Goal: Entertainment & Leisure: Consume media (video, audio)

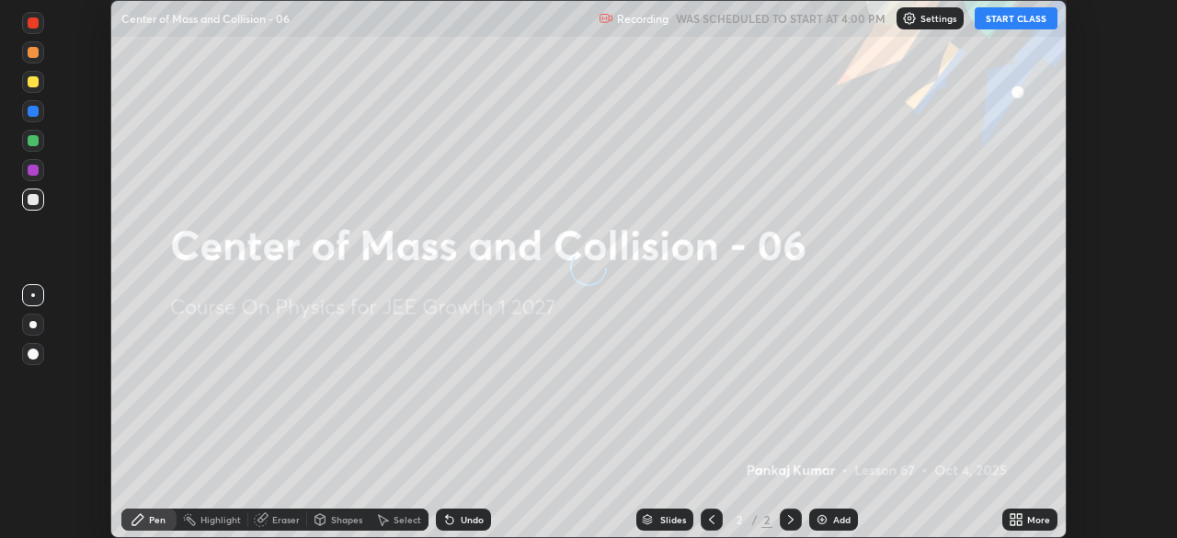
scroll to position [538, 1176]
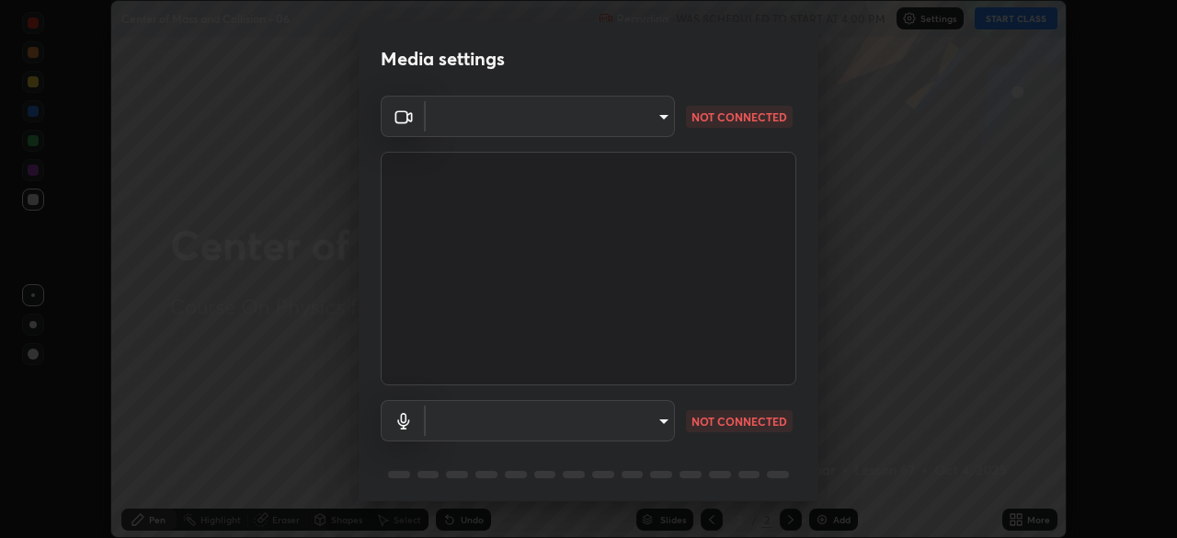
click at [654, 416] on body "Erase all Center of Mass and Collision - 06 Recording WAS SCHEDULED TO START AT…" at bounding box center [588, 269] width 1177 height 538
type input "ab575cb34c87f85e5516d662d1ce61e9bdcdf9427f029c366d32db6494063bf2"
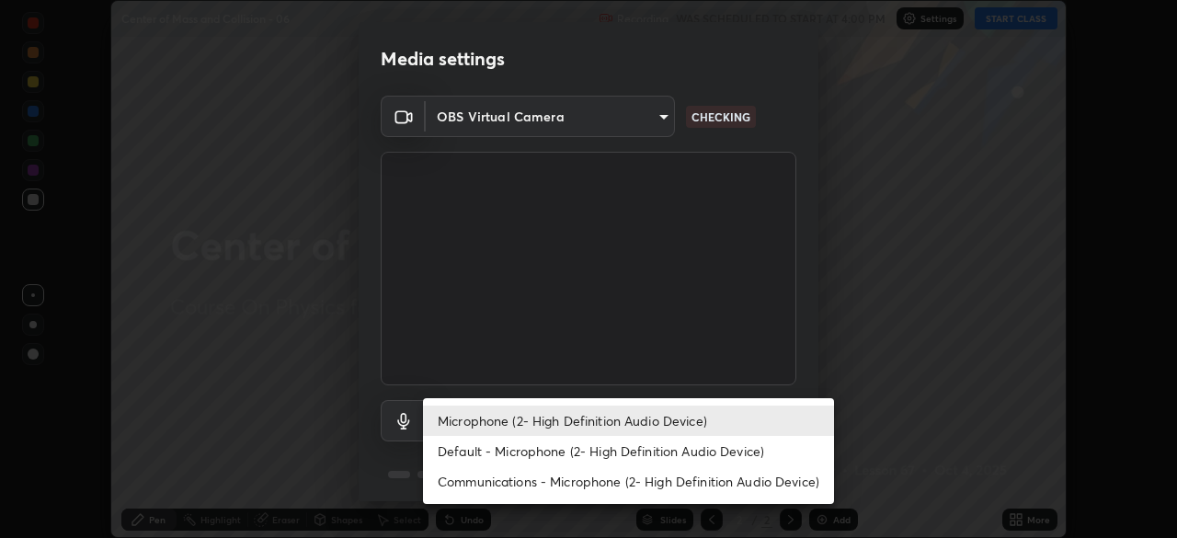
click at [656, 451] on li "Default - Microphone (2- High Definition Audio Device)" at bounding box center [628, 451] width 411 height 30
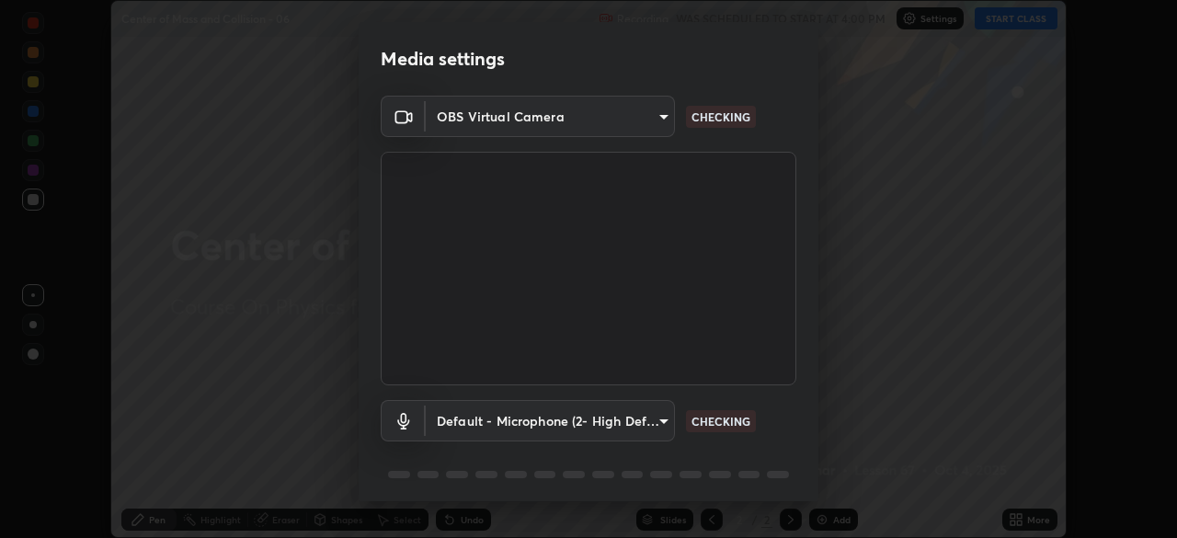
click at [659, 424] on body "Erase all Center of Mass and Collision - 06 Recording WAS SCHEDULED TO START AT…" at bounding box center [588, 269] width 1177 height 538
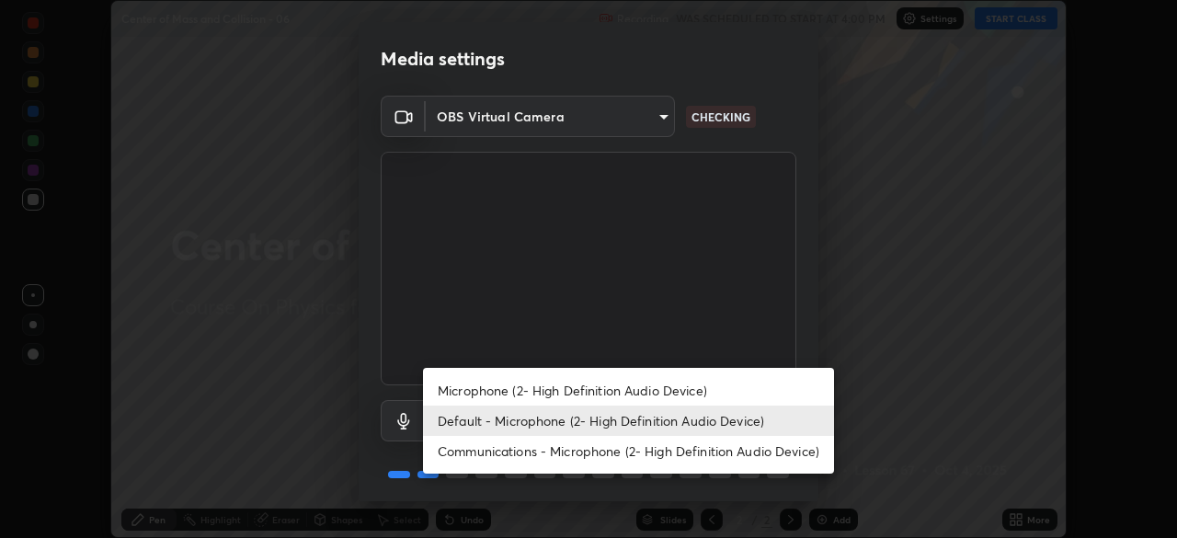
click at [666, 391] on li "Microphone (2- High Definition Audio Device)" at bounding box center [628, 390] width 411 height 30
type input "ed763d68ec3e2e3c9c4a715b2cda8bbe32e246cc1b8ba6137e6a4bc4c77b2f2c"
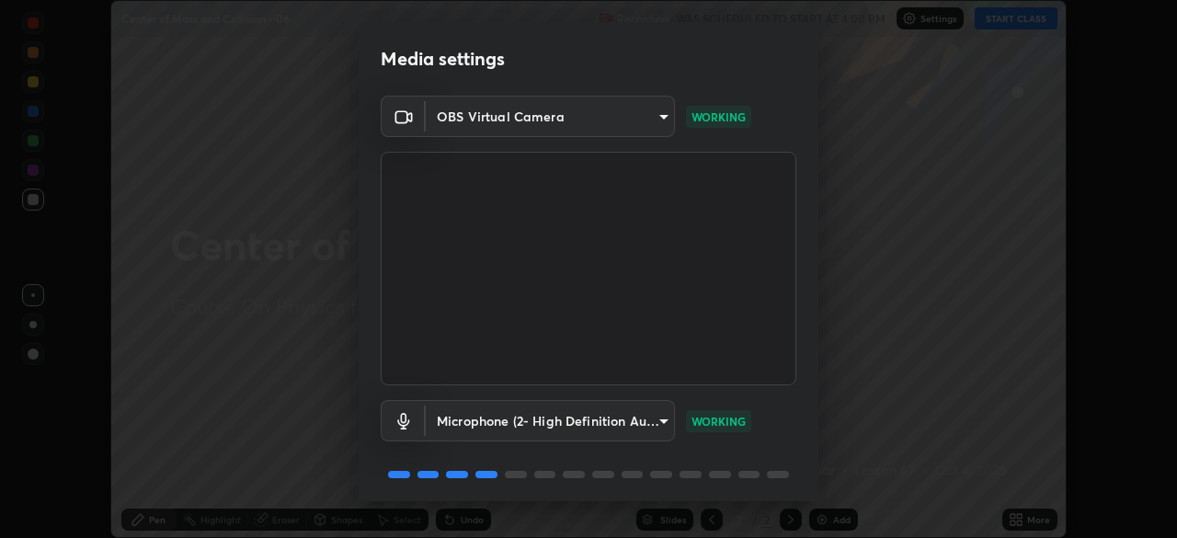
scroll to position [65, 0]
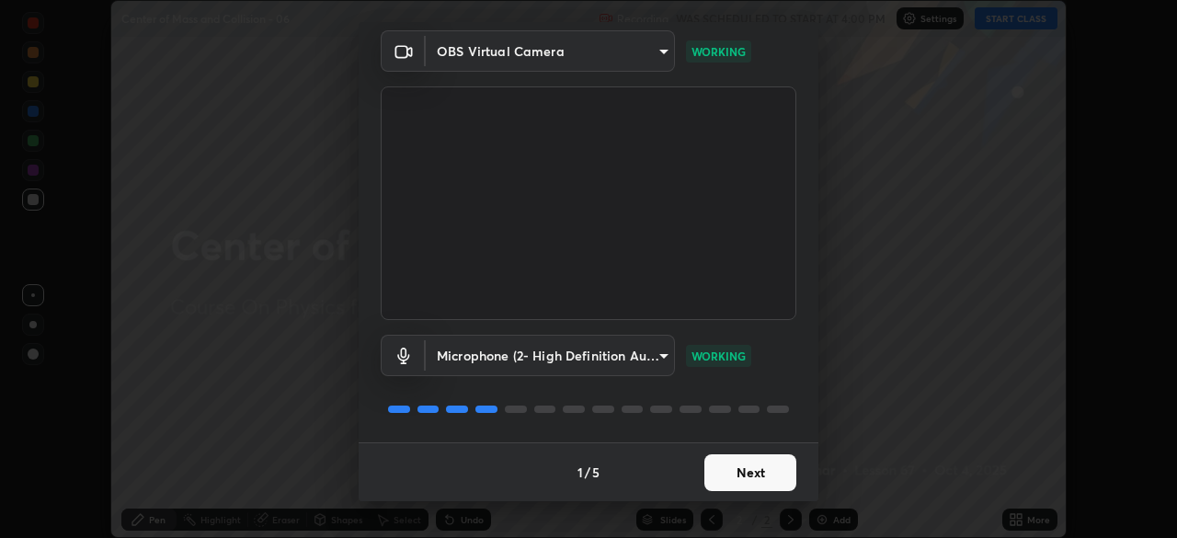
click at [748, 475] on button "Next" at bounding box center [750, 472] width 92 height 37
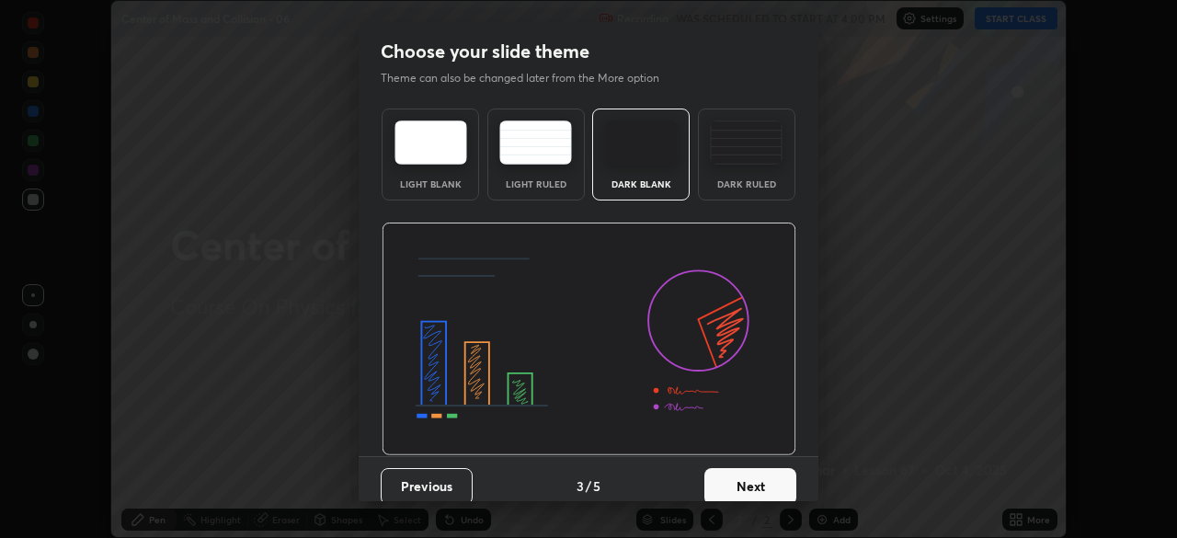
click at [759, 484] on button "Next" at bounding box center [750, 486] width 92 height 37
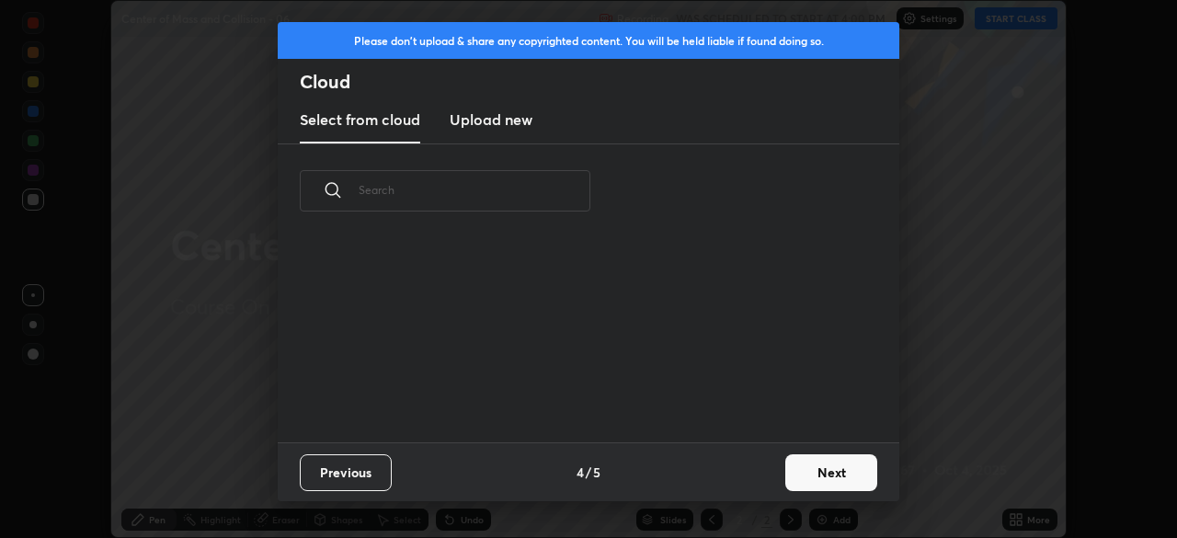
click at [763, 482] on div "Previous 4 / 5 Next" at bounding box center [588, 471] width 621 height 59
click at [766, 484] on div "Previous 4 / 5 Next" at bounding box center [588, 471] width 621 height 59
click at [769, 487] on div "Previous 4 / 5 Next" at bounding box center [588, 471] width 621 height 59
click at [807, 477] on button "Next" at bounding box center [831, 472] width 92 height 37
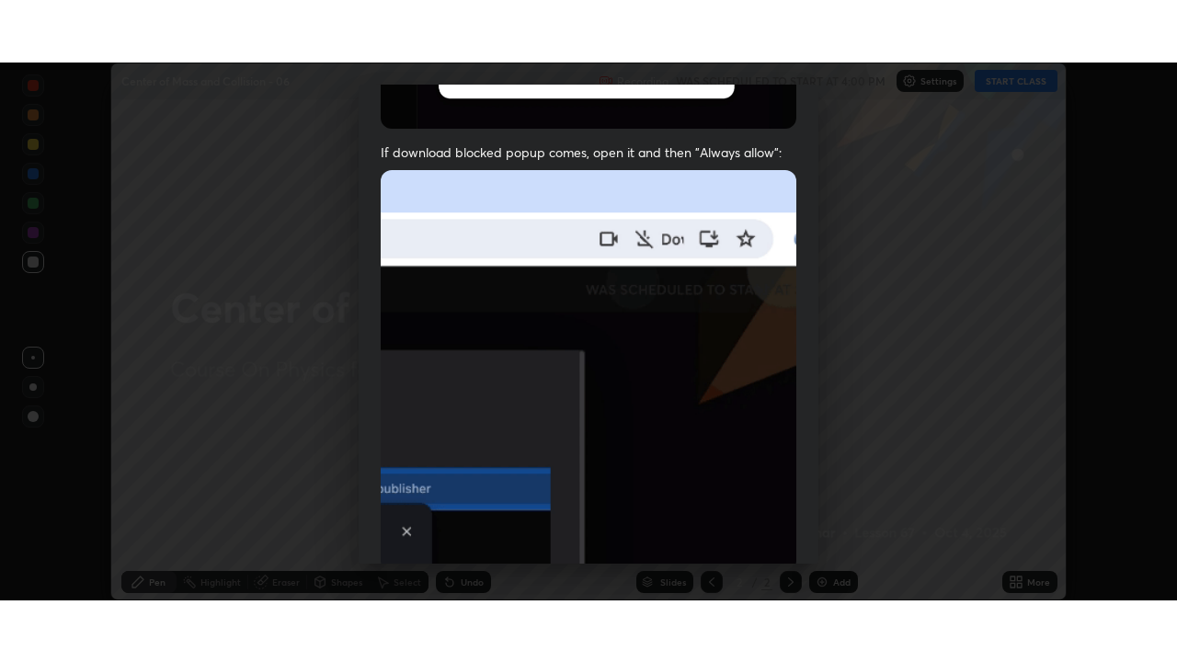
scroll to position [440, 0]
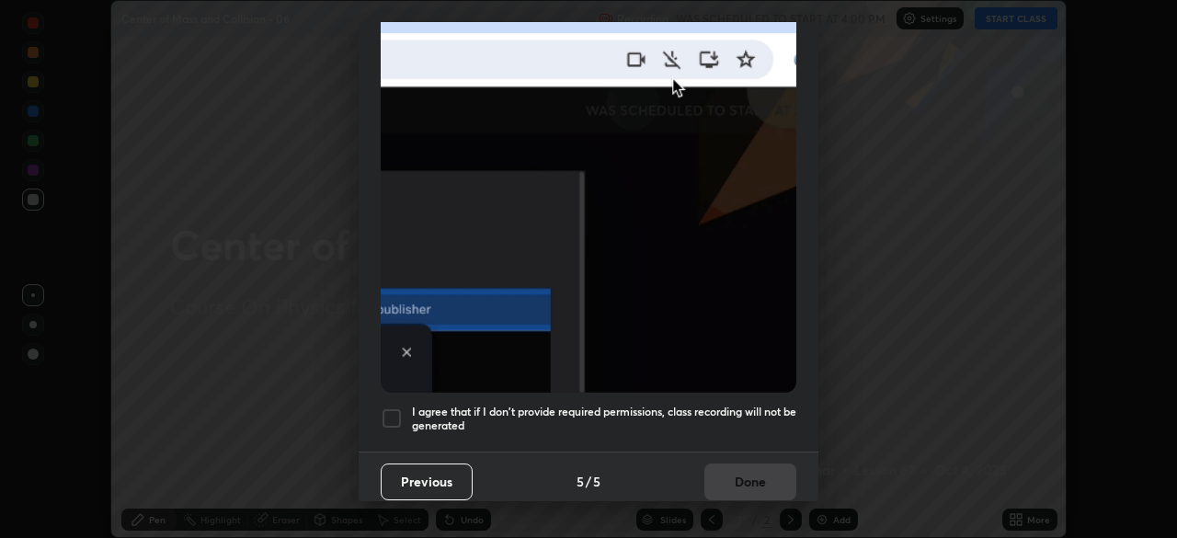
click at [696, 411] on h5 "I agree that if I don't provide required permissions, class recording will not …" at bounding box center [604, 418] width 384 height 28
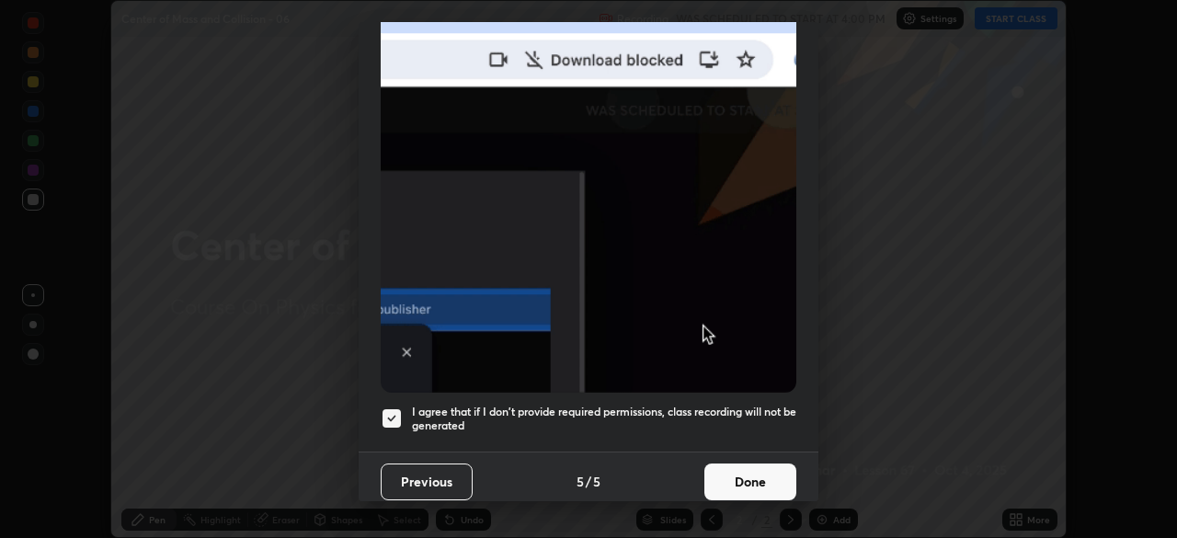
click at [739, 473] on button "Done" at bounding box center [750, 481] width 92 height 37
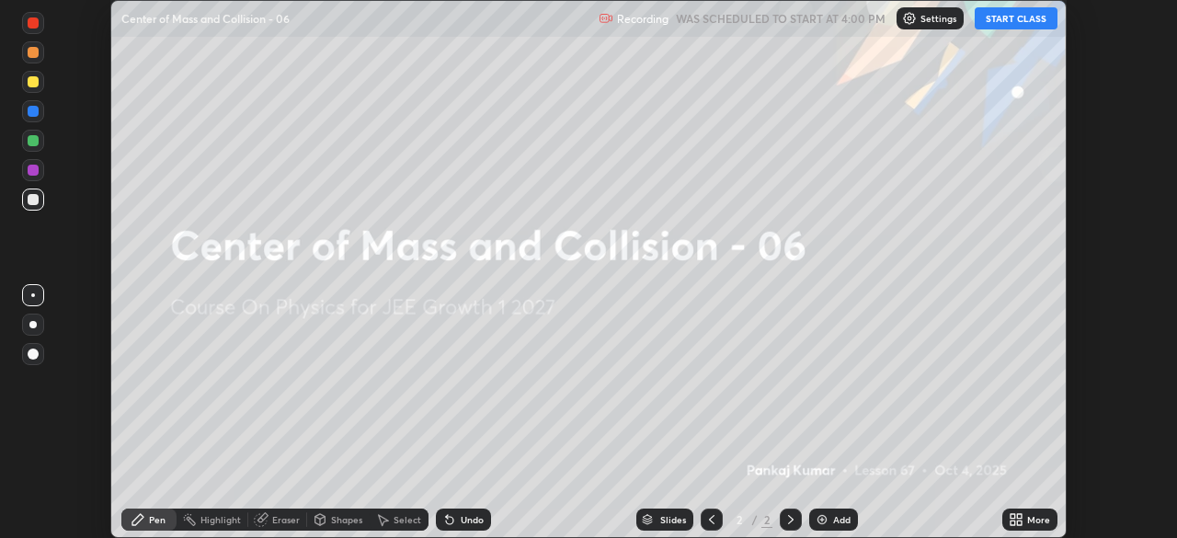
click at [997, 23] on button "START CLASS" at bounding box center [1015, 18] width 83 height 22
click at [1019, 522] on icon at bounding box center [1019, 522] width 5 height 5
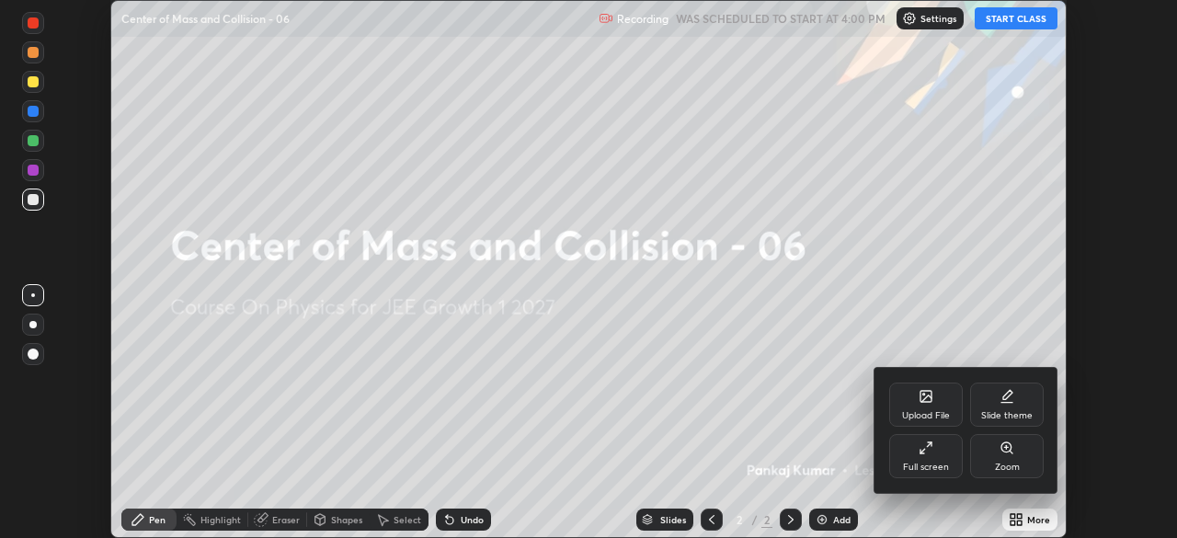
click at [944, 466] on div "Full screen" at bounding box center [926, 466] width 46 height 9
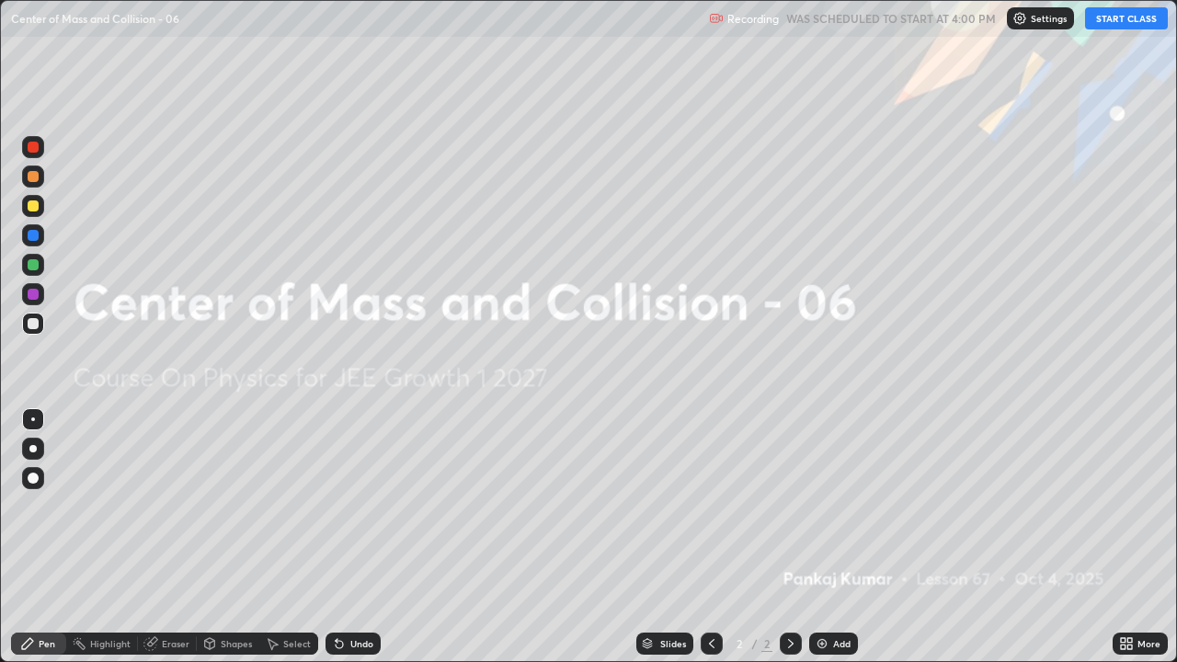
scroll to position [662, 1177]
click at [841, 537] on div "Add" at bounding box center [833, 643] width 49 height 22
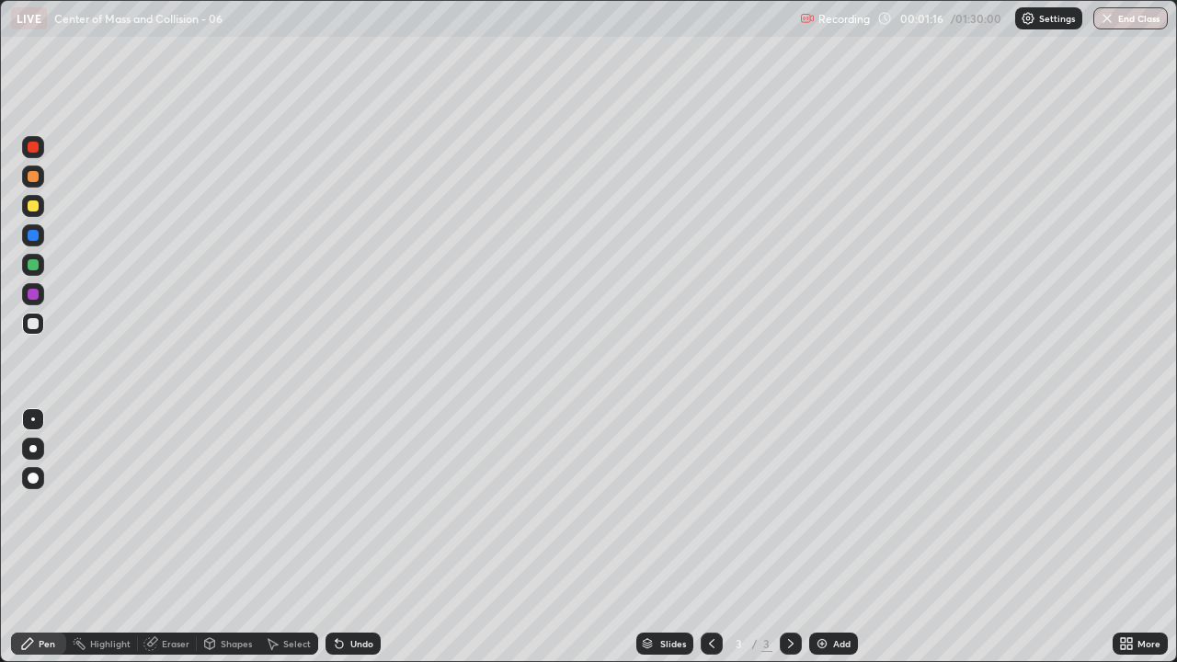
click at [224, 537] on div "Shapes" at bounding box center [236, 643] width 31 height 9
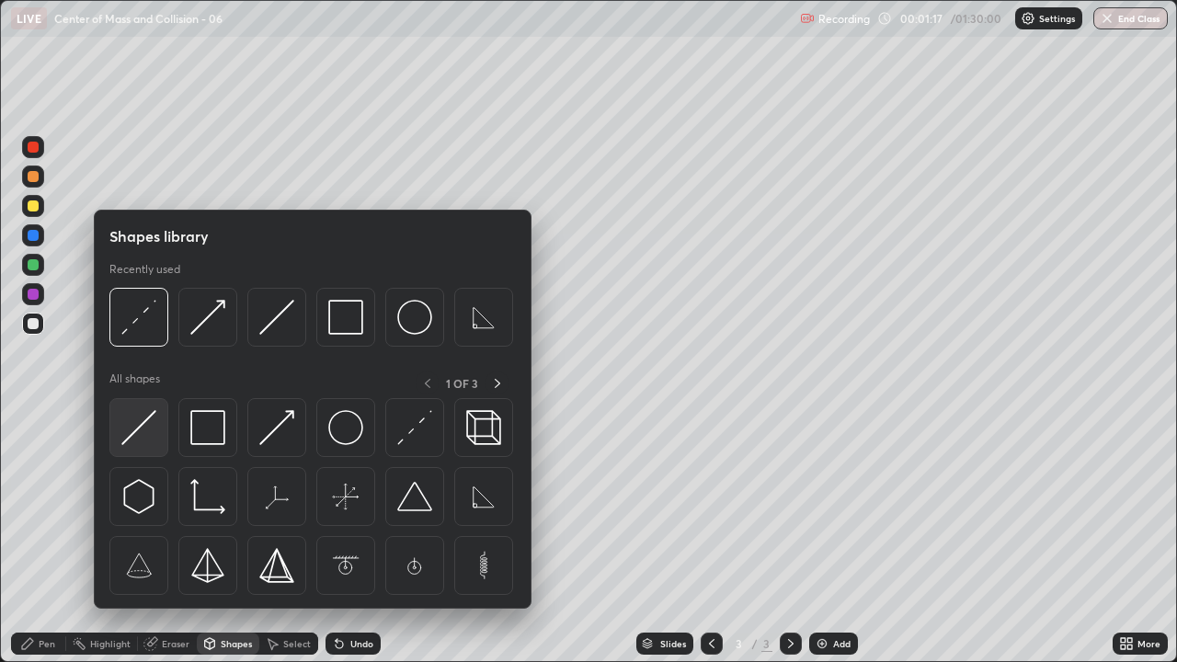
click at [138, 432] on img at bounding box center [138, 427] width 35 height 35
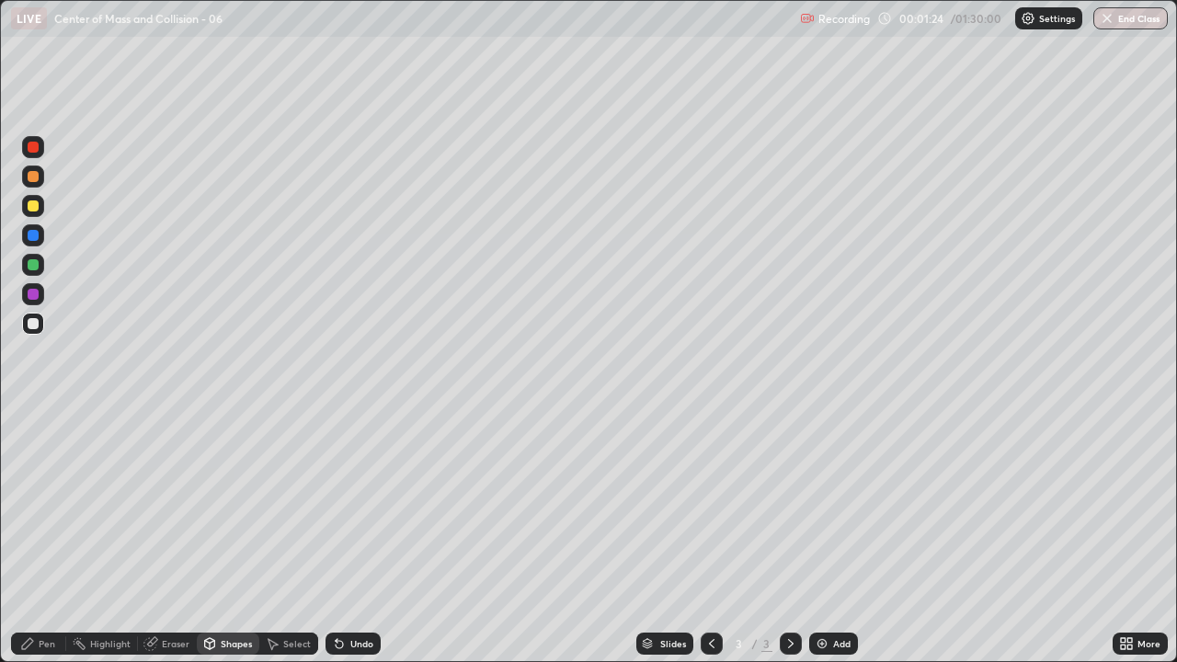
click at [229, 537] on div "Shapes" at bounding box center [236, 643] width 31 height 9
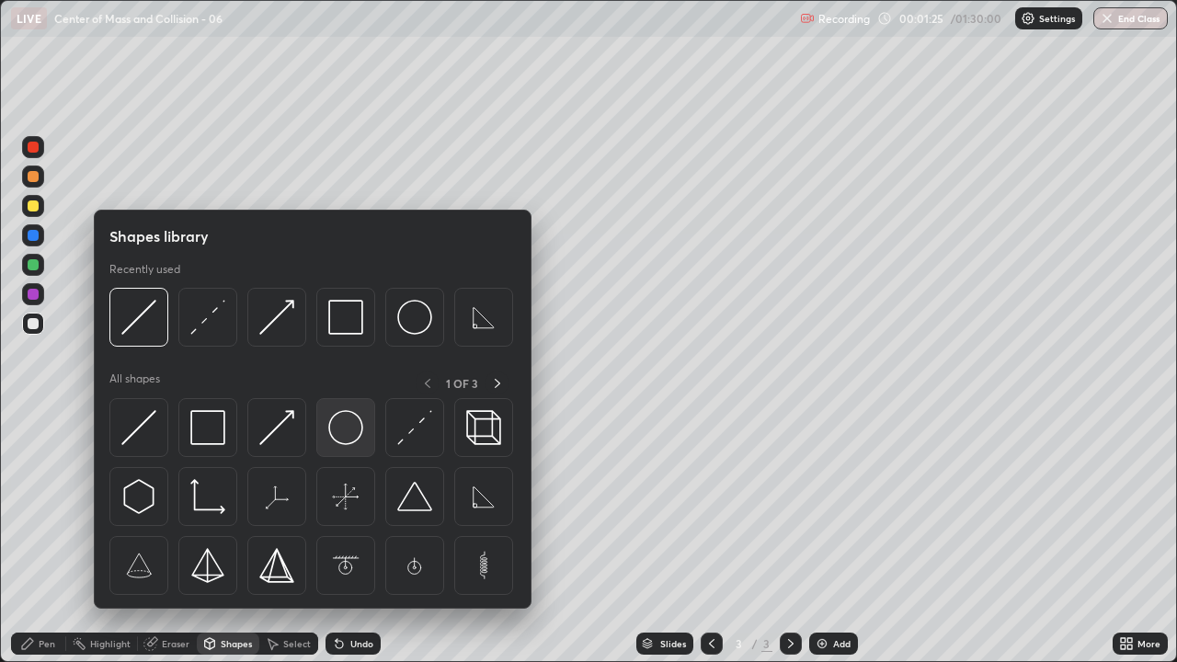
click at [348, 431] on img at bounding box center [345, 427] width 35 height 35
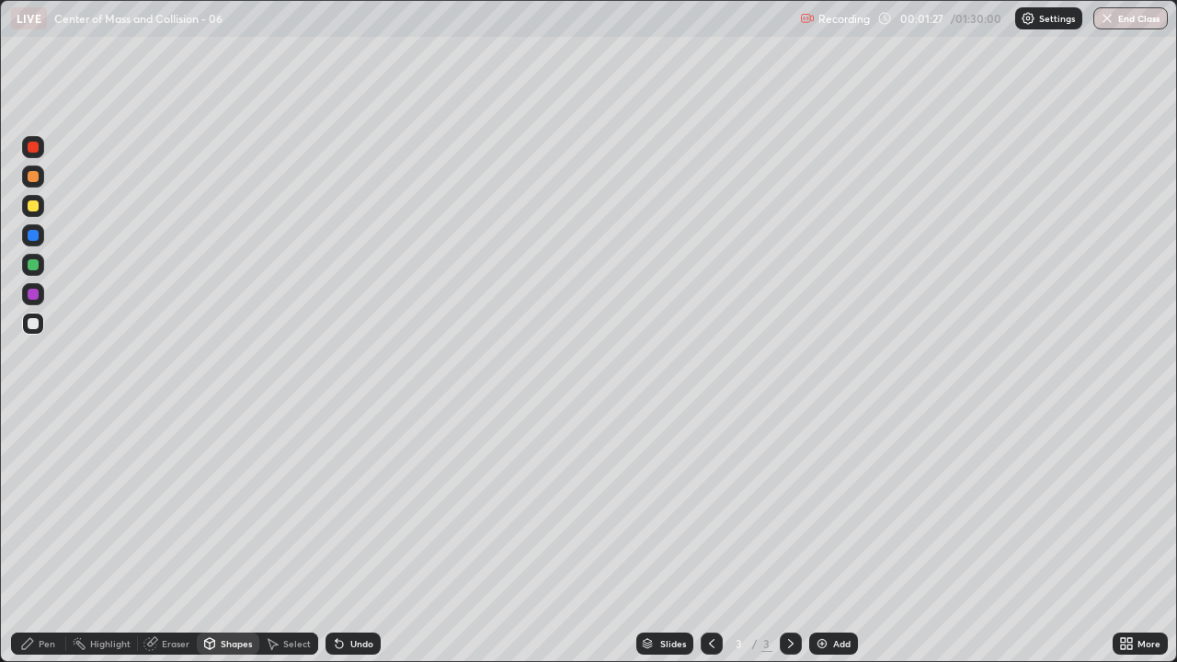
click at [222, 537] on div "Shapes" at bounding box center [236, 643] width 31 height 9
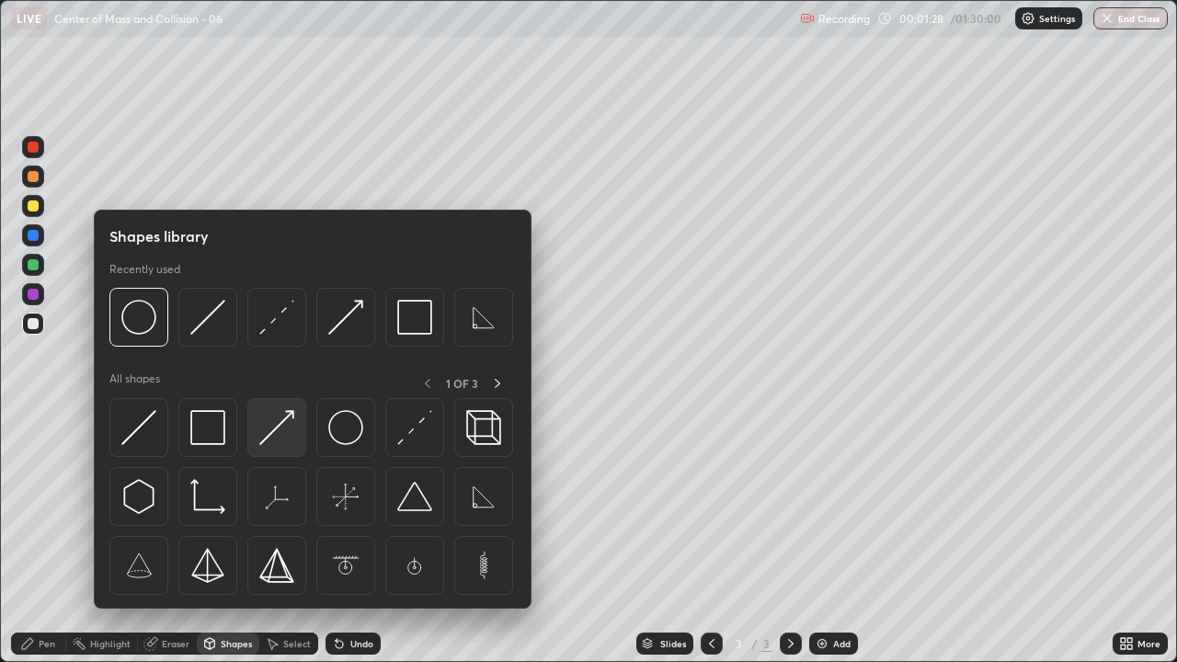
click at [276, 431] on img at bounding box center [276, 427] width 35 height 35
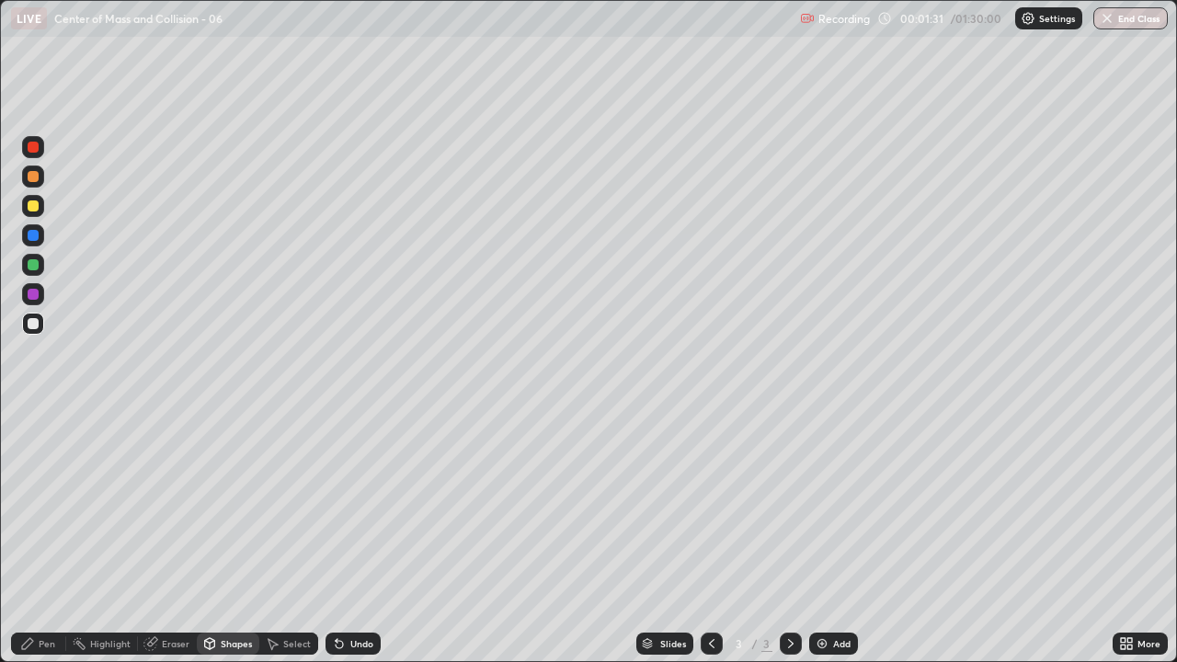
click at [40, 537] on div "Pen" at bounding box center [38, 643] width 55 height 22
click at [34, 206] on div at bounding box center [33, 205] width 11 height 11
click at [171, 537] on div "Eraser" at bounding box center [176, 643] width 28 height 9
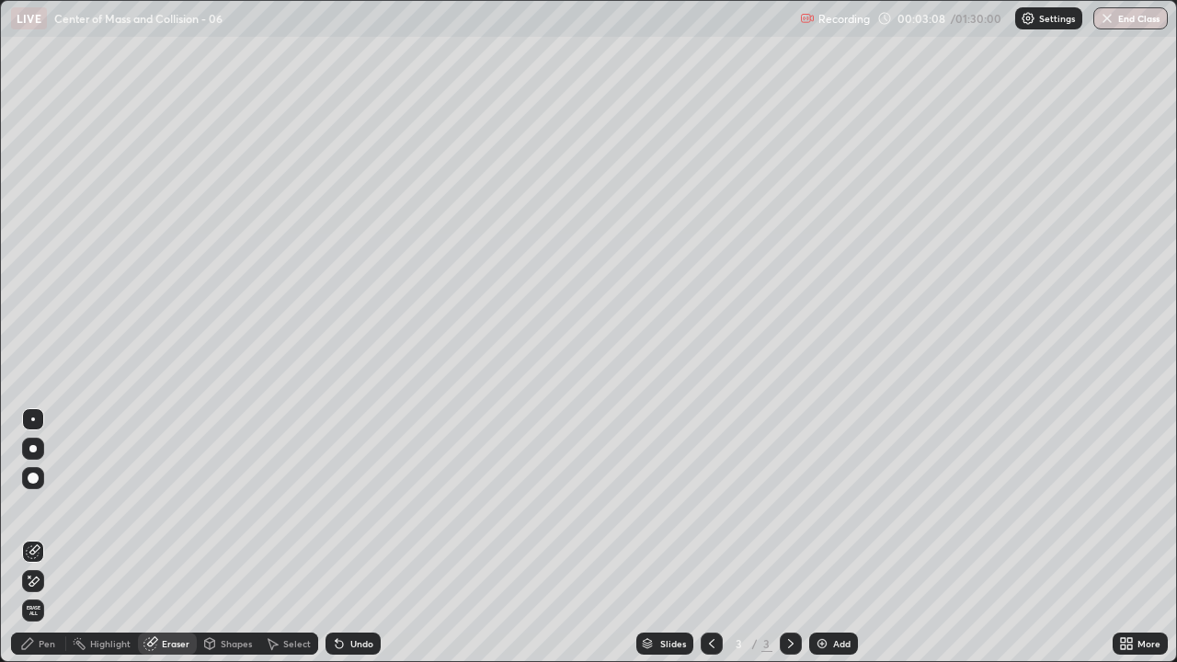
click at [41, 537] on div "Pen" at bounding box center [47, 643] width 17 height 9
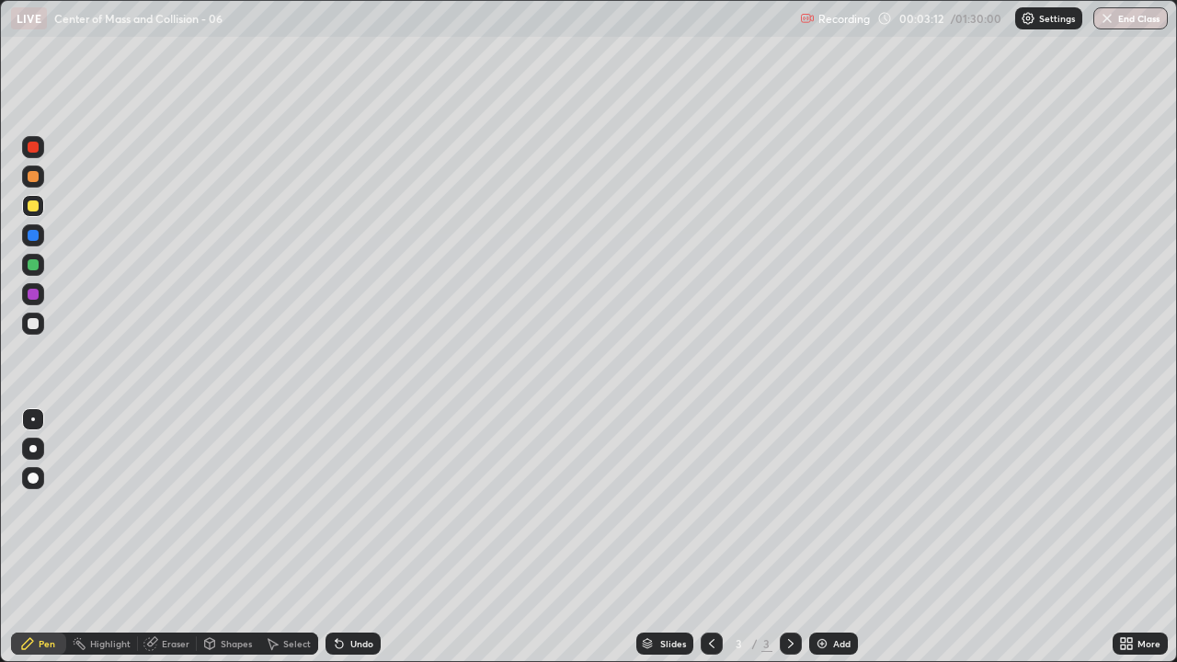
click at [235, 537] on div "Shapes" at bounding box center [236, 643] width 31 height 9
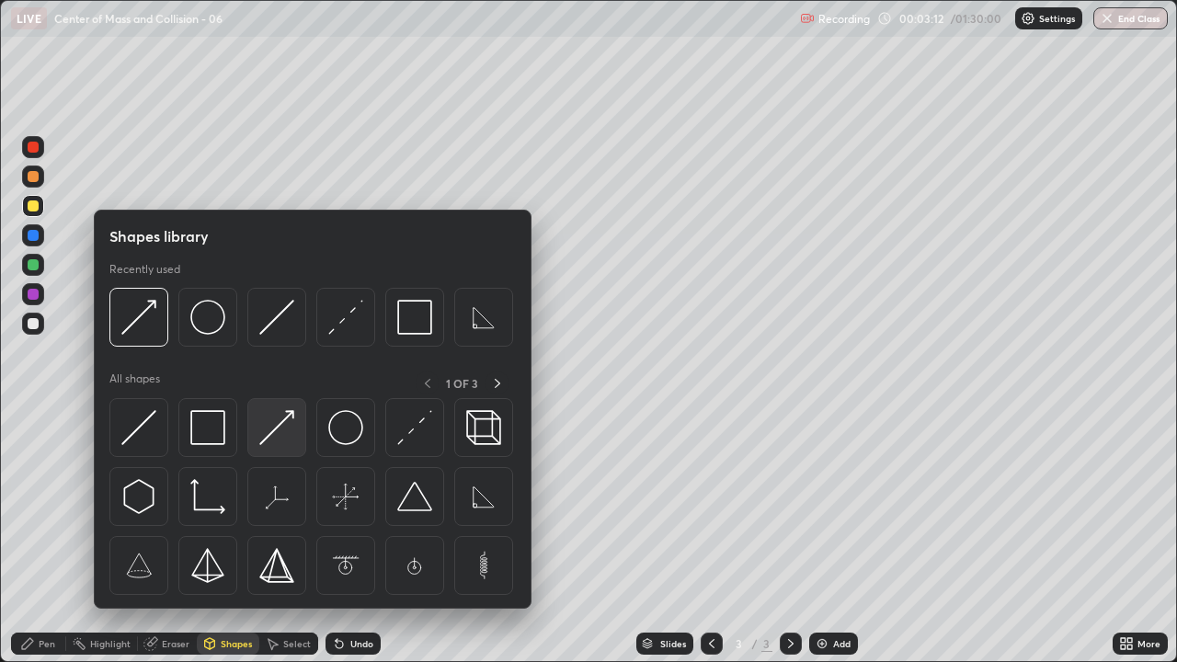
click at [283, 437] on img at bounding box center [276, 427] width 35 height 35
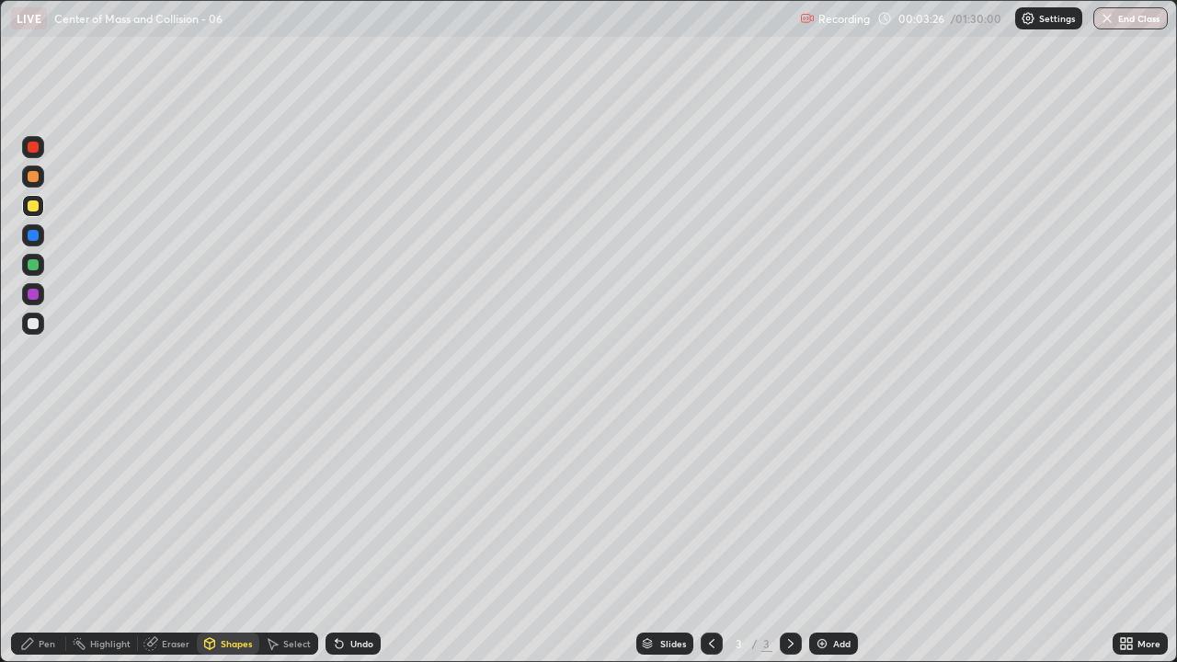
click at [232, 537] on div "Shapes" at bounding box center [236, 643] width 31 height 9
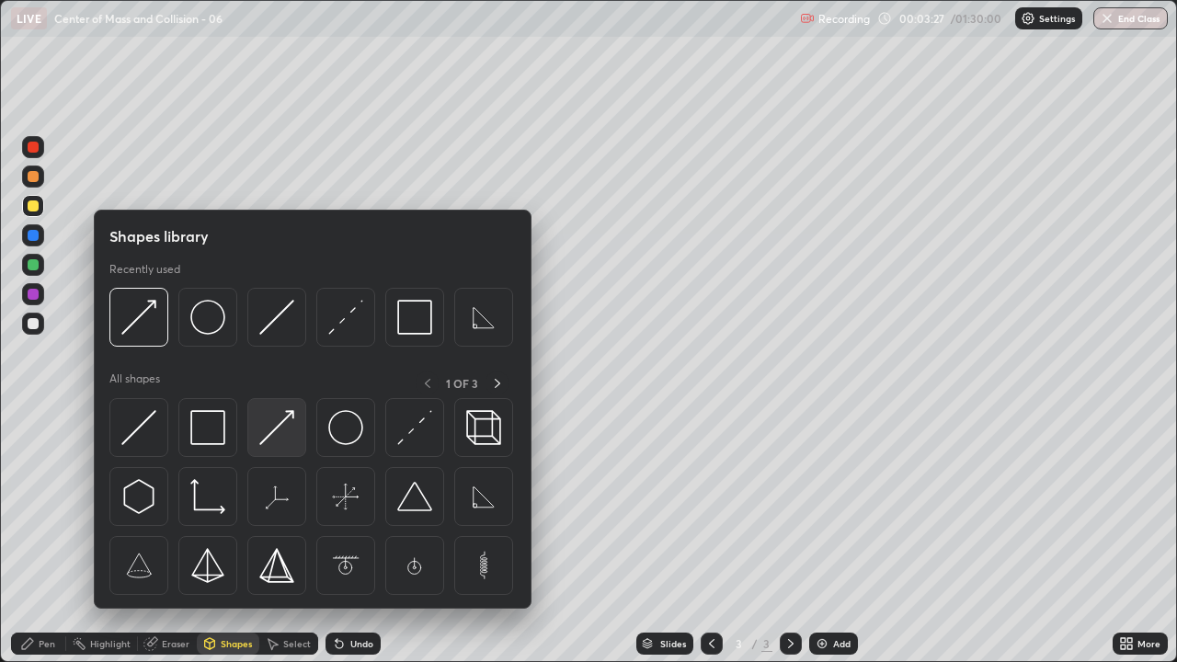
click at [278, 434] on img at bounding box center [276, 427] width 35 height 35
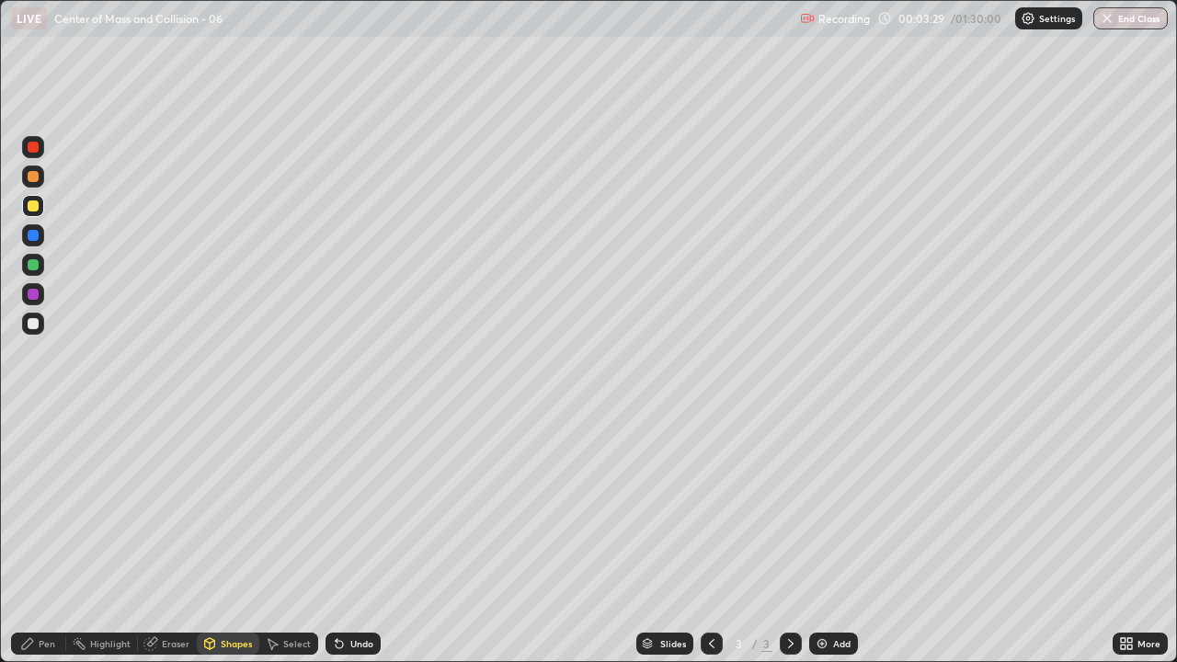
click at [41, 537] on div "Pen" at bounding box center [38, 643] width 55 height 22
click at [234, 537] on div "Shapes" at bounding box center [228, 643] width 63 height 22
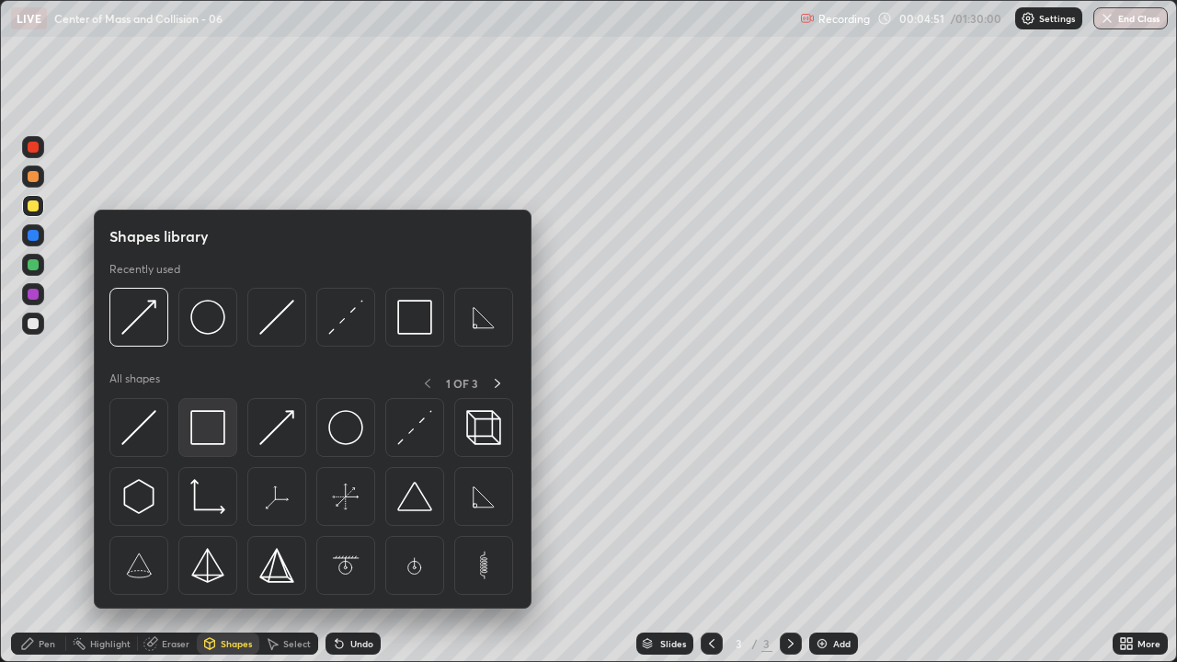
click at [210, 427] on img at bounding box center [207, 427] width 35 height 35
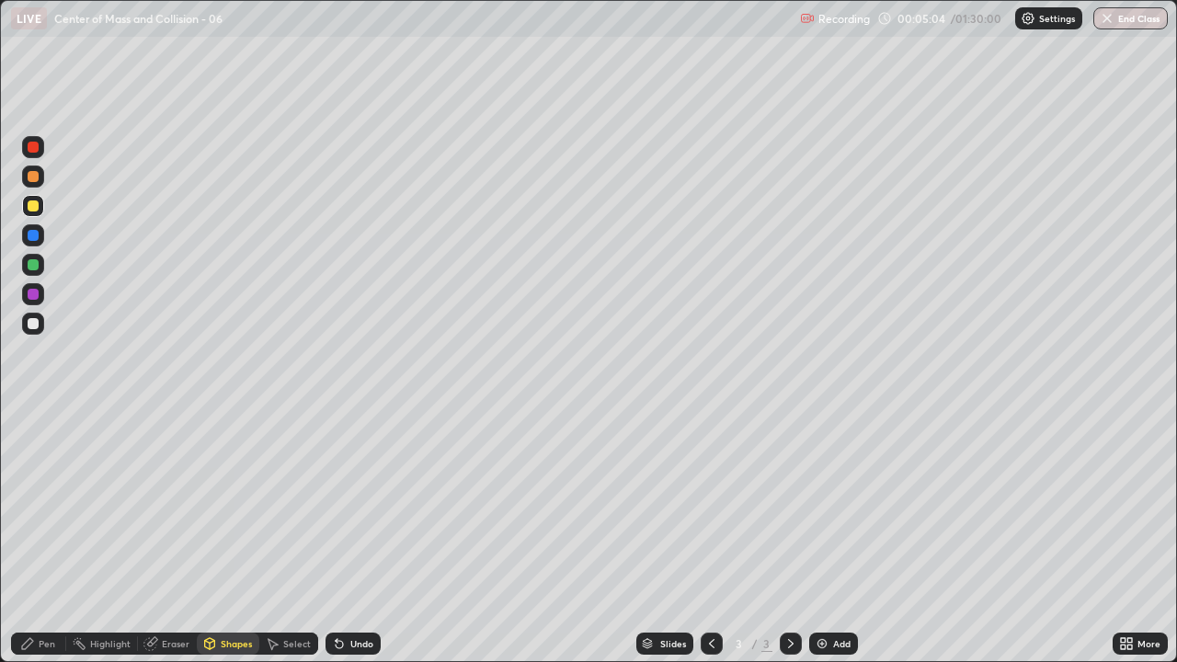
click at [833, 537] on div "Add" at bounding box center [841, 643] width 17 height 9
click at [232, 537] on div "Shapes" at bounding box center [228, 643] width 63 height 22
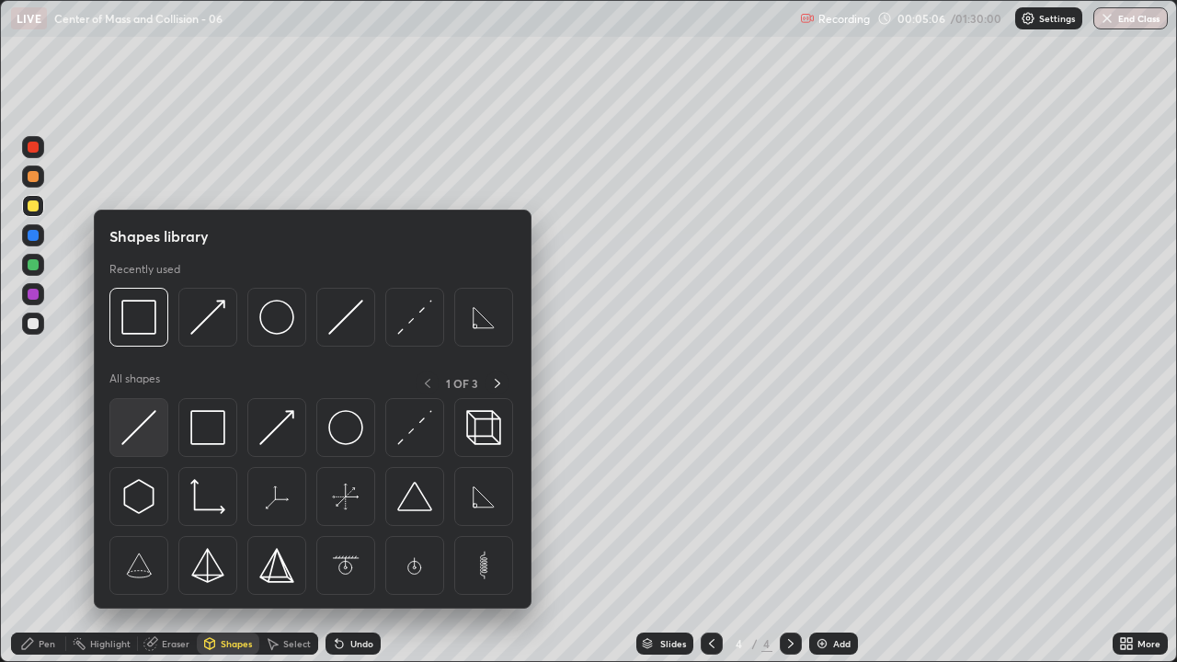
click at [138, 436] on img at bounding box center [138, 427] width 35 height 35
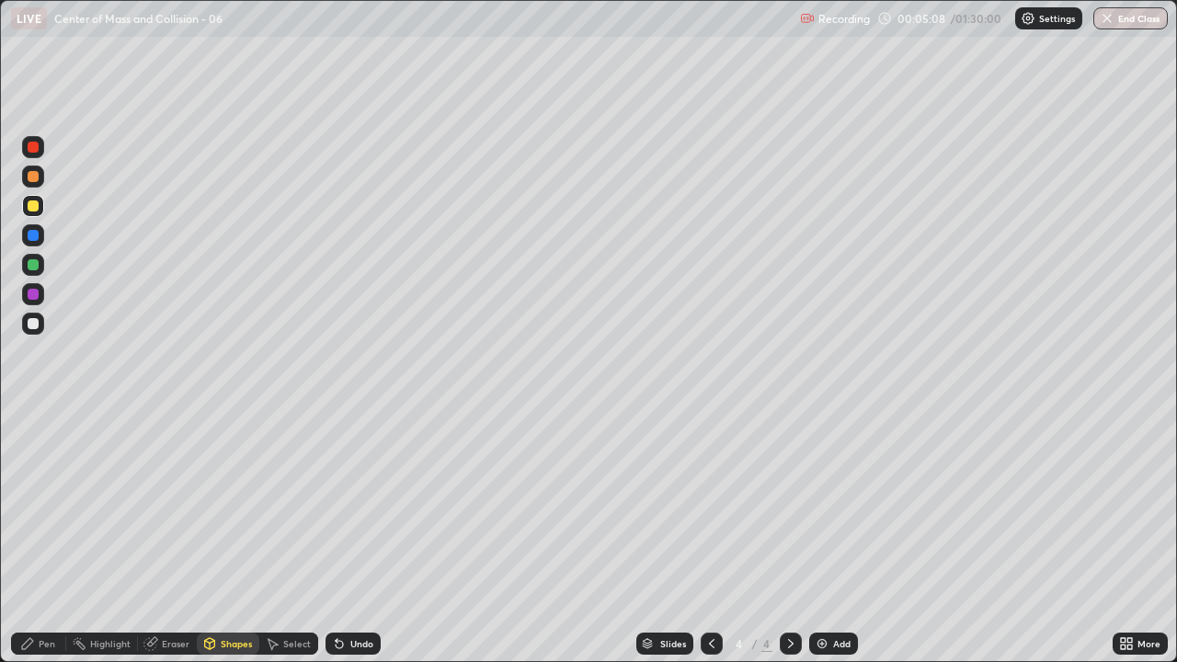
click at [235, 537] on div "Shapes" at bounding box center [228, 643] width 63 height 22
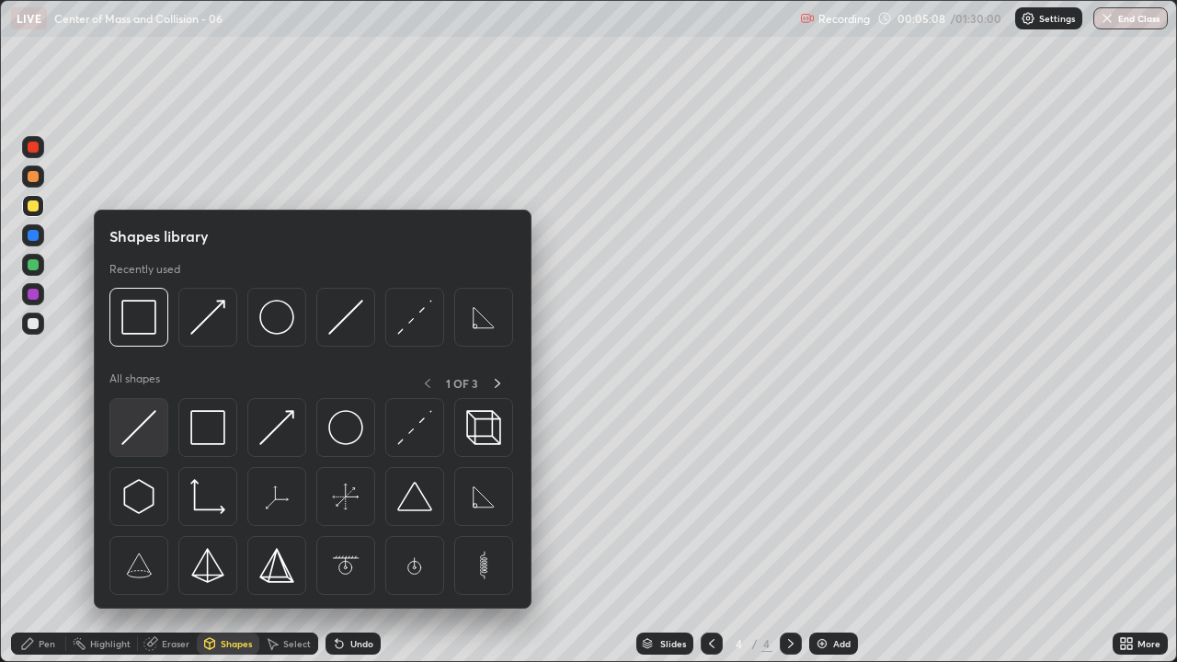
click at [149, 439] on img at bounding box center [138, 427] width 35 height 35
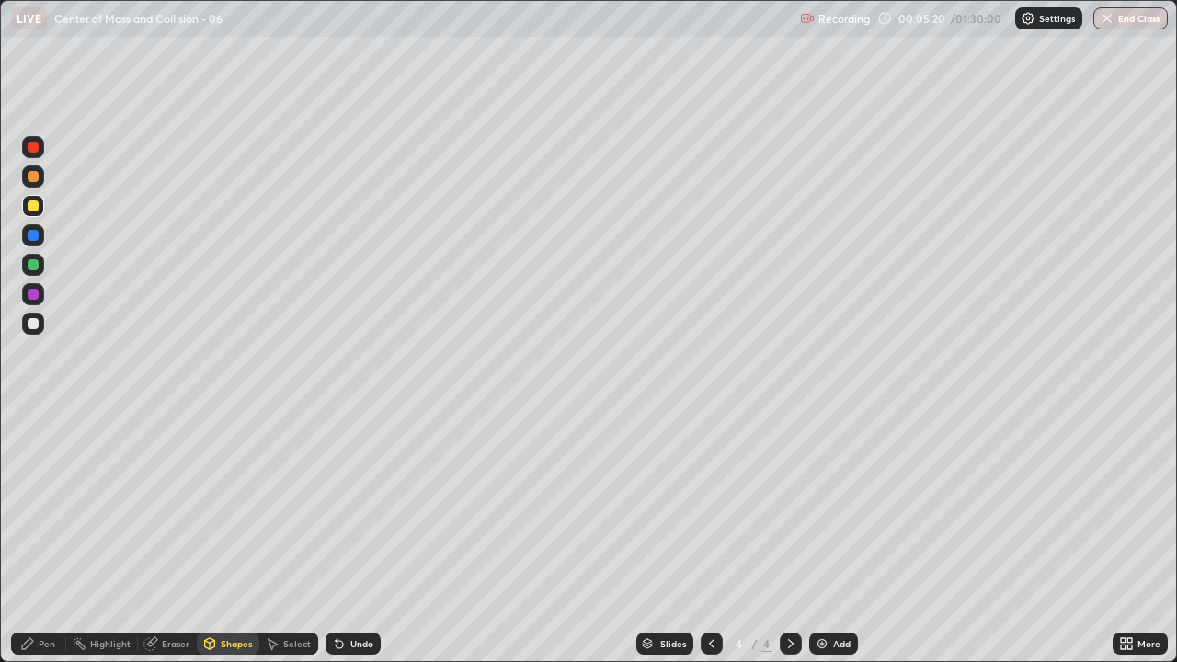
click at [241, 537] on div "Shapes" at bounding box center [236, 643] width 31 height 9
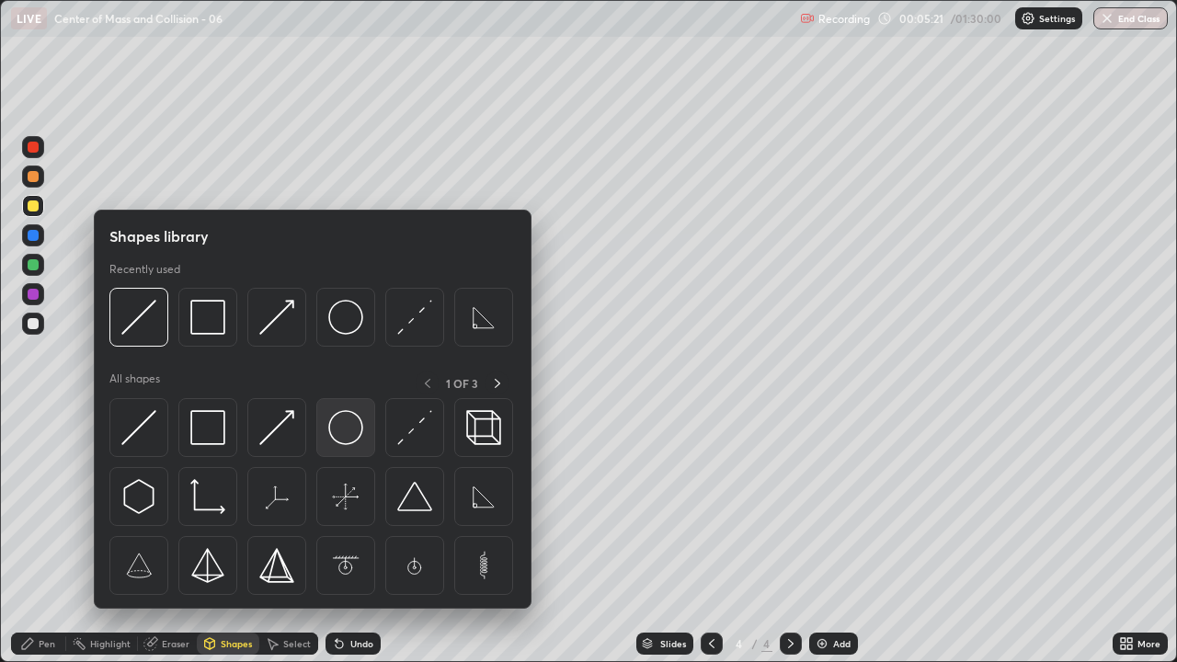
click at [329, 425] on img at bounding box center [345, 427] width 35 height 35
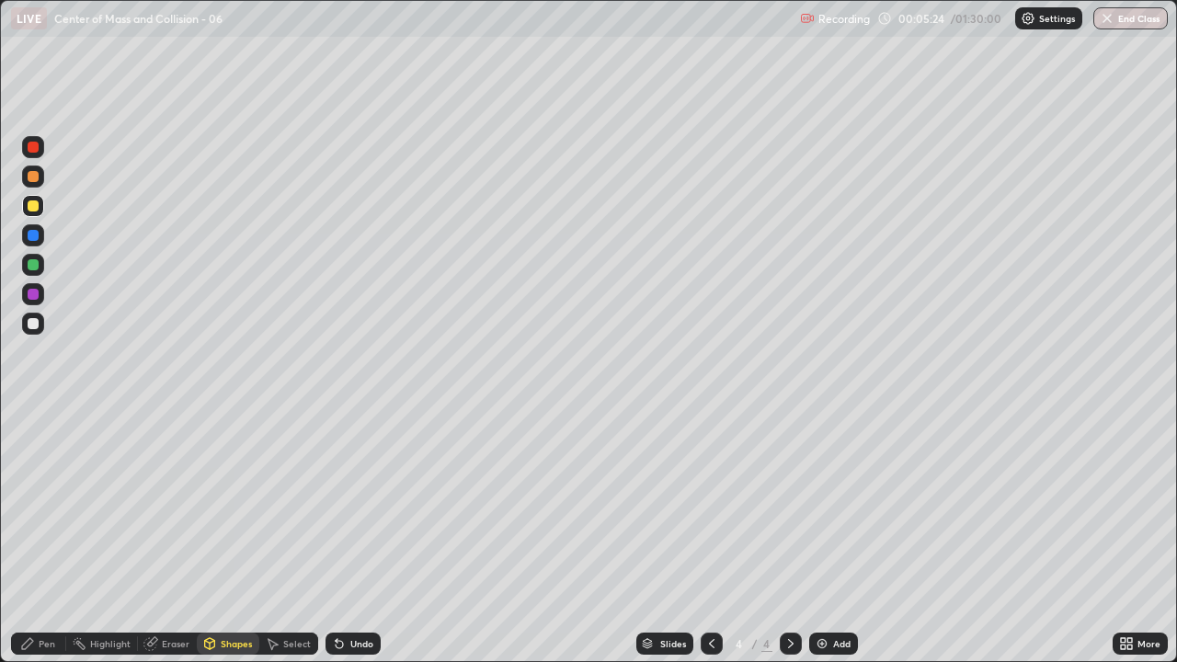
click at [226, 537] on div "Shapes" at bounding box center [236, 643] width 31 height 9
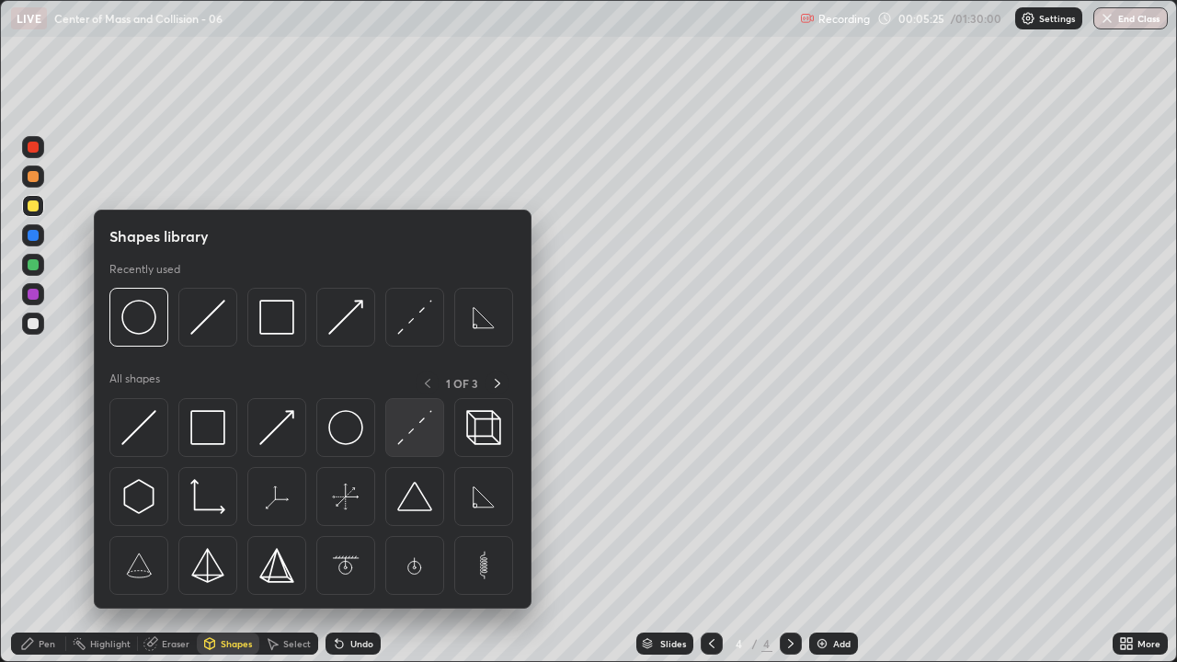
click at [418, 429] on img at bounding box center [414, 427] width 35 height 35
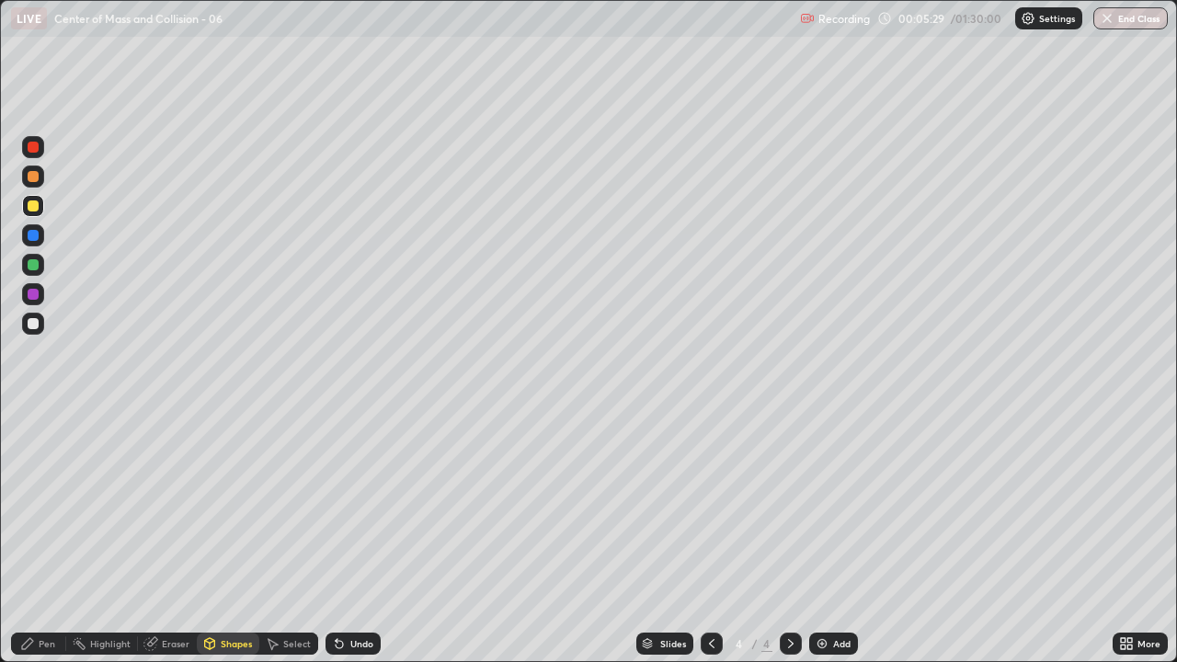
click at [43, 537] on div "Pen" at bounding box center [47, 643] width 17 height 9
click at [227, 537] on div "Shapes" at bounding box center [236, 643] width 31 height 9
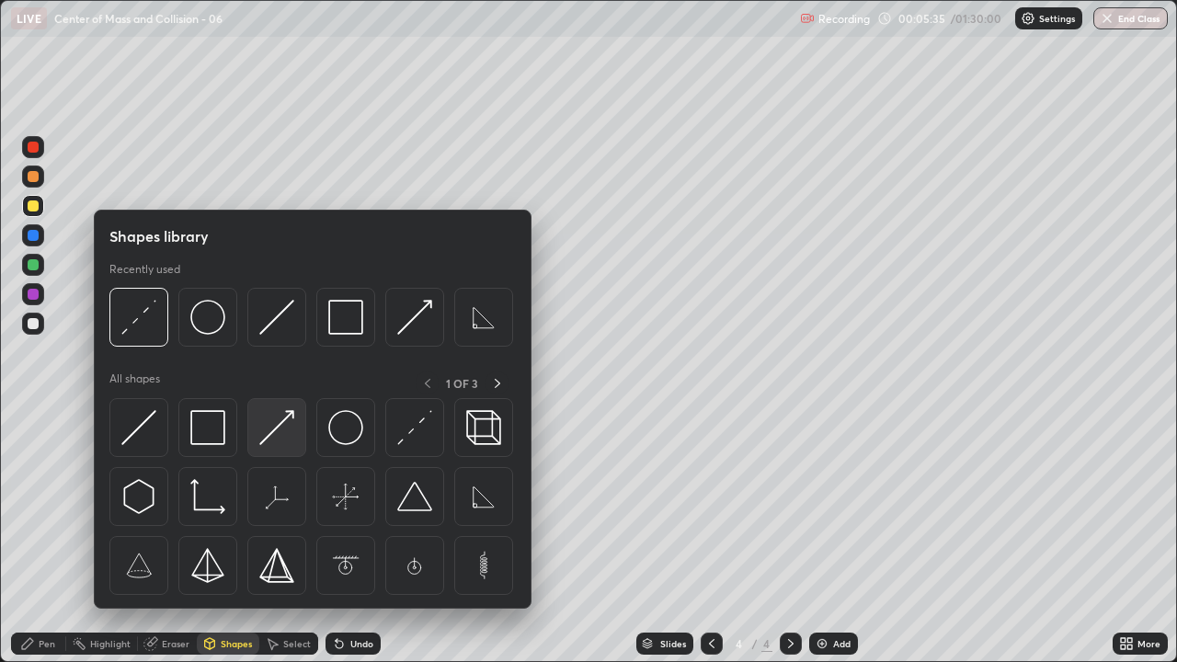
click at [281, 437] on img at bounding box center [276, 427] width 35 height 35
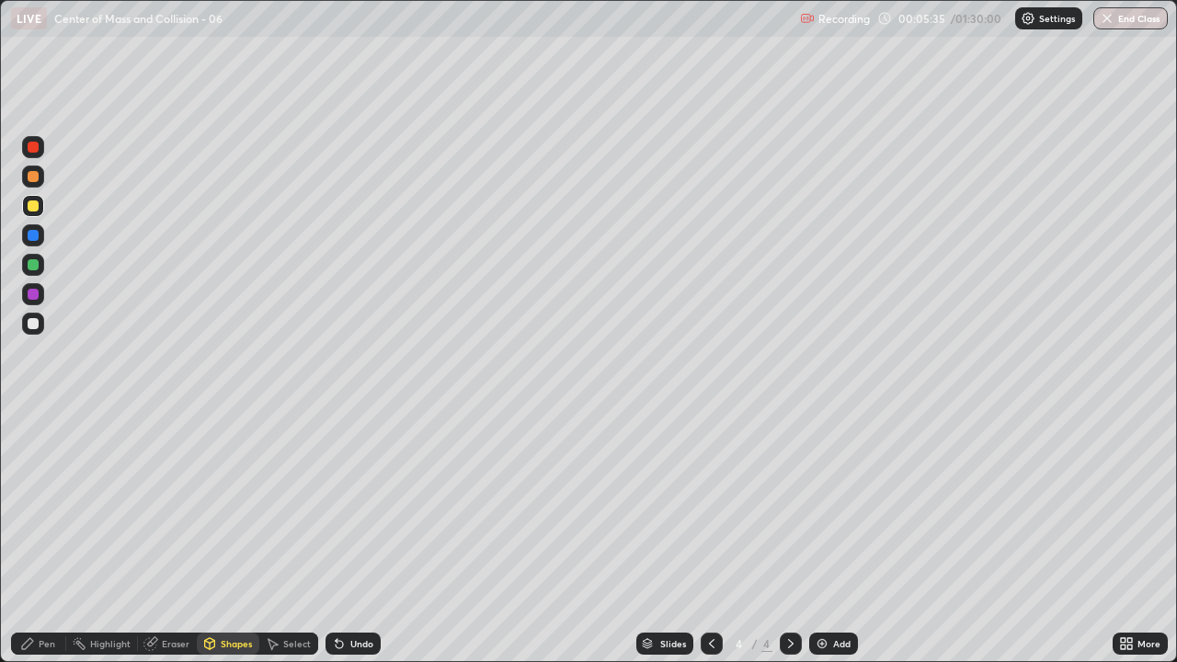
click at [33, 295] on div at bounding box center [33, 294] width 11 height 11
click at [36, 537] on div "Pen" at bounding box center [38, 643] width 55 height 22
click at [225, 537] on div "Shapes" at bounding box center [228, 643] width 63 height 22
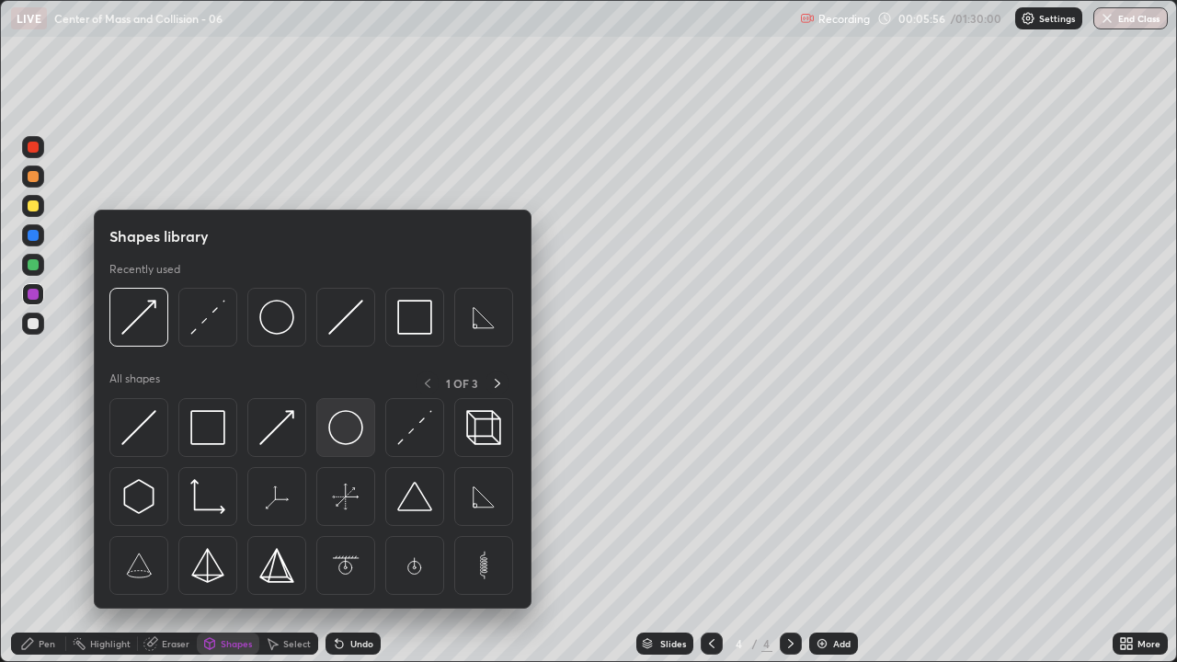
click at [338, 436] on img at bounding box center [345, 427] width 35 height 35
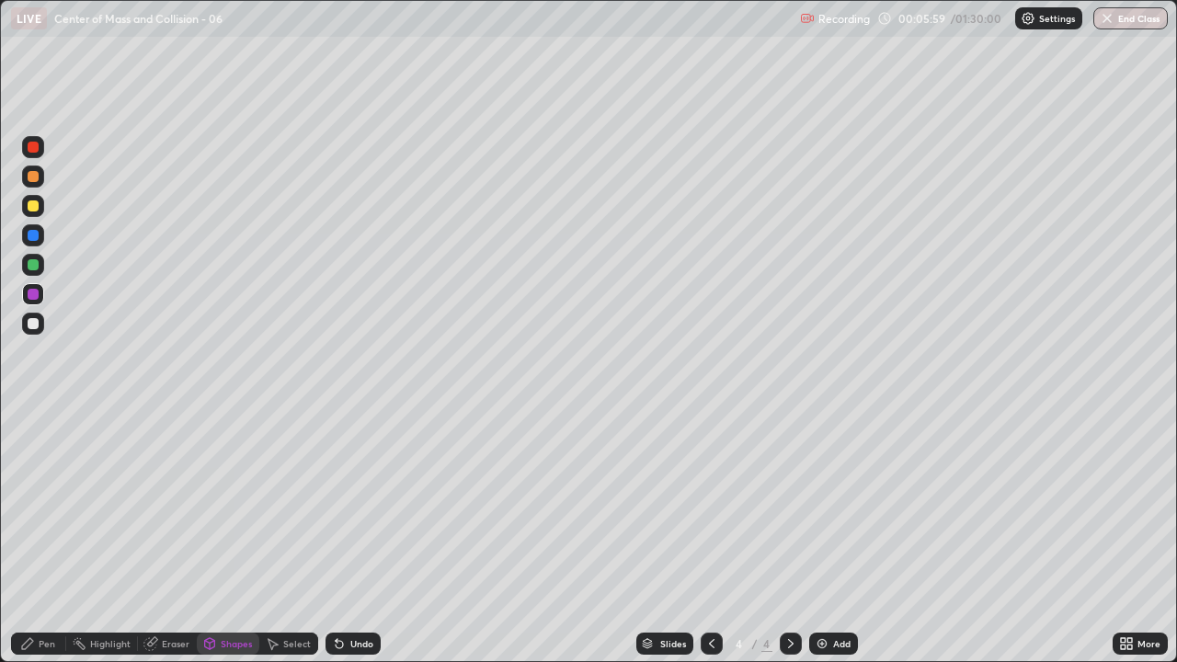
click at [236, 537] on div "Shapes" at bounding box center [236, 643] width 31 height 9
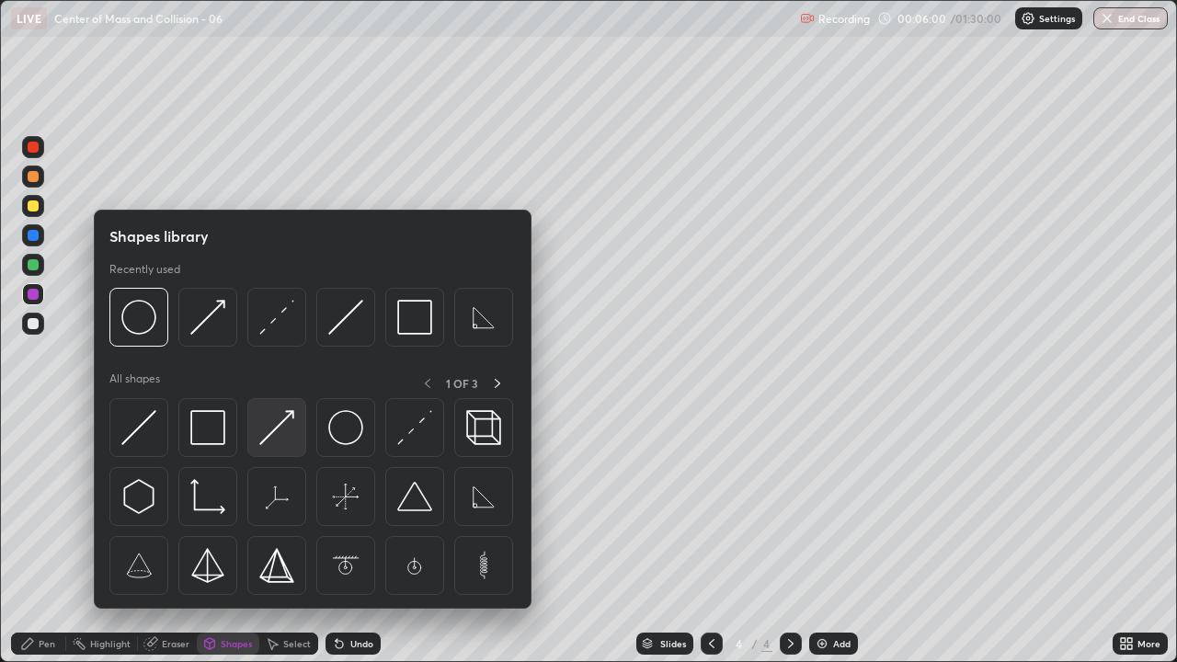
click at [271, 428] on img at bounding box center [276, 427] width 35 height 35
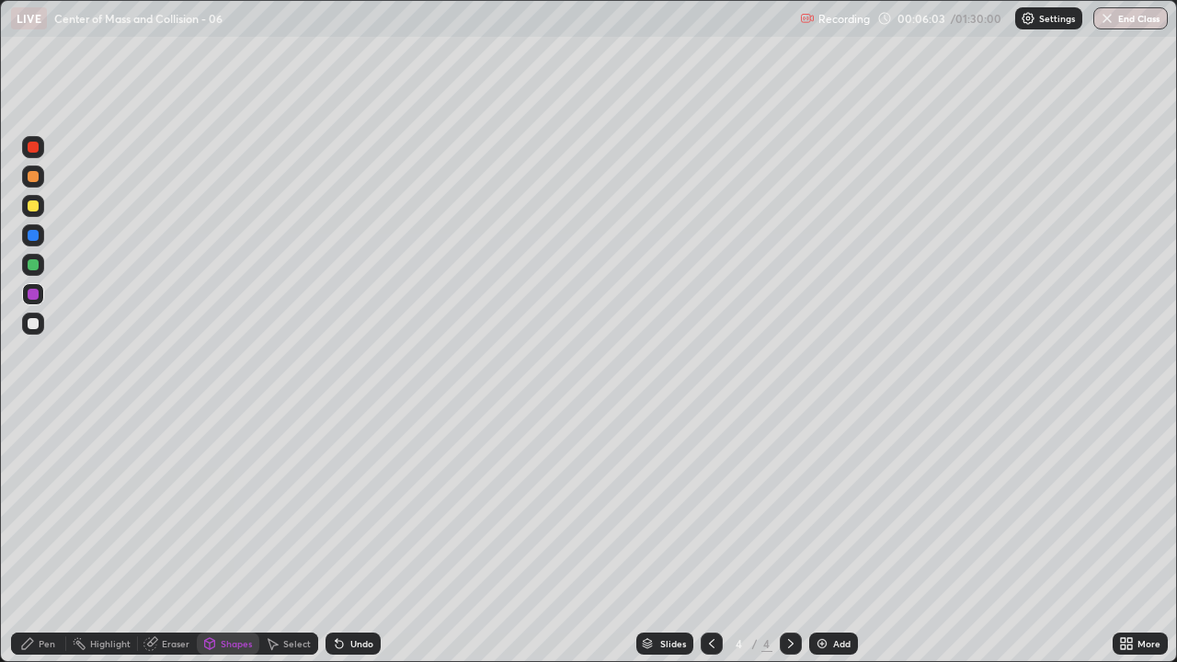
click at [32, 537] on div "Pen" at bounding box center [38, 643] width 55 height 22
click at [238, 537] on div "Shapes" at bounding box center [236, 643] width 31 height 9
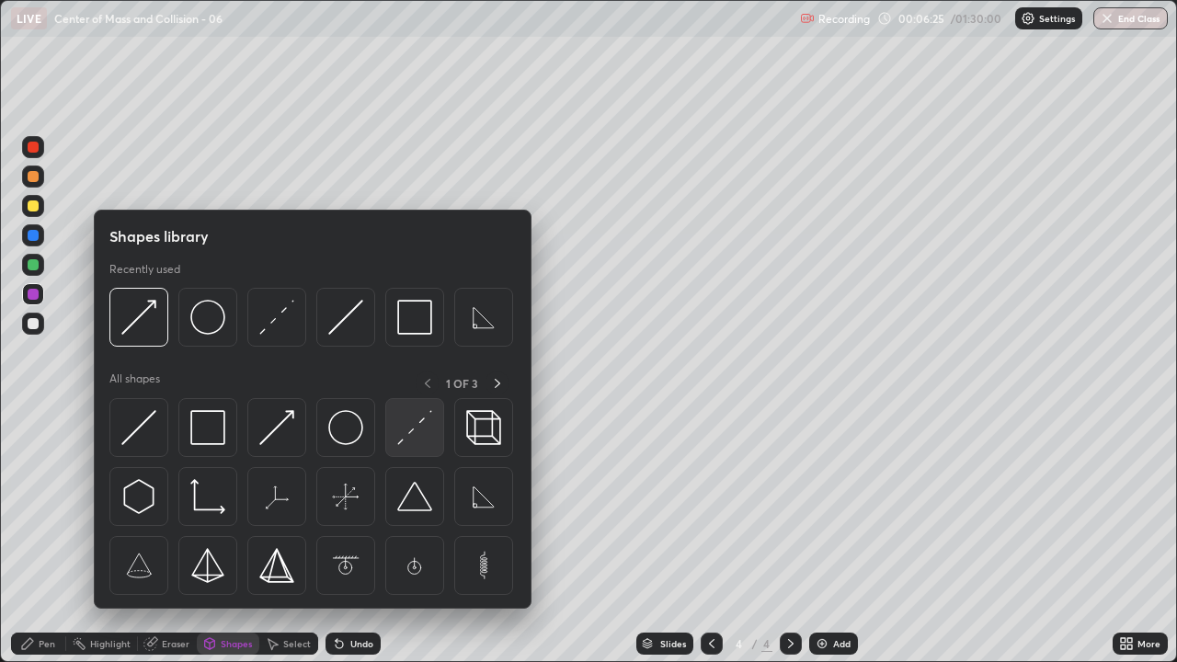
click at [406, 440] on img at bounding box center [414, 427] width 35 height 35
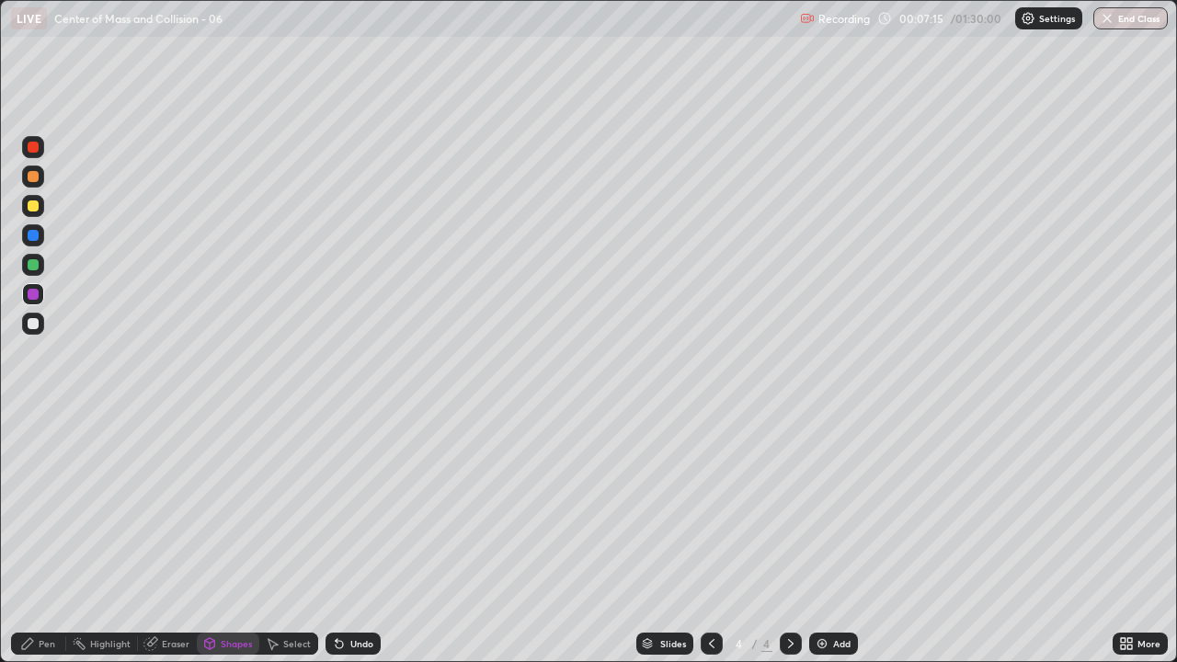
click at [360, 537] on div "Undo" at bounding box center [361, 643] width 23 height 9
click at [40, 537] on div "Pen" at bounding box center [47, 643] width 17 height 9
click at [29, 321] on div at bounding box center [33, 323] width 11 height 11
click at [165, 537] on div "Eraser" at bounding box center [167, 643] width 59 height 22
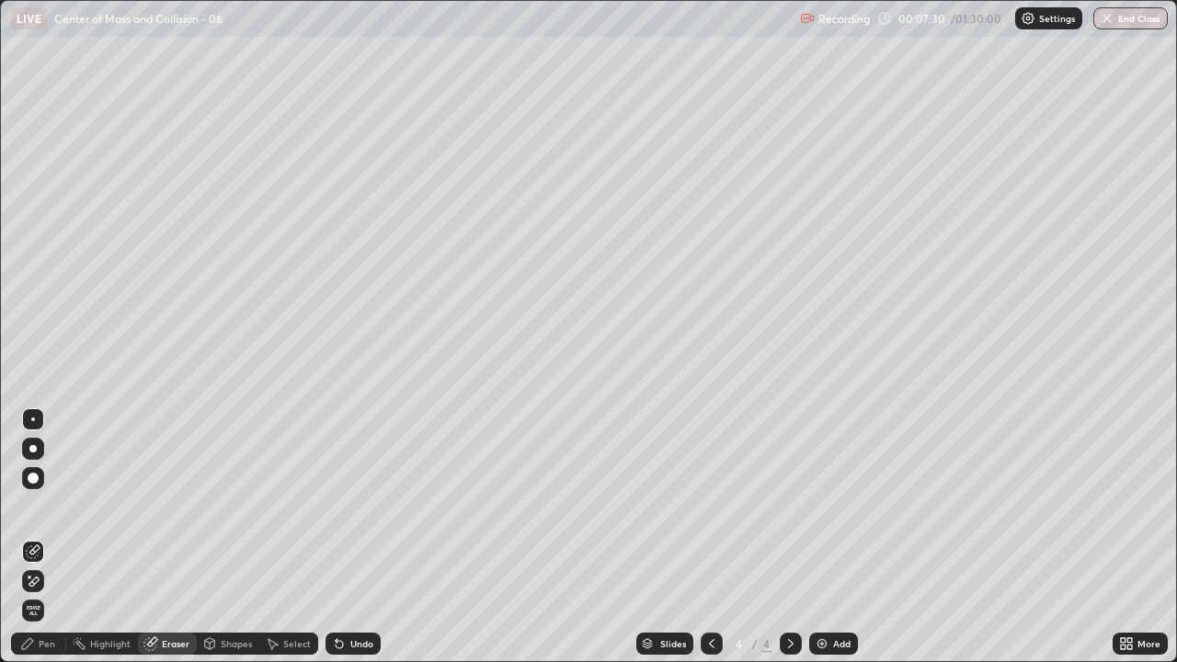
click at [32, 537] on icon at bounding box center [27, 643] width 15 height 15
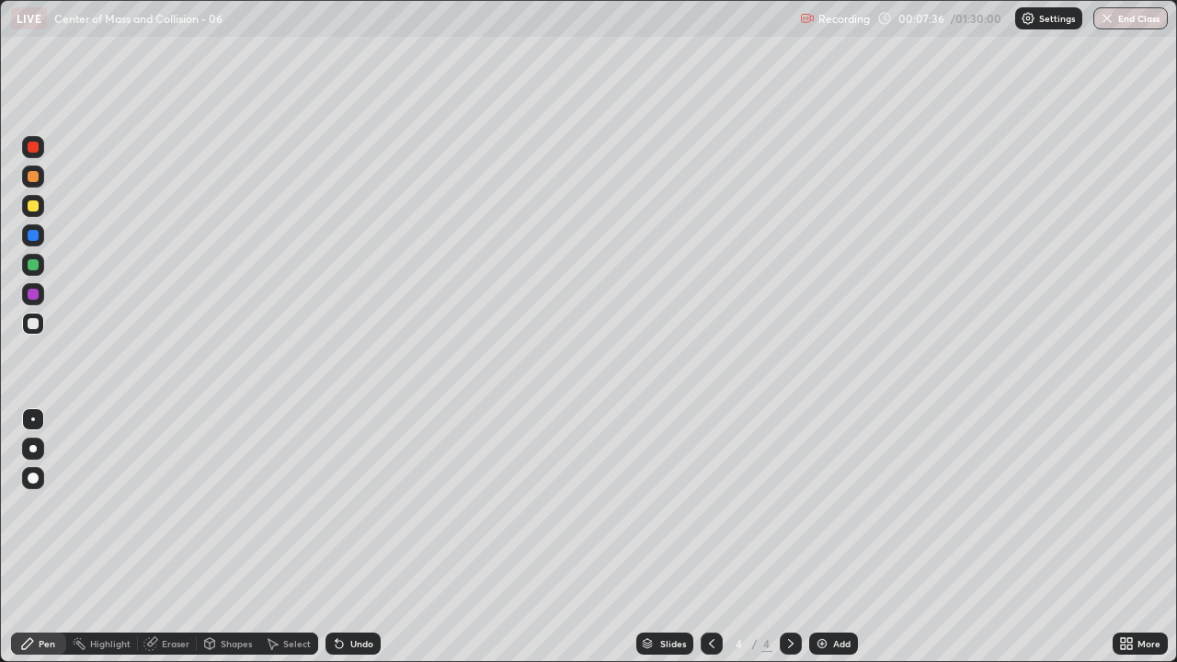
click at [230, 537] on div "Shapes" at bounding box center [228, 643] width 63 height 22
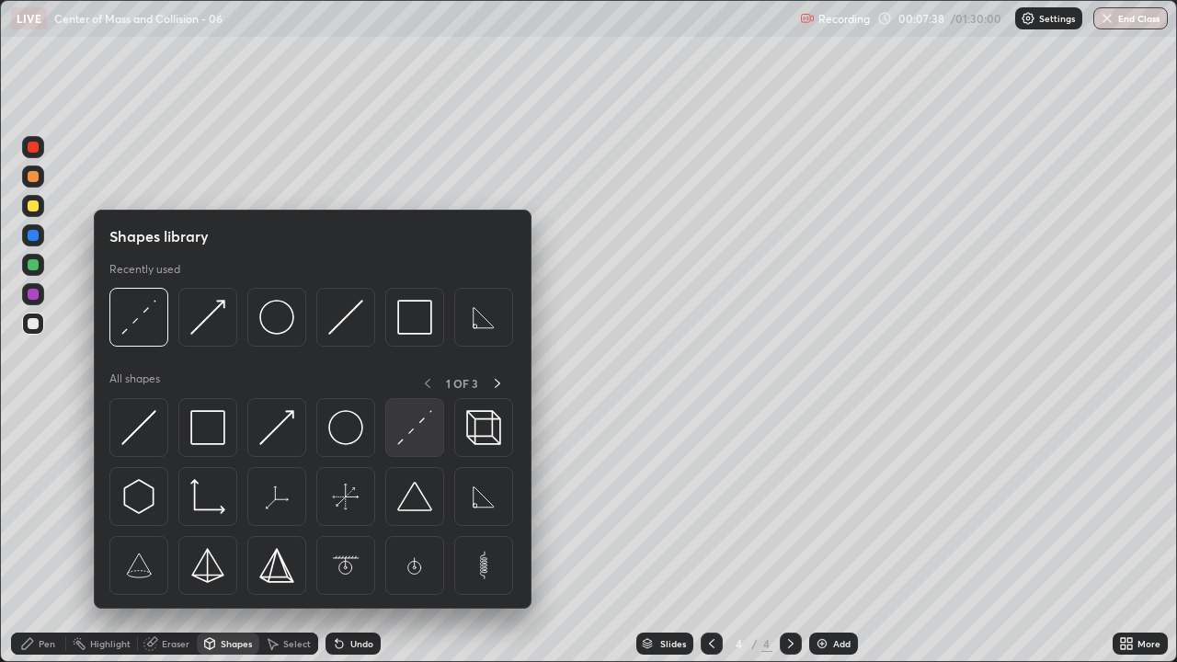
click at [410, 433] on img at bounding box center [414, 427] width 35 height 35
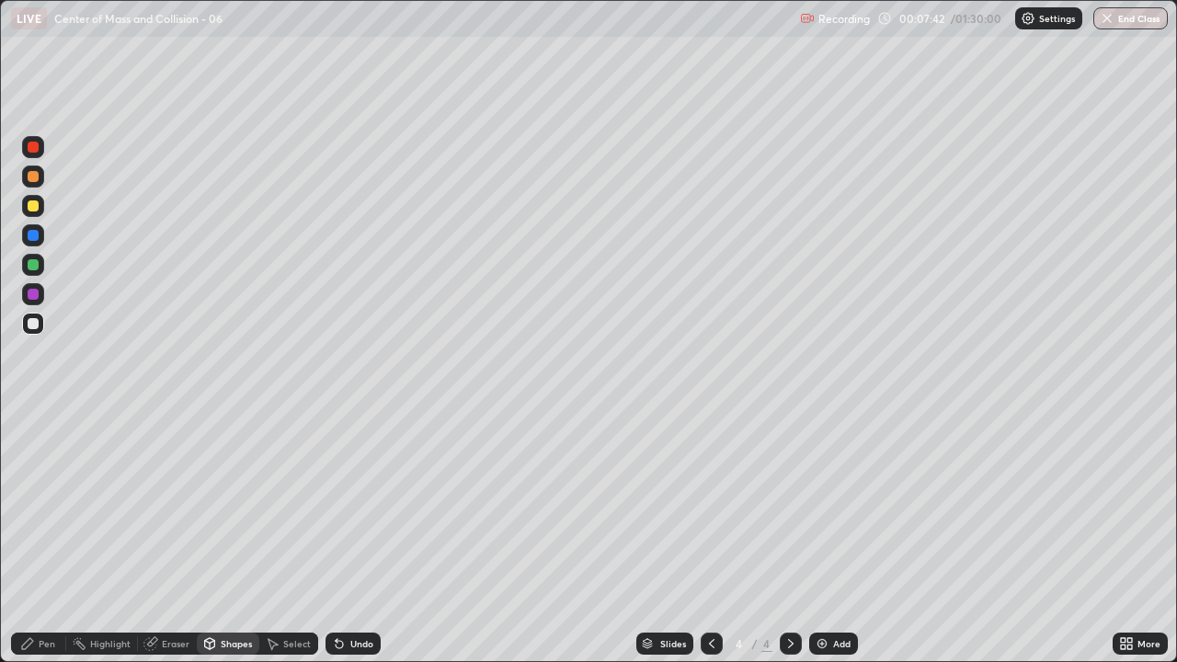
click at [226, 537] on div "Shapes" at bounding box center [228, 643] width 63 height 22
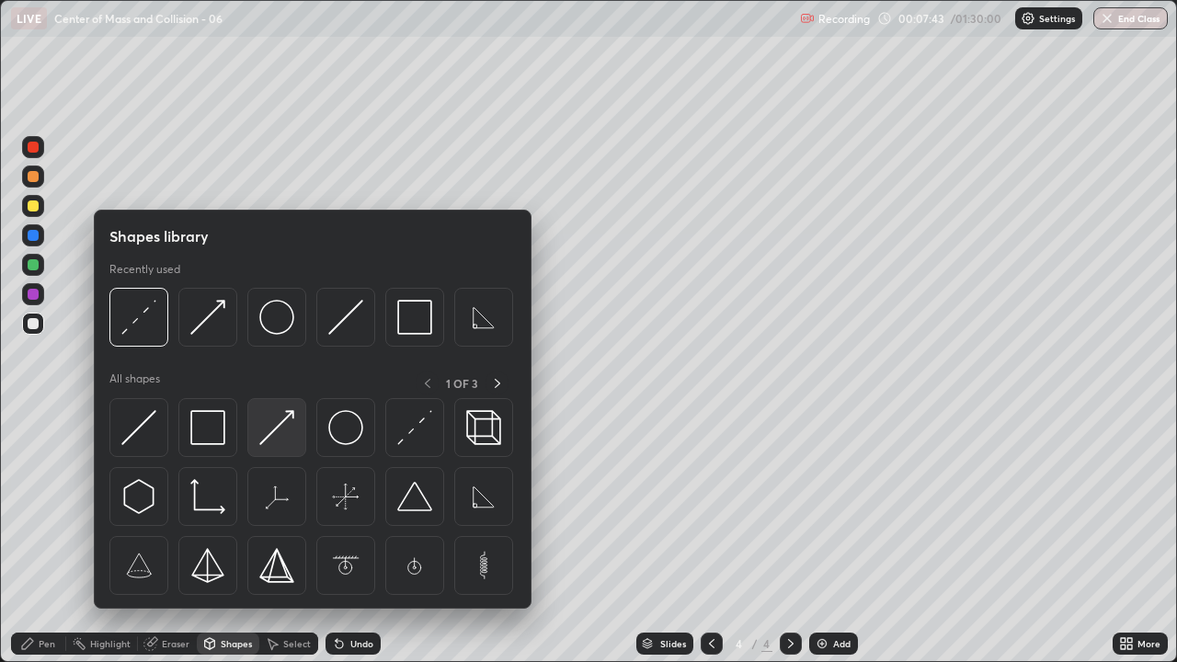
click at [280, 431] on img at bounding box center [276, 427] width 35 height 35
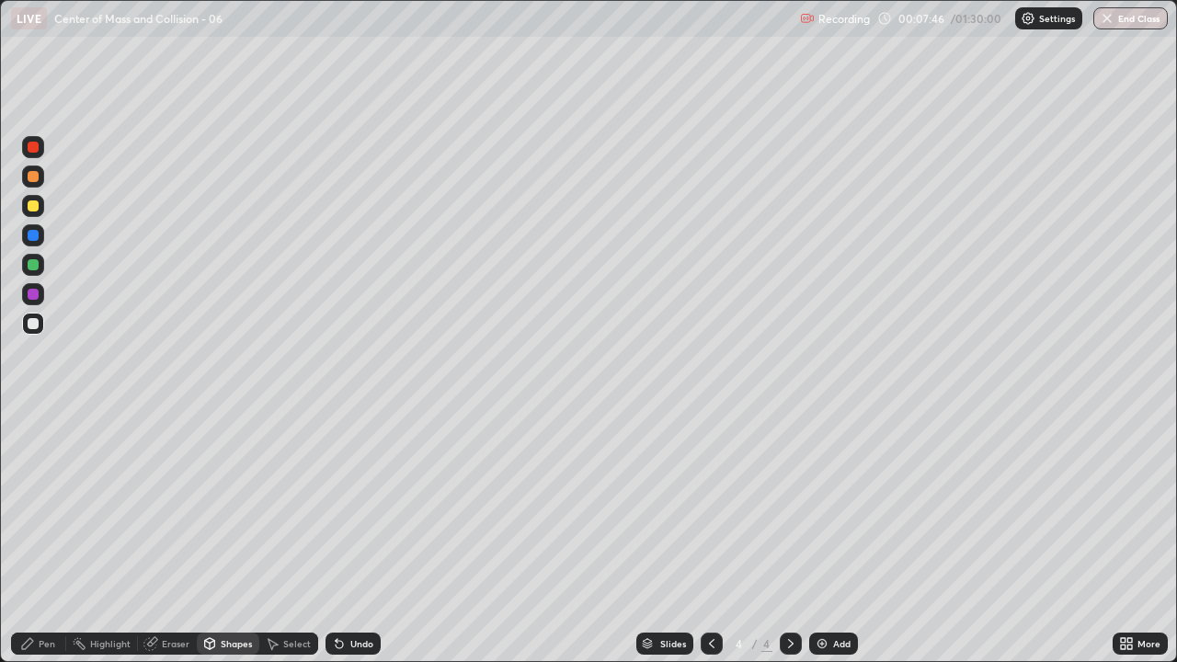
click at [39, 537] on div "Pen" at bounding box center [38, 643] width 55 height 22
click at [356, 537] on div "Undo" at bounding box center [361, 643] width 23 height 9
click at [232, 537] on div "Shapes" at bounding box center [236, 643] width 31 height 9
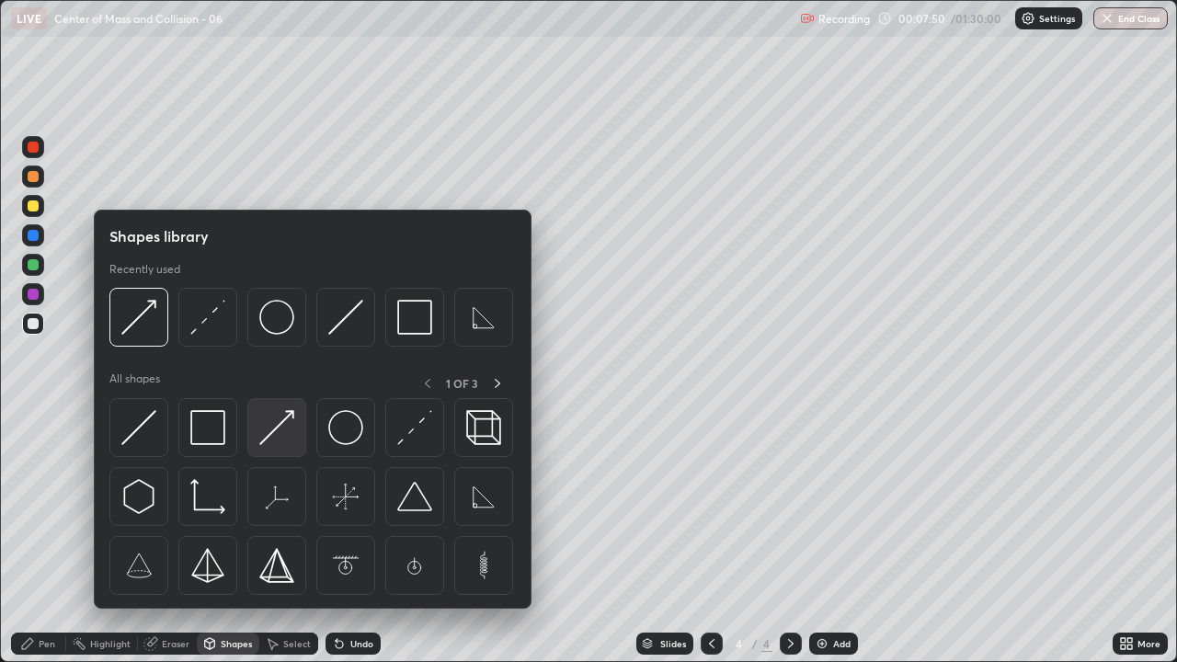
click at [282, 438] on img at bounding box center [276, 427] width 35 height 35
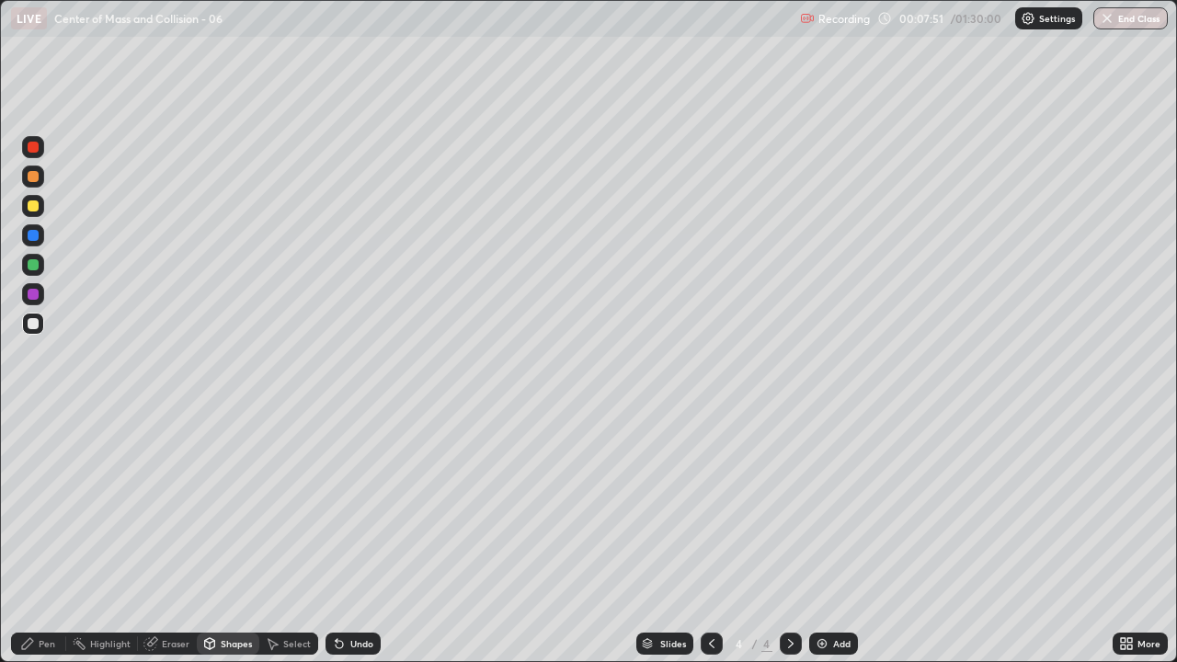
click at [32, 295] on div at bounding box center [33, 294] width 11 height 11
click at [35, 537] on div "Pen" at bounding box center [38, 643] width 55 height 22
click at [359, 537] on div "Undo" at bounding box center [361, 643] width 23 height 9
click at [357, 537] on div "Undo" at bounding box center [361, 643] width 23 height 9
click at [222, 537] on div "Shapes" at bounding box center [228, 643] width 63 height 22
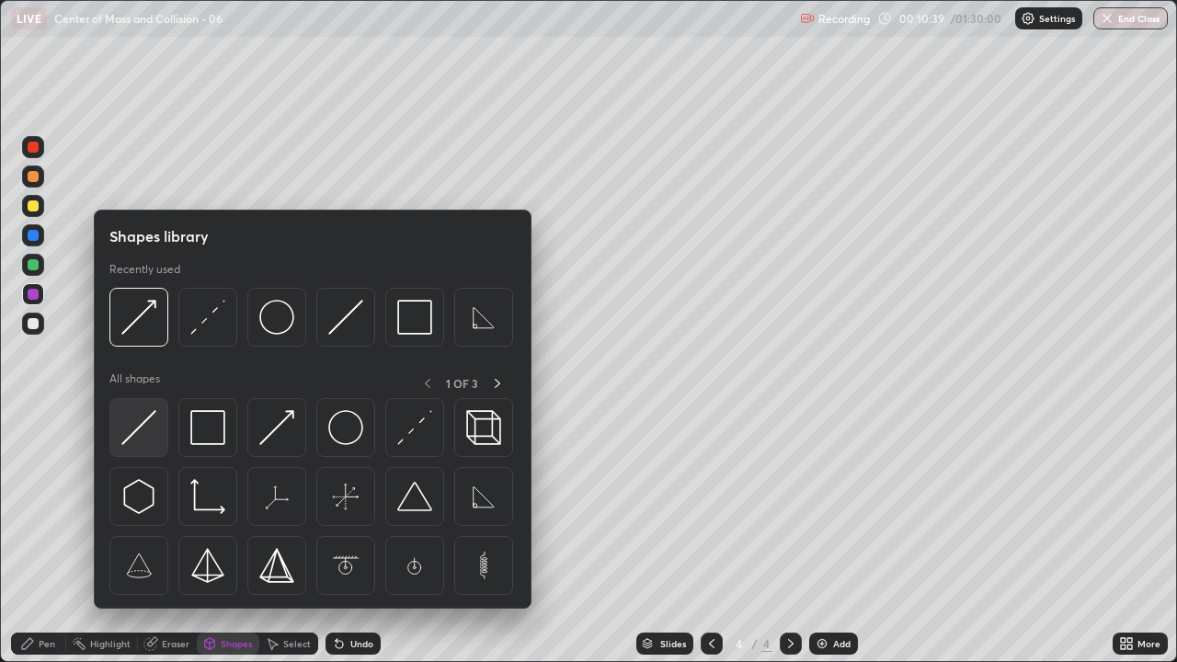
click at [138, 433] on img at bounding box center [138, 427] width 35 height 35
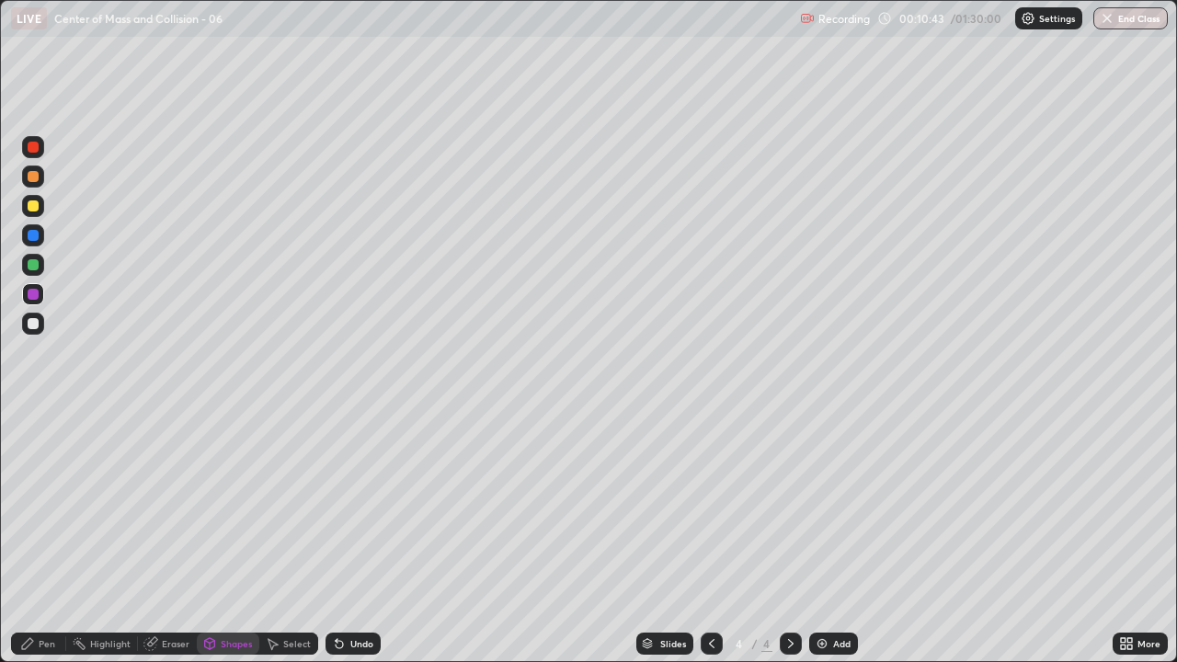
click at [38, 537] on div "Pen" at bounding box center [38, 643] width 55 height 22
click at [175, 537] on div "Eraser" at bounding box center [176, 643] width 28 height 9
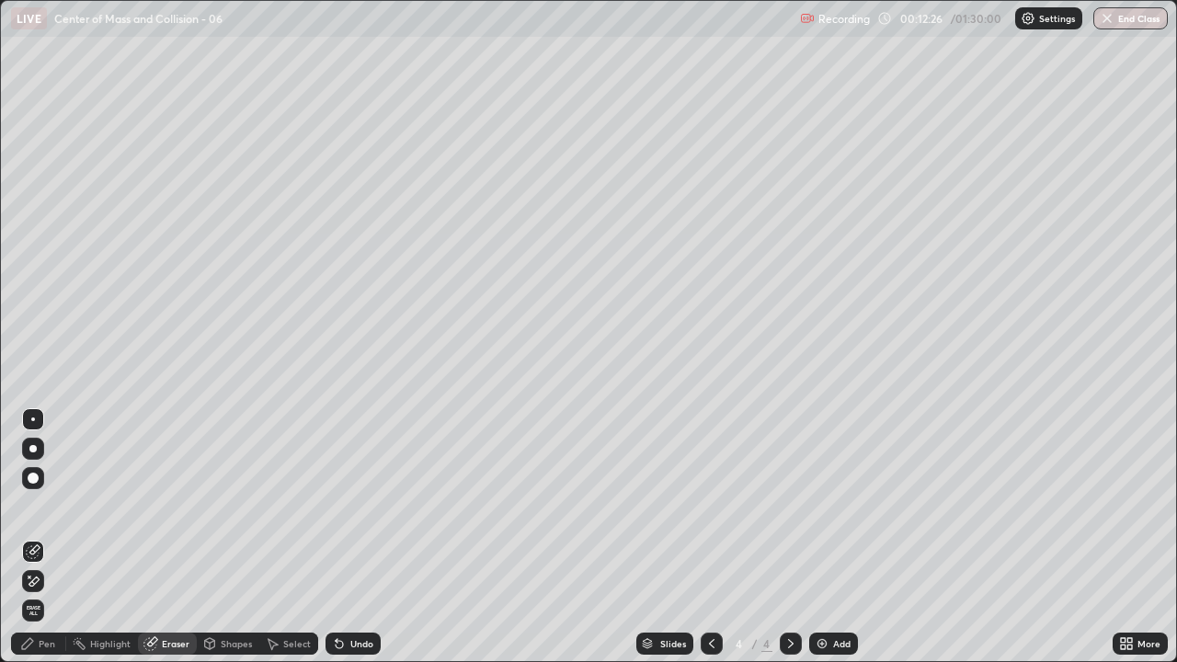
click at [34, 537] on icon at bounding box center [27, 643] width 15 height 15
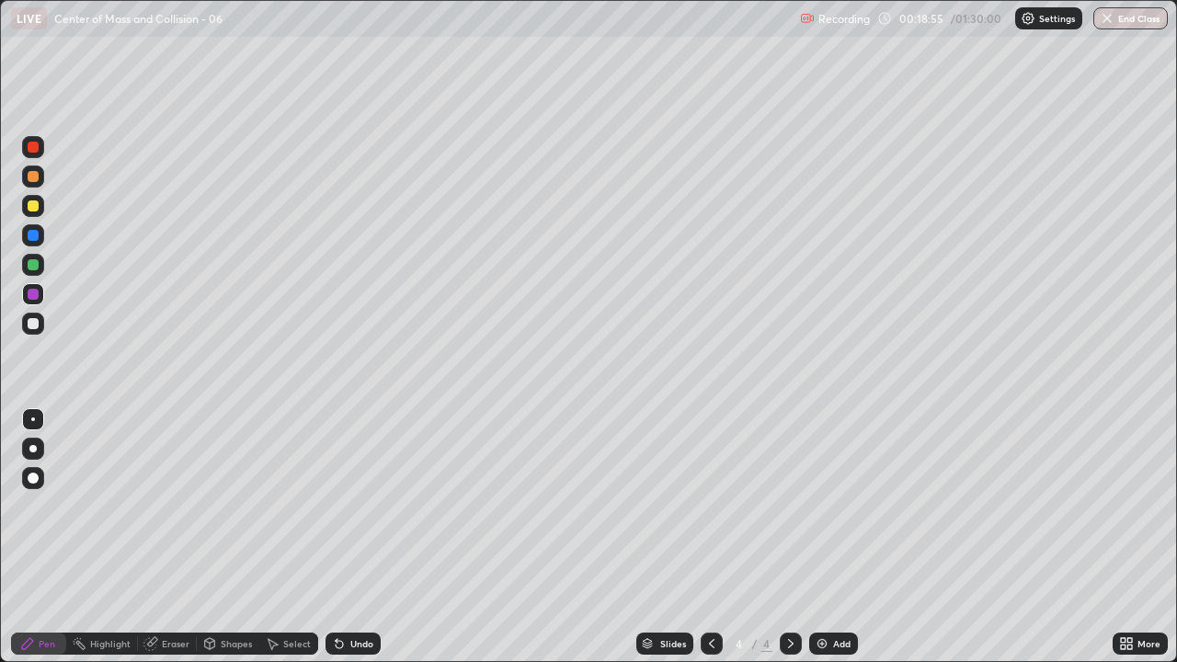
click at [837, 537] on div "Add" at bounding box center [841, 643] width 17 height 9
click at [235, 537] on div "Shapes" at bounding box center [236, 643] width 31 height 9
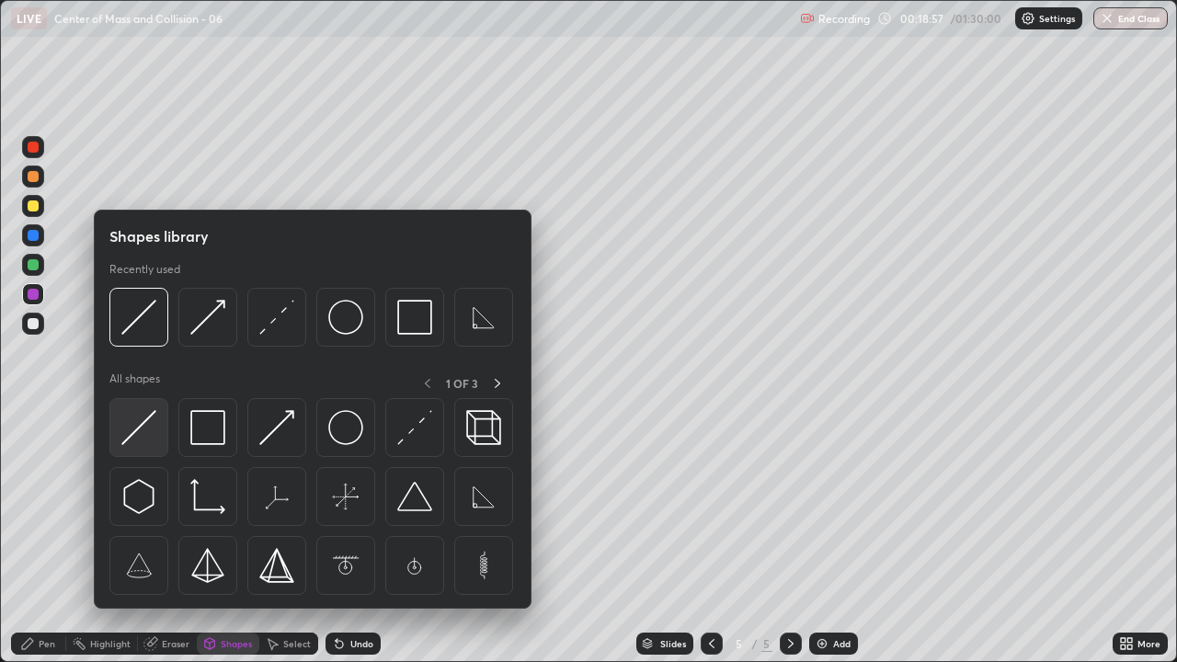
click at [140, 435] on img at bounding box center [138, 427] width 35 height 35
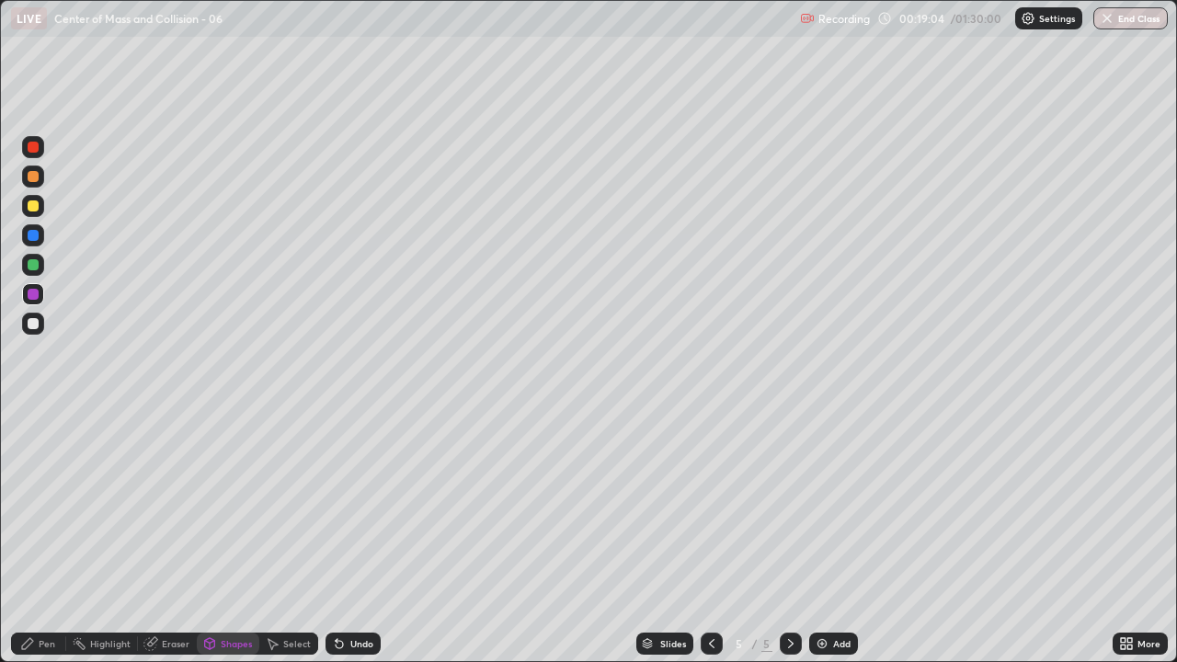
click at [217, 537] on div "Shapes" at bounding box center [228, 643] width 63 height 22
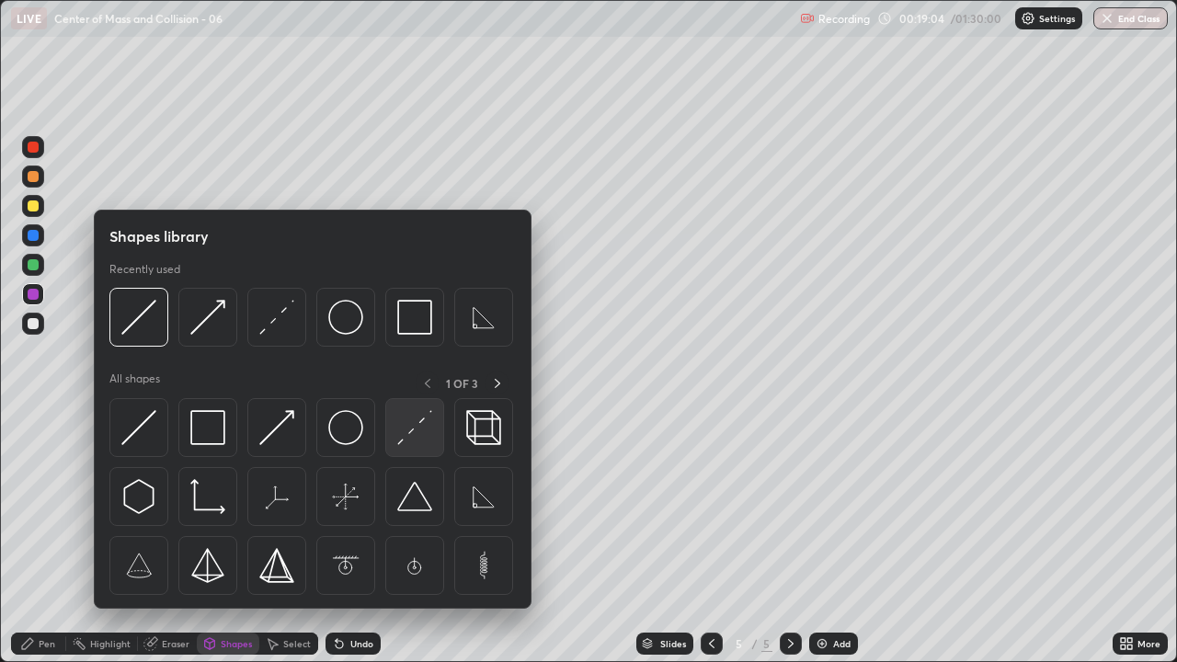
click at [416, 430] on img at bounding box center [414, 427] width 35 height 35
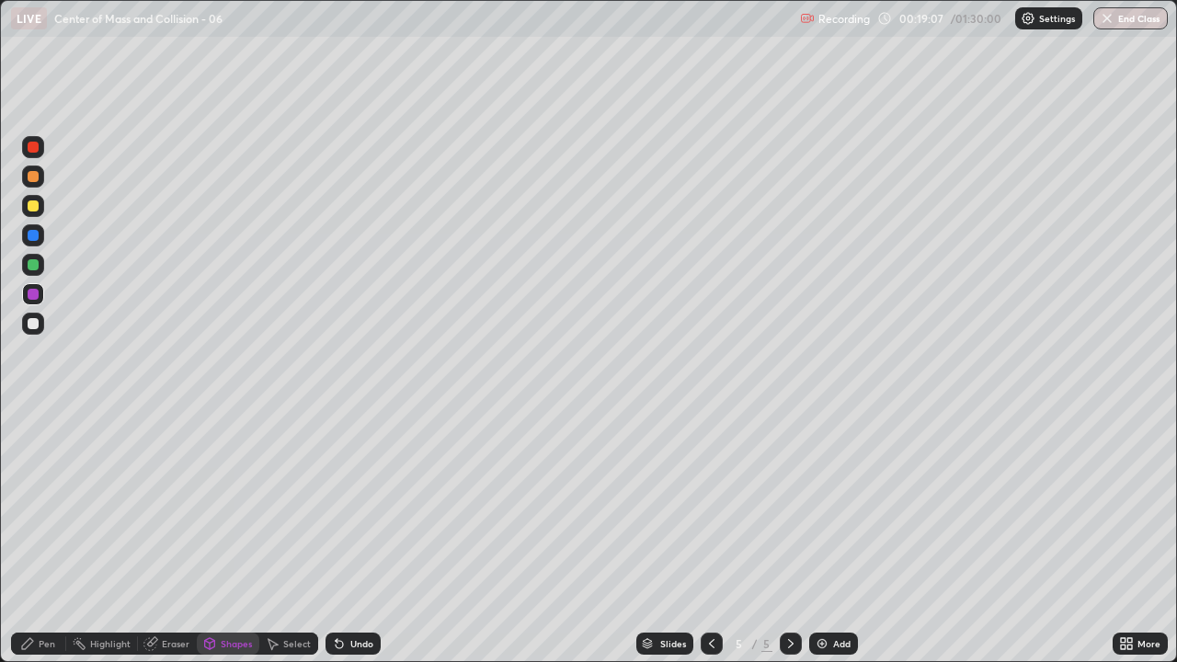
click at [234, 537] on div "Shapes" at bounding box center [236, 643] width 31 height 9
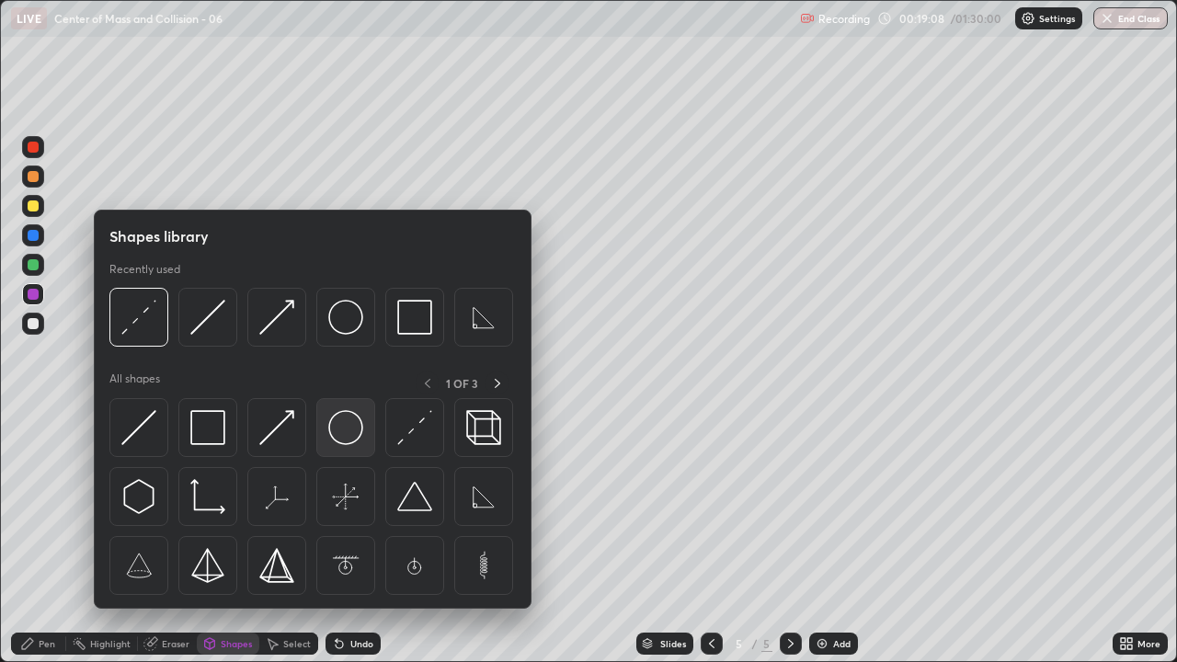
click at [338, 427] on img at bounding box center [345, 427] width 35 height 35
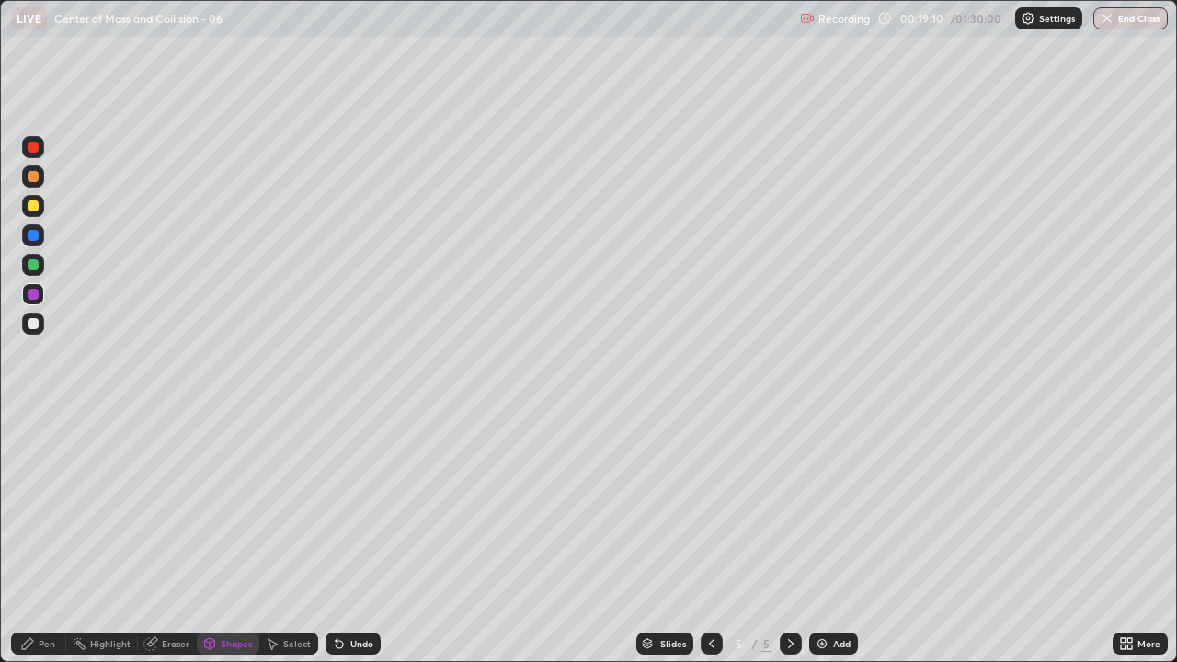
click at [33, 537] on icon at bounding box center [27, 643] width 15 height 15
click at [230, 537] on div "Shapes" at bounding box center [236, 643] width 31 height 9
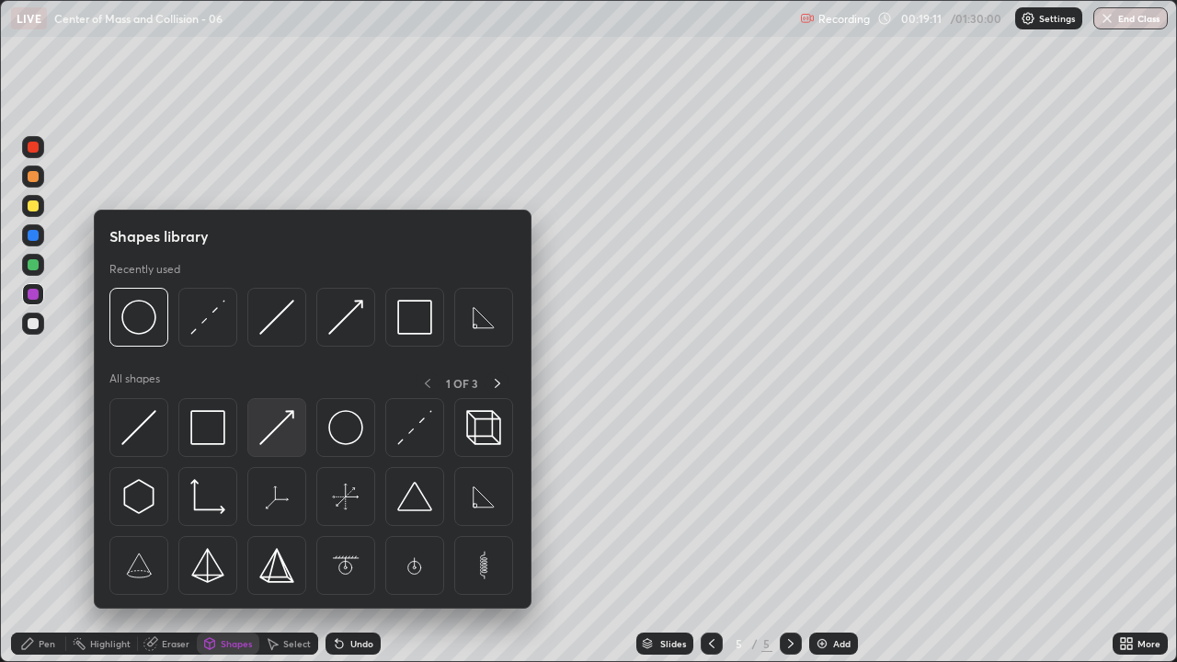
click at [278, 432] on img at bounding box center [276, 427] width 35 height 35
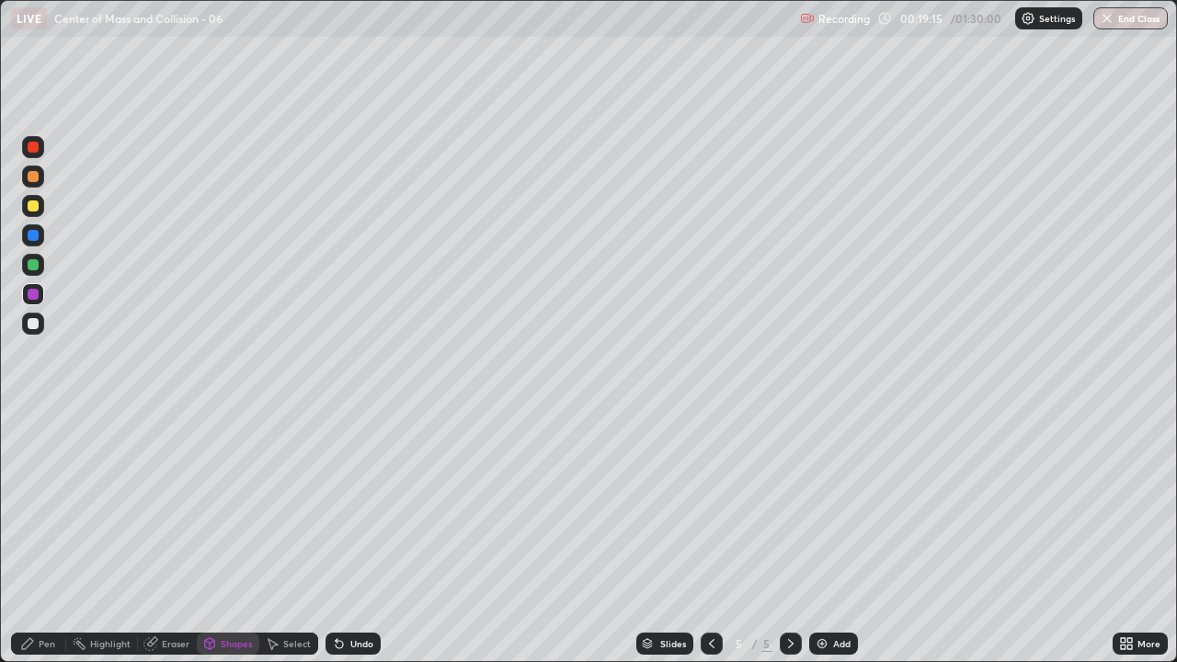
click at [45, 537] on div "Pen" at bounding box center [47, 643] width 17 height 9
click at [235, 537] on div "Shapes" at bounding box center [228, 643] width 63 height 22
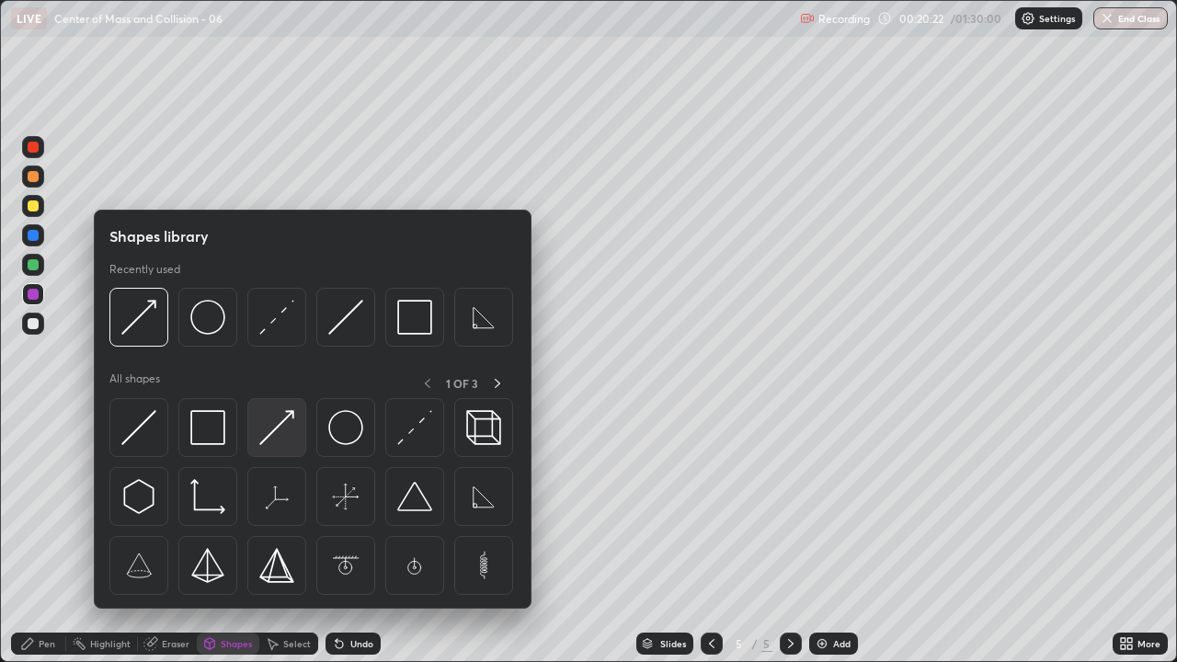
click at [281, 434] on img at bounding box center [276, 427] width 35 height 35
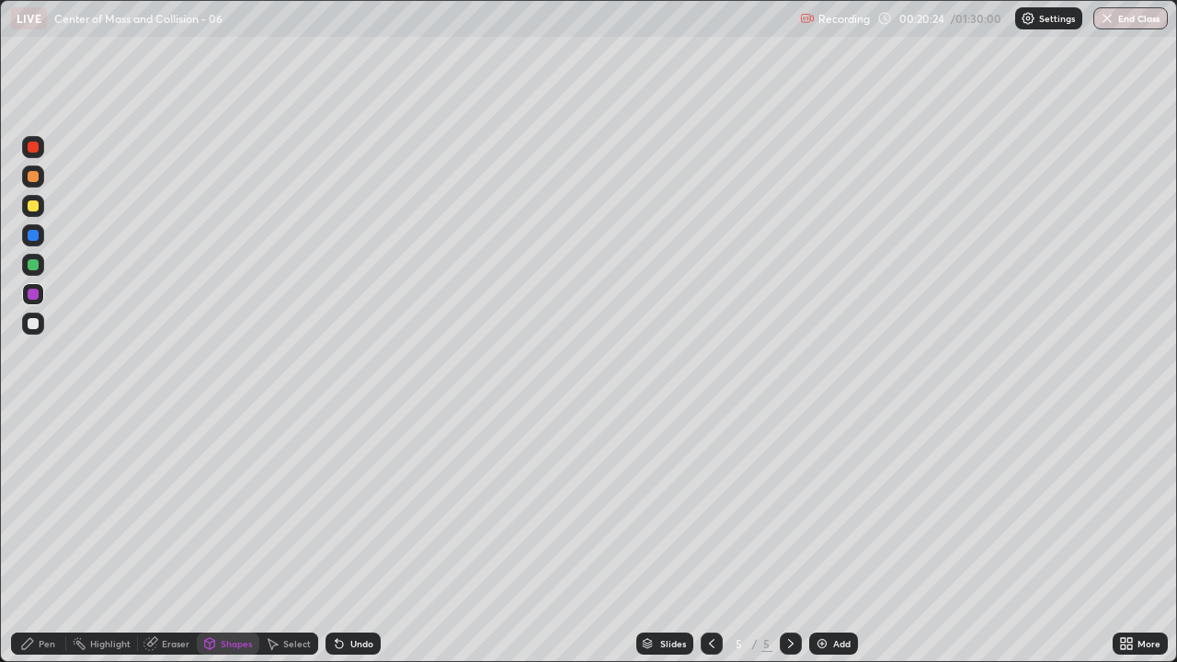
click at [222, 537] on div "Shapes" at bounding box center [228, 643] width 63 height 22
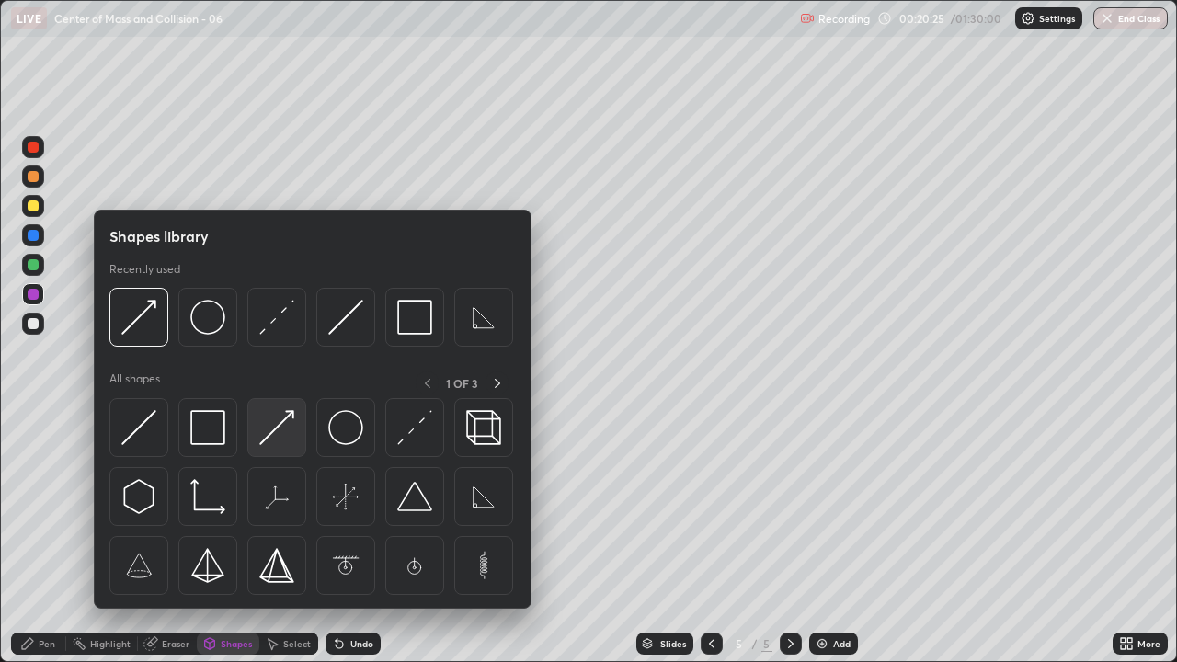
click at [290, 427] on img at bounding box center [276, 427] width 35 height 35
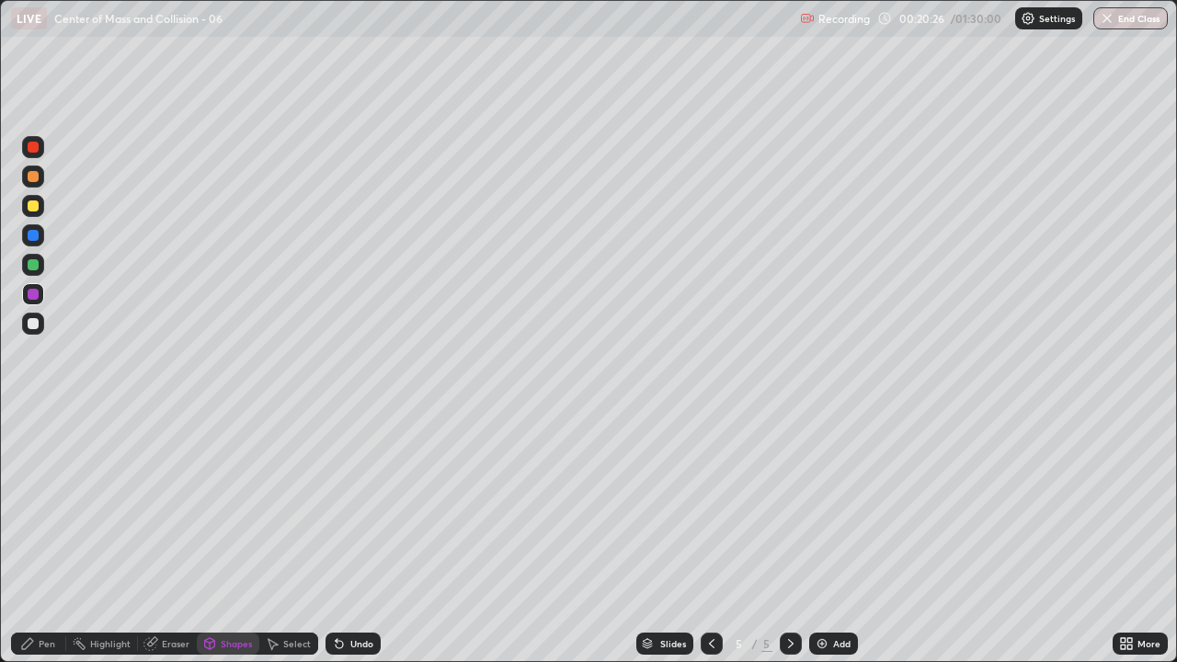
click at [29, 260] on div at bounding box center [33, 264] width 11 height 11
click at [31, 537] on div "Pen" at bounding box center [38, 643] width 55 height 22
click at [710, 537] on icon at bounding box center [711, 643] width 15 height 15
click at [789, 537] on icon at bounding box center [791, 643] width 6 height 9
click at [40, 537] on div "Pen" at bounding box center [38, 643] width 55 height 22
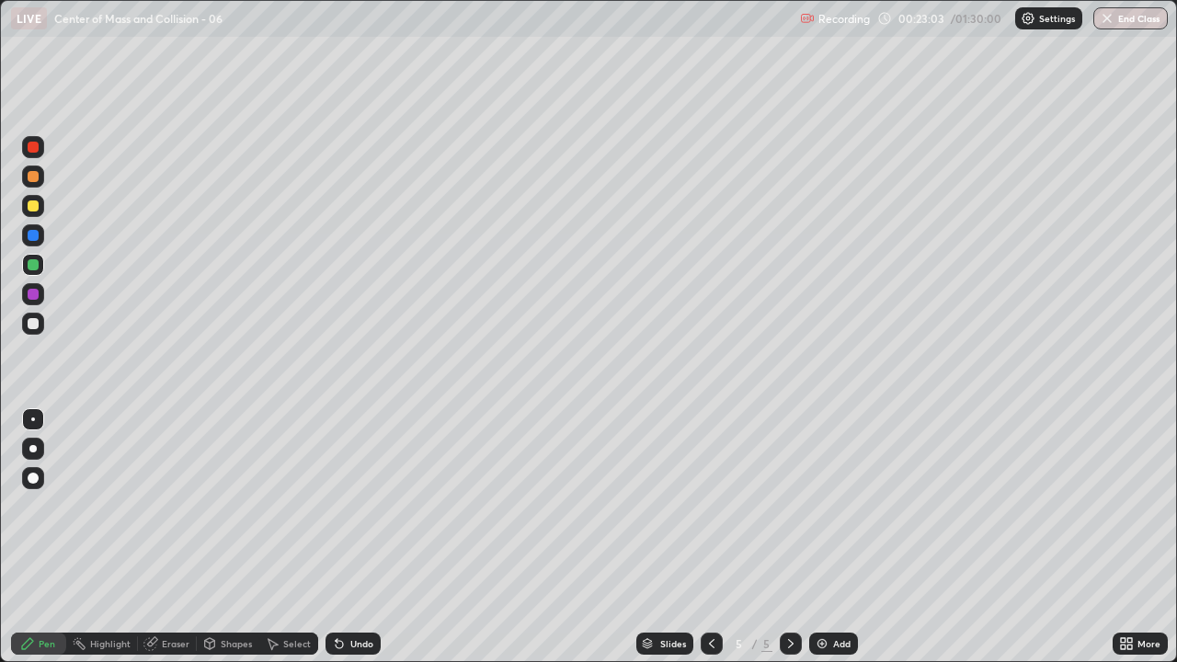
click at [34, 326] on div at bounding box center [33, 323] width 11 height 11
click at [34, 537] on icon at bounding box center [27, 643] width 15 height 15
click at [31, 326] on div at bounding box center [33, 323] width 11 height 11
click at [33, 321] on div at bounding box center [33, 323] width 11 height 11
click at [833, 537] on div "Add" at bounding box center [841, 643] width 17 height 9
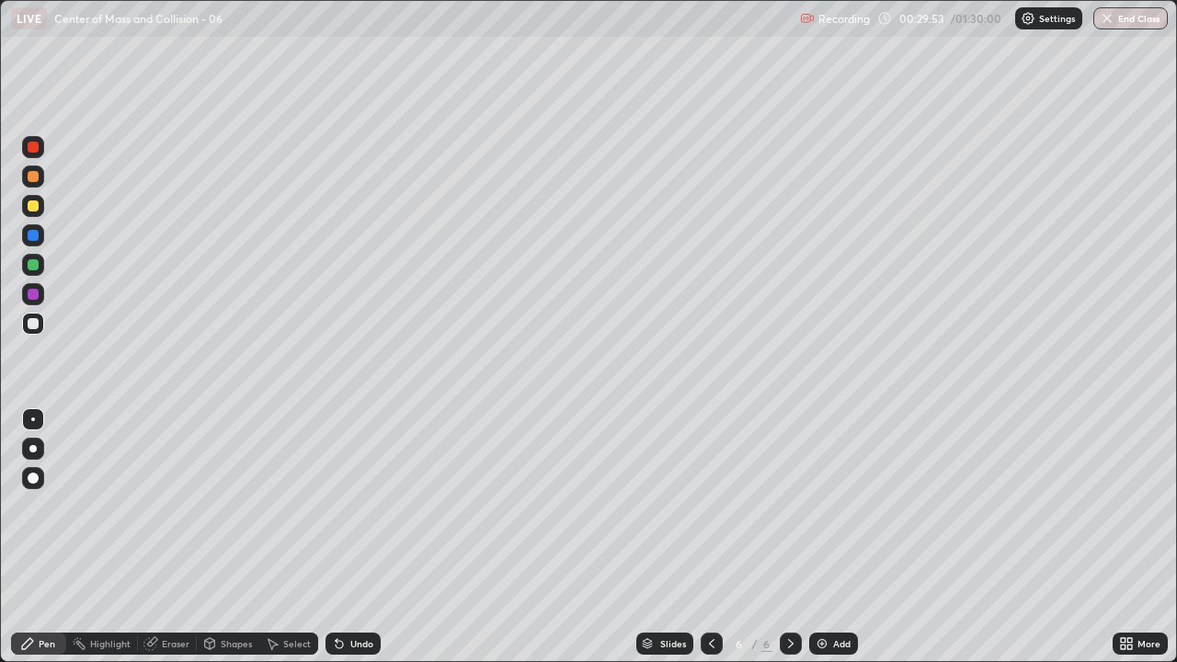
click at [235, 537] on div "Shapes" at bounding box center [228, 643] width 63 height 22
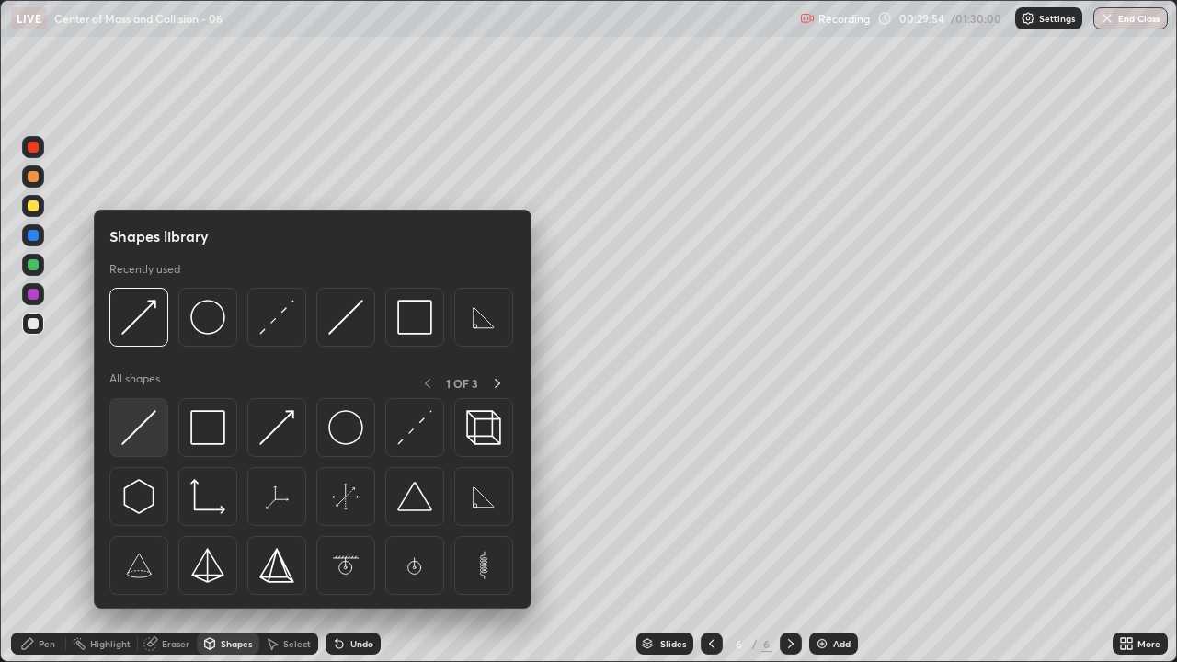
click at [142, 434] on img at bounding box center [138, 427] width 35 height 35
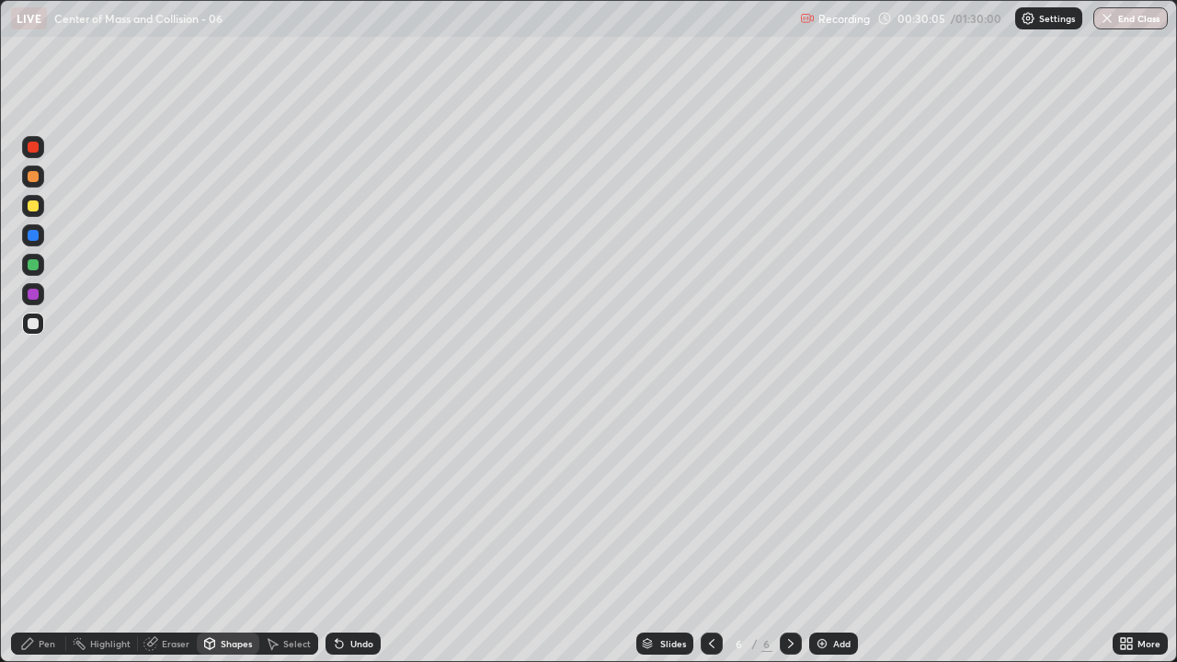
click at [224, 537] on div "Shapes" at bounding box center [236, 643] width 31 height 9
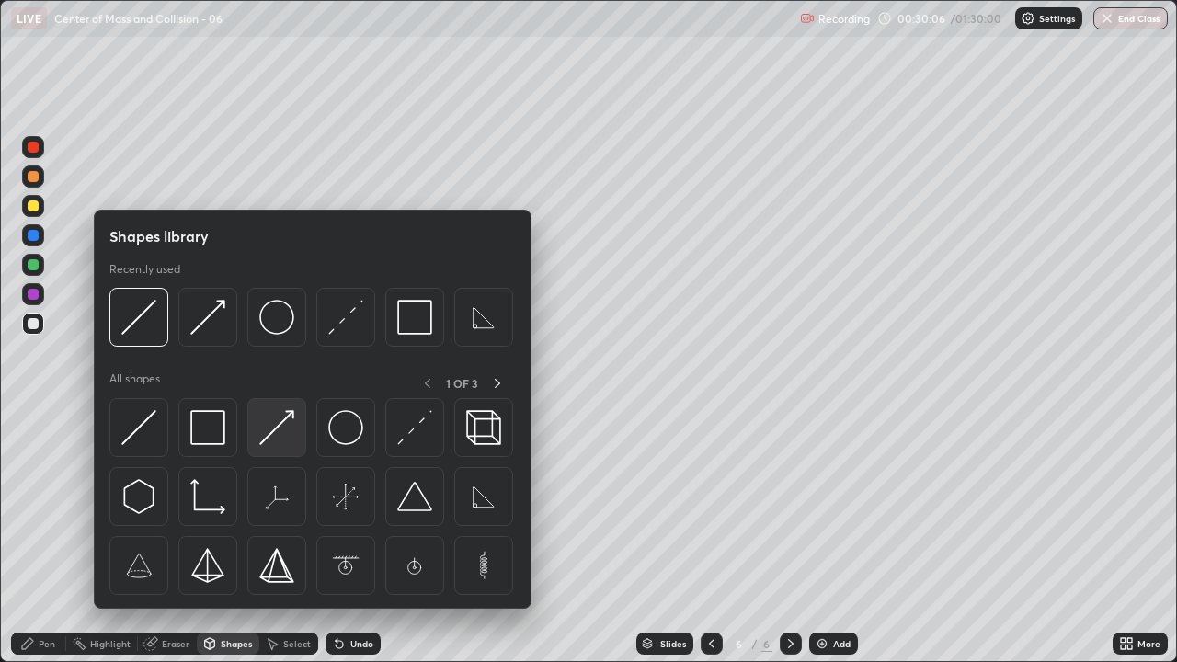
click at [277, 434] on img at bounding box center [276, 427] width 35 height 35
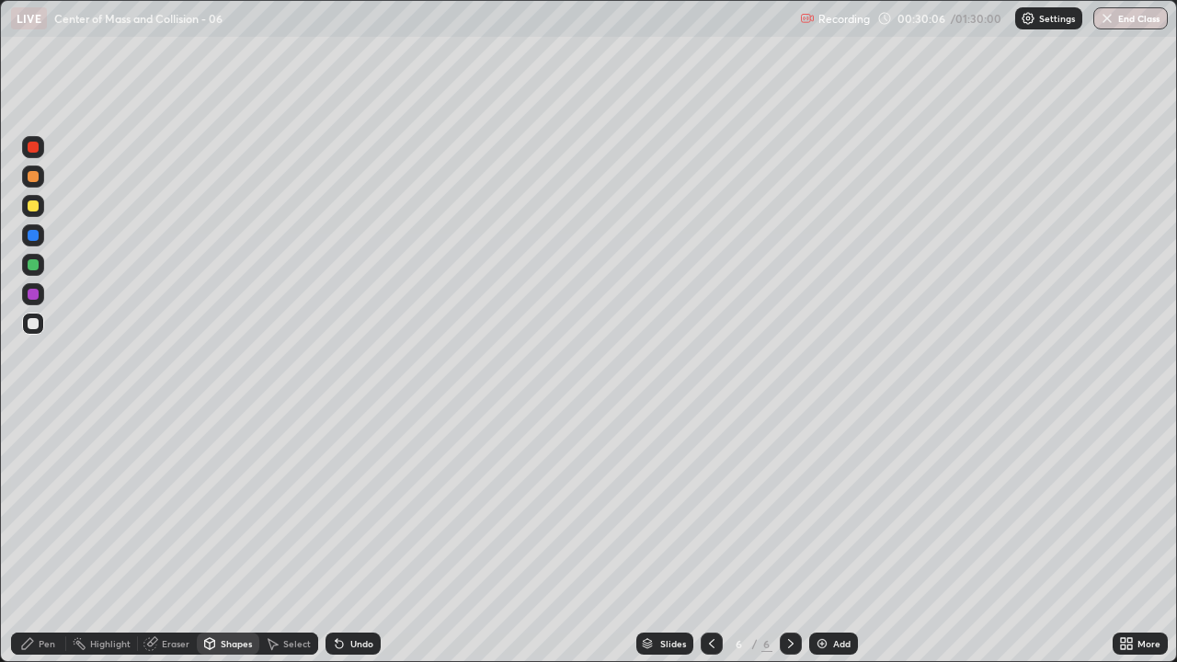
click at [34, 295] on div at bounding box center [33, 294] width 11 height 11
click at [36, 537] on div "Pen" at bounding box center [38, 643] width 55 height 22
click at [34, 206] on div at bounding box center [33, 205] width 11 height 11
click at [230, 537] on div "Shapes" at bounding box center [228, 643] width 63 height 22
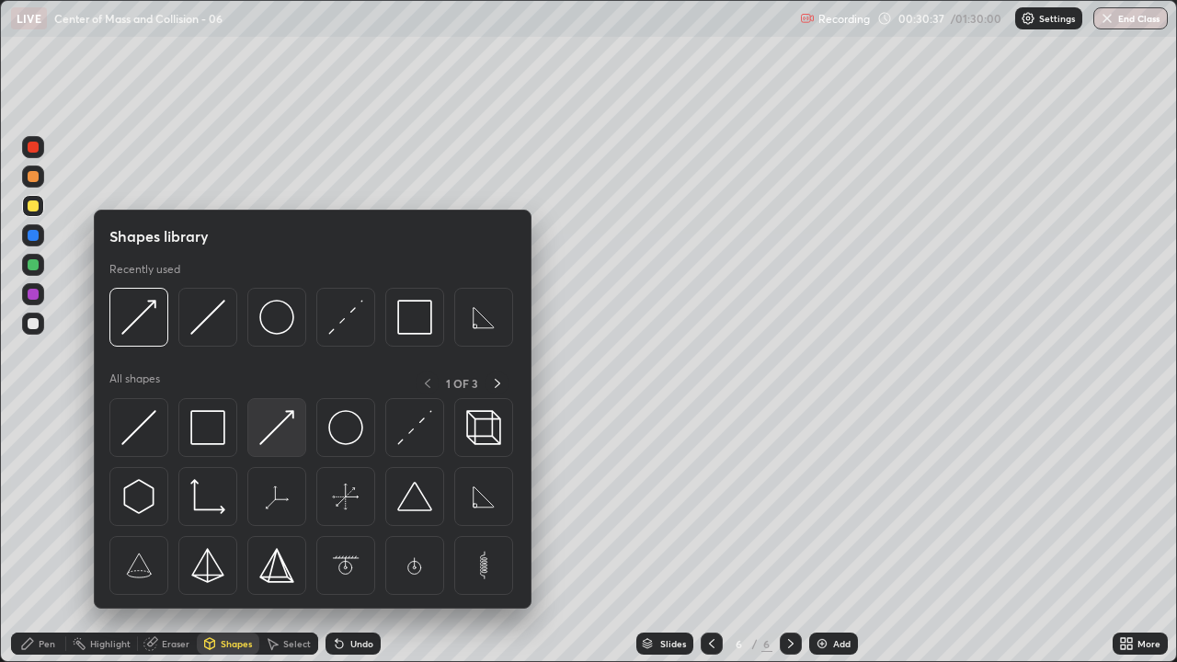
click at [274, 442] on img at bounding box center [276, 427] width 35 height 35
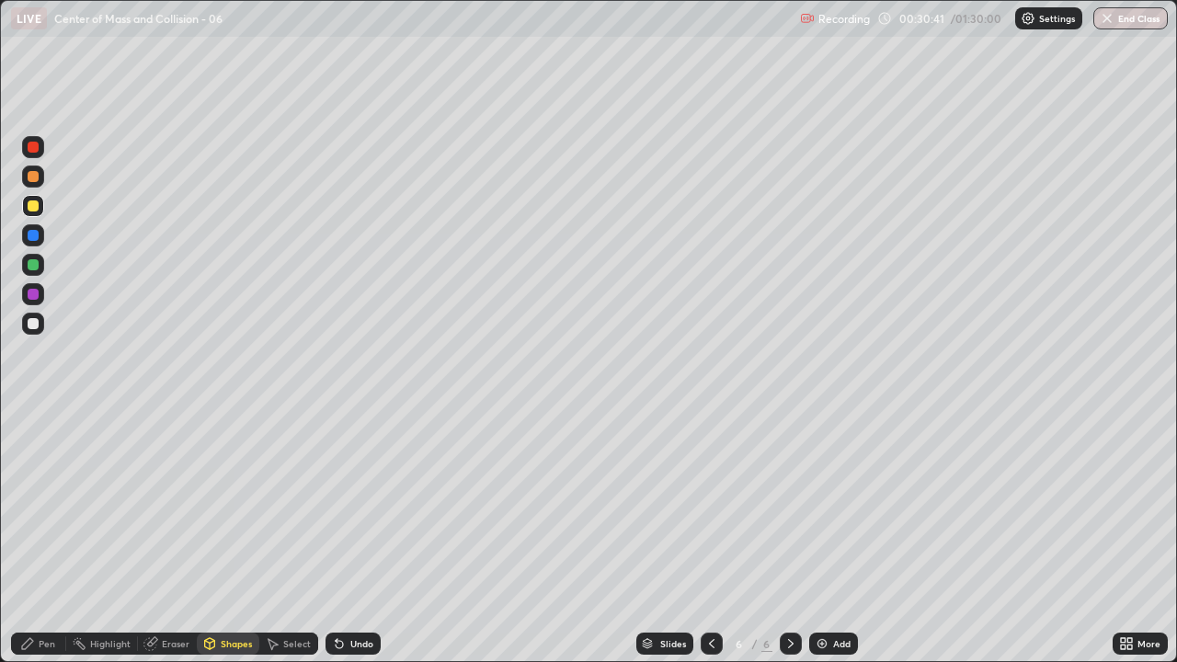
click at [39, 537] on div "Pen" at bounding box center [47, 643] width 17 height 9
click at [359, 537] on div "Undo" at bounding box center [352, 643] width 55 height 22
click at [353, 537] on div "Undo" at bounding box center [361, 643] width 23 height 9
click at [365, 537] on div "Undo" at bounding box center [361, 643] width 23 height 9
click at [31, 239] on div at bounding box center [33, 235] width 11 height 11
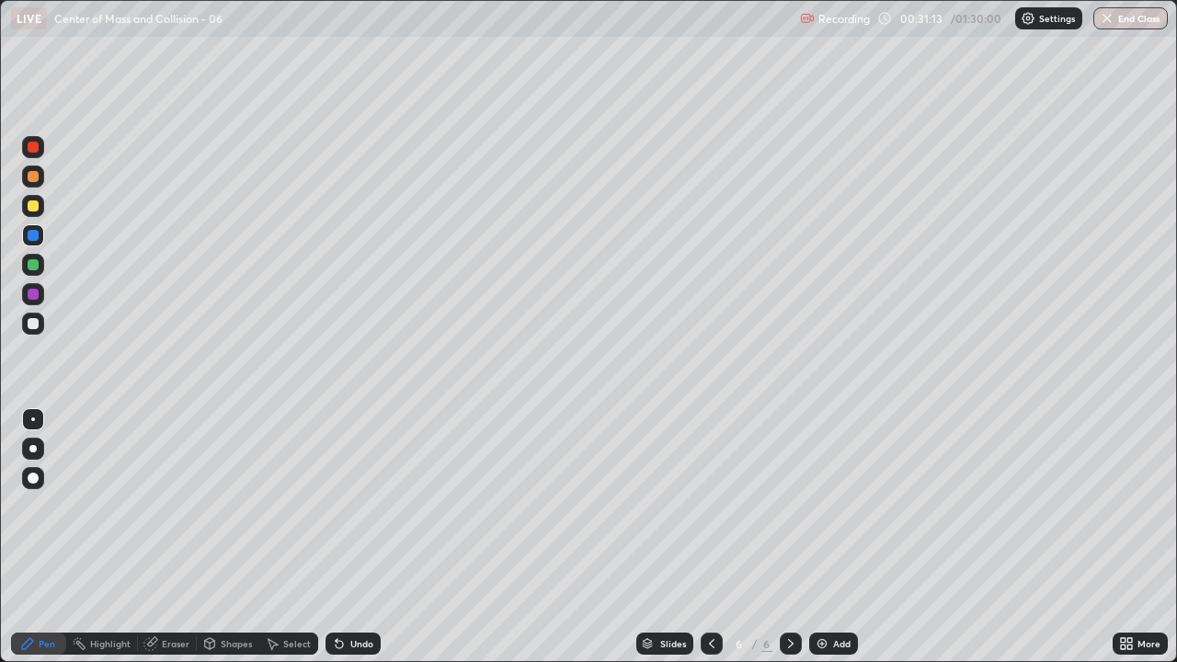
click at [230, 537] on div "Shapes" at bounding box center [228, 643] width 63 height 22
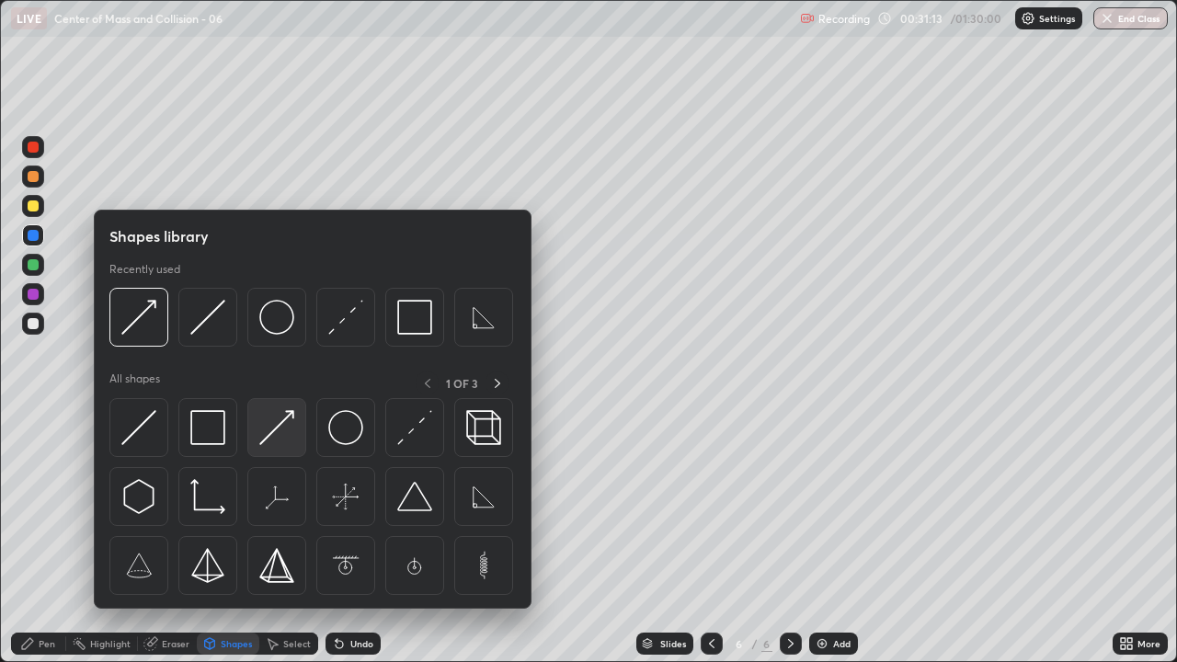
click at [279, 430] on img at bounding box center [276, 427] width 35 height 35
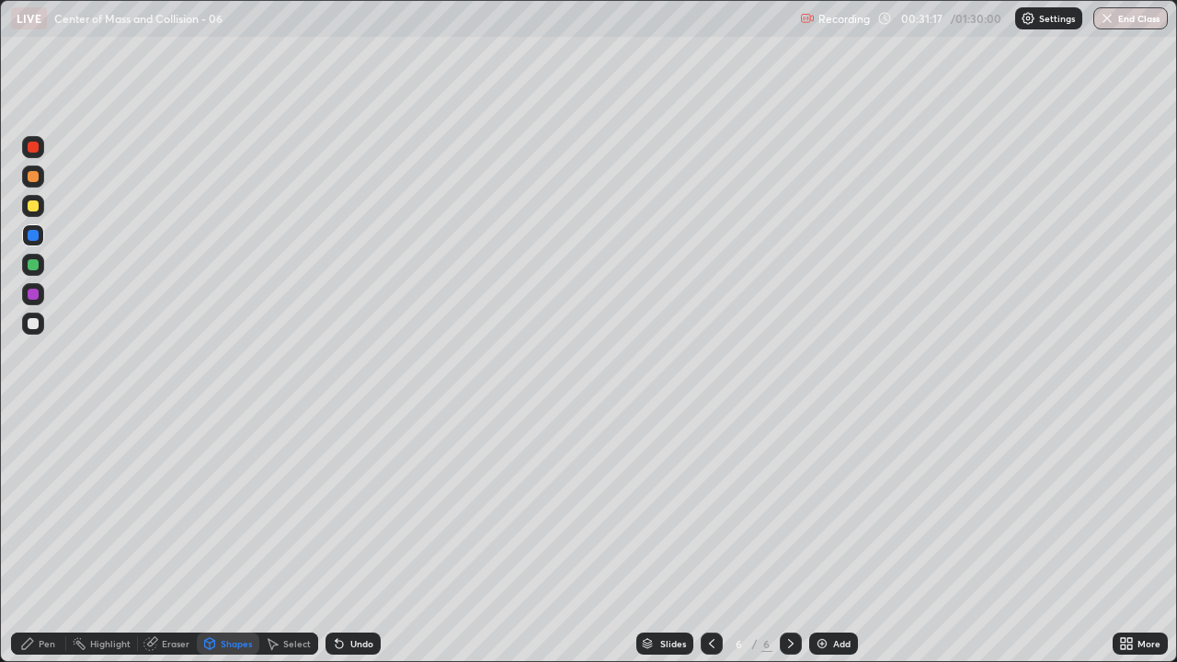
click at [44, 537] on div "Pen" at bounding box center [38, 643] width 55 height 22
click at [233, 537] on div "Shapes" at bounding box center [236, 643] width 31 height 9
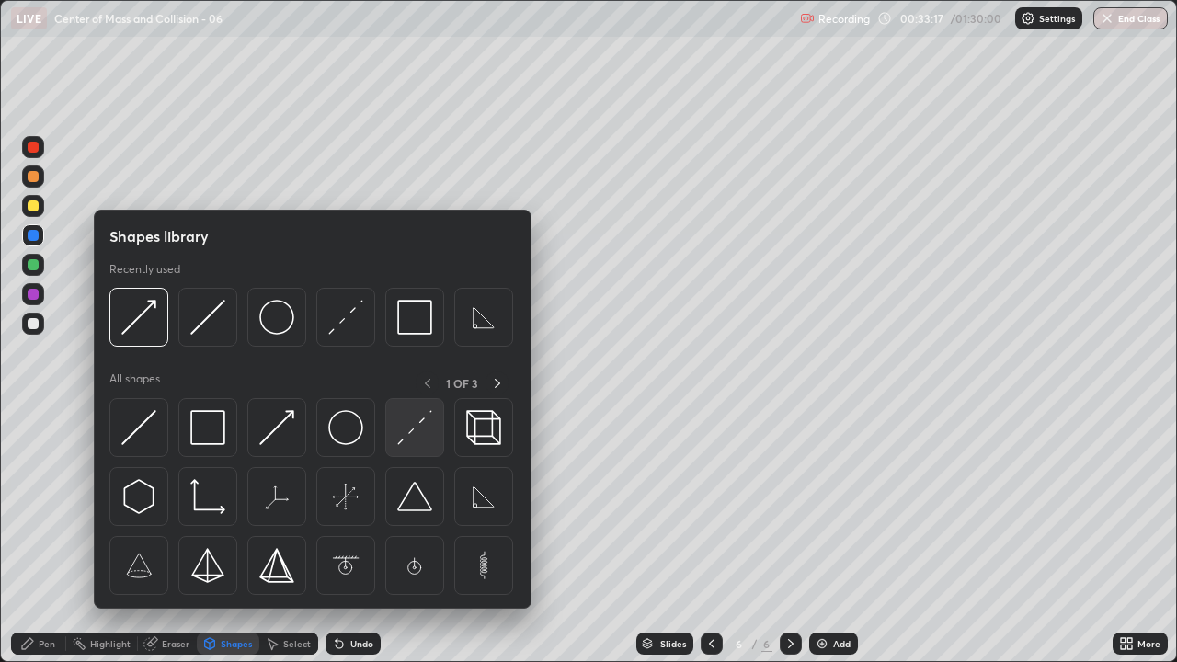
click at [419, 426] on img at bounding box center [414, 427] width 35 height 35
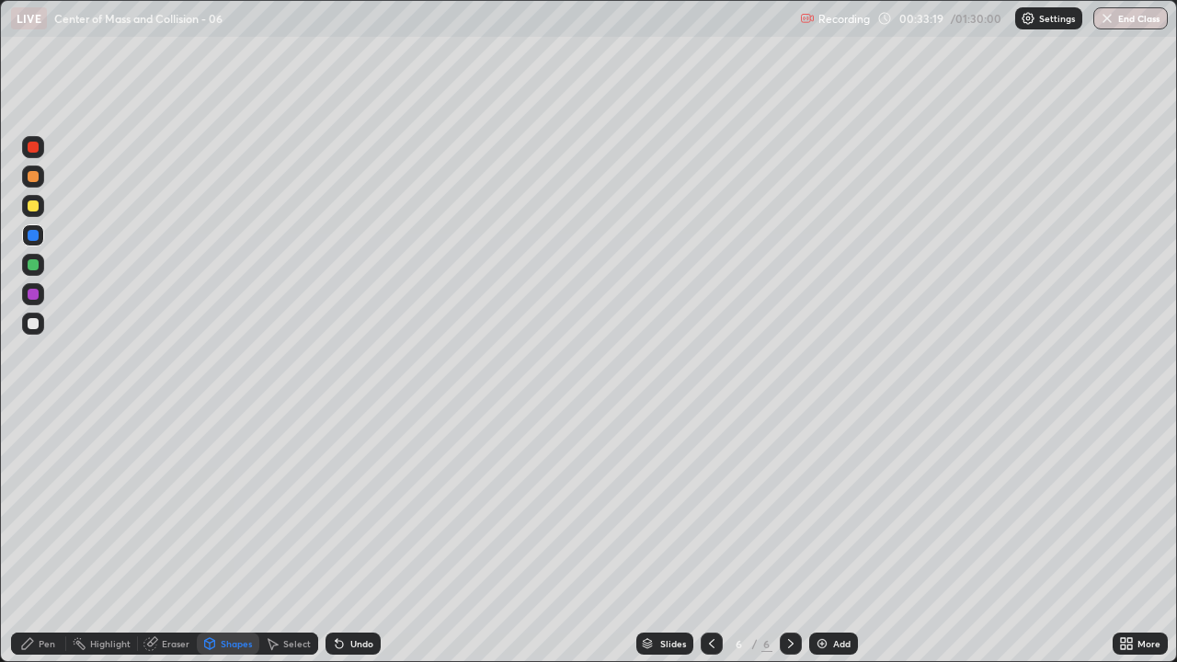
click at [353, 537] on div "Undo" at bounding box center [361, 643] width 23 height 9
click at [25, 537] on icon at bounding box center [27, 643] width 11 height 11
click at [51, 537] on div "Pen" at bounding box center [38, 643] width 55 height 22
click at [39, 331] on div at bounding box center [33, 324] width 22 height 22
click at [37, 324] on div at bounding box center [33, 323] width 11 height 11
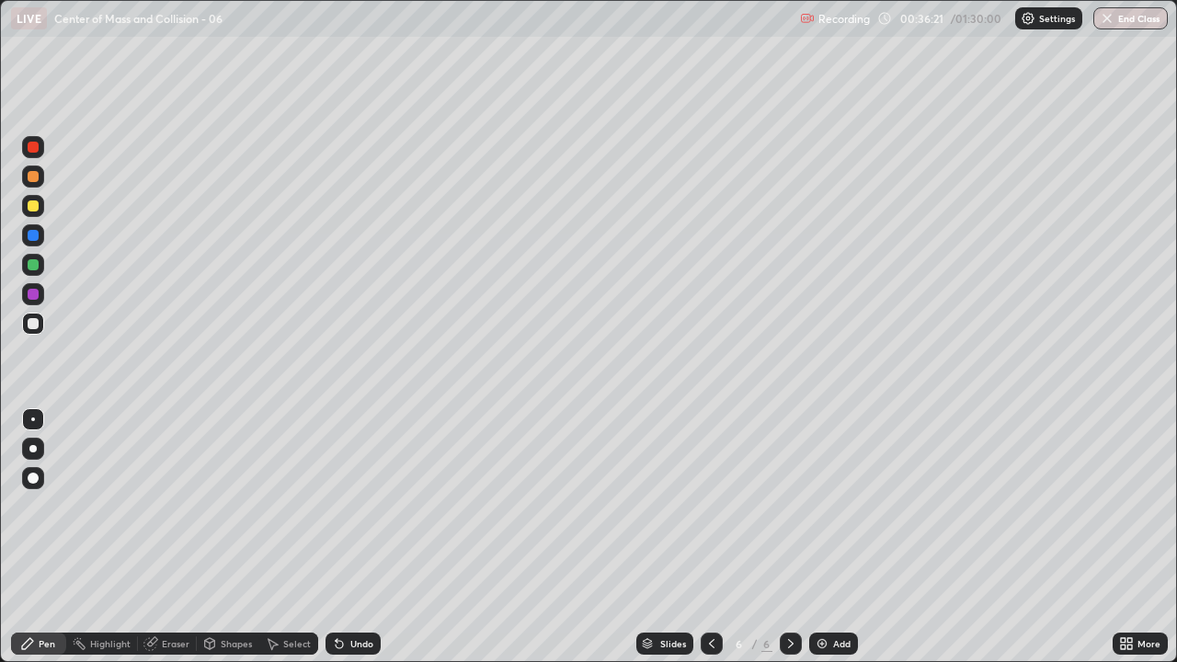
click at [350, 537] on div "Undo" at bounding box center [361, 643] width 23 height 9
click at [359, 537] on div "Undo" at bounding box center [361, 643] width 23 height 9
click at [36, 236] on div at bounding box center [33, 235] width 11 height 11
click at [33, 321] on div at bounding box center [33, 323] width 11 height 11
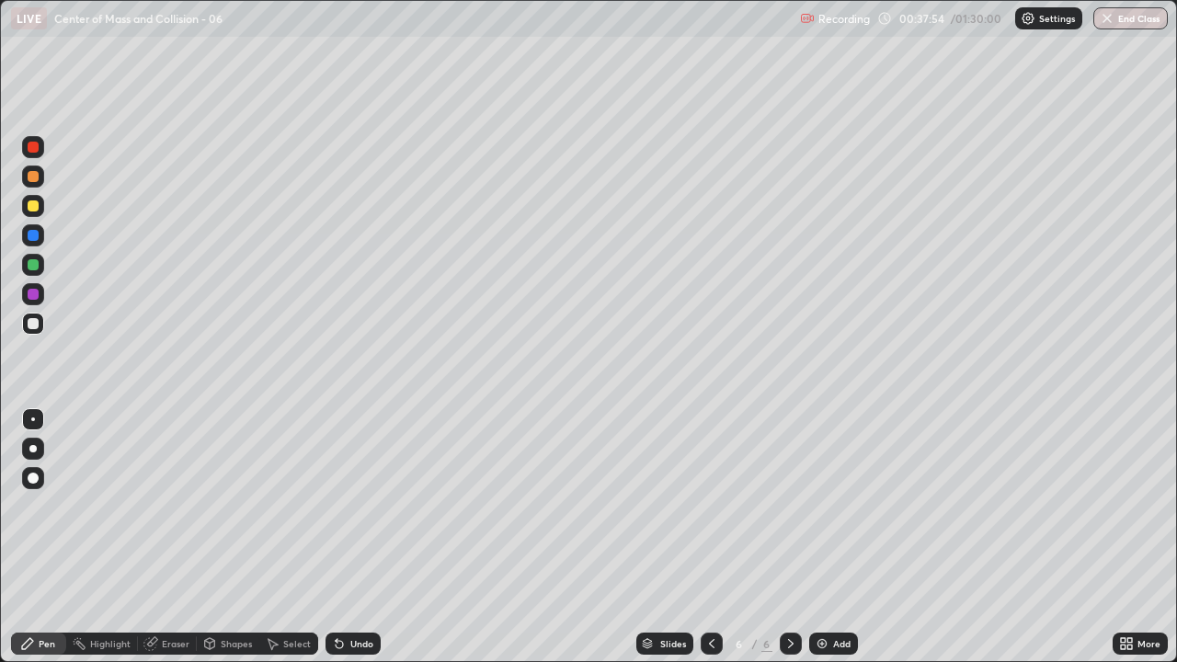
click at [227, 537] on div "Shapes" at bounding box center [236, 643] width 31 height 9
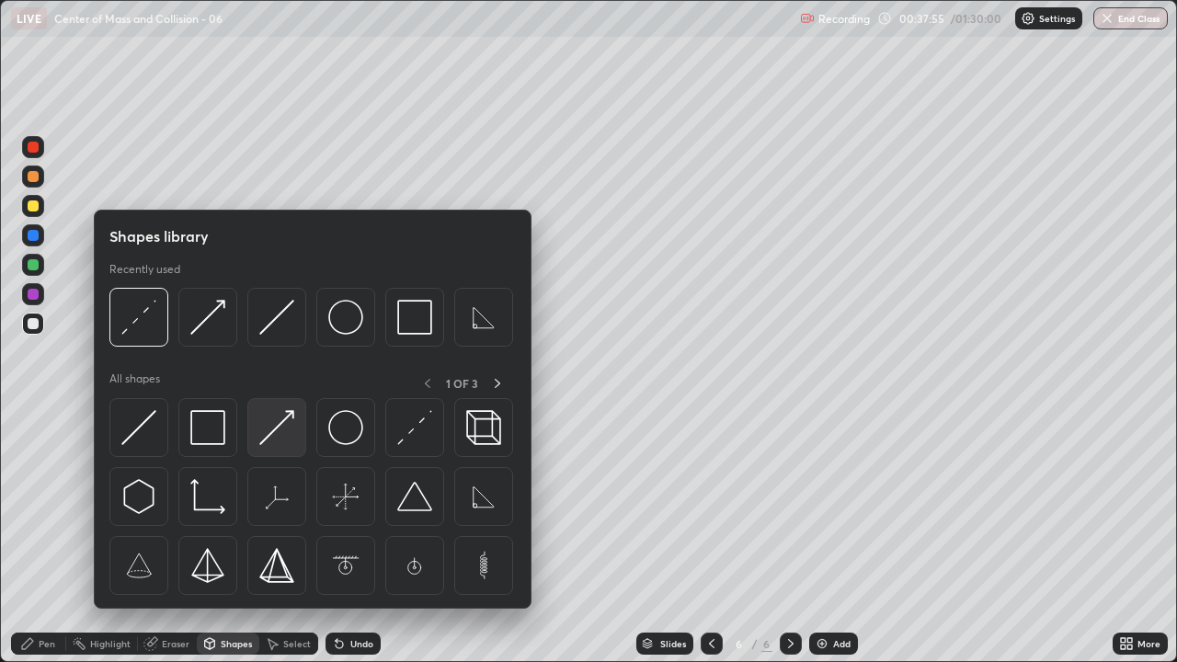
click at [283, 428] on img at bounding box center [276, 427] width 35 height 35
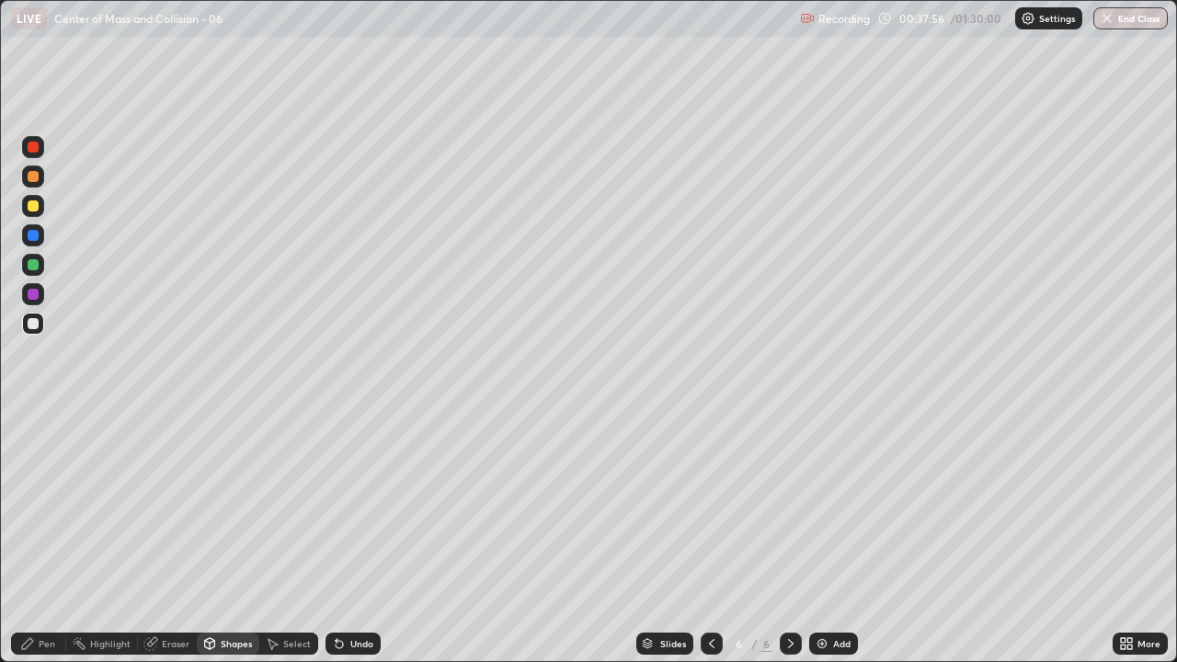
click at [227, 537] on div "Shapes" at bounding box center [236, 643] width 31 height 9
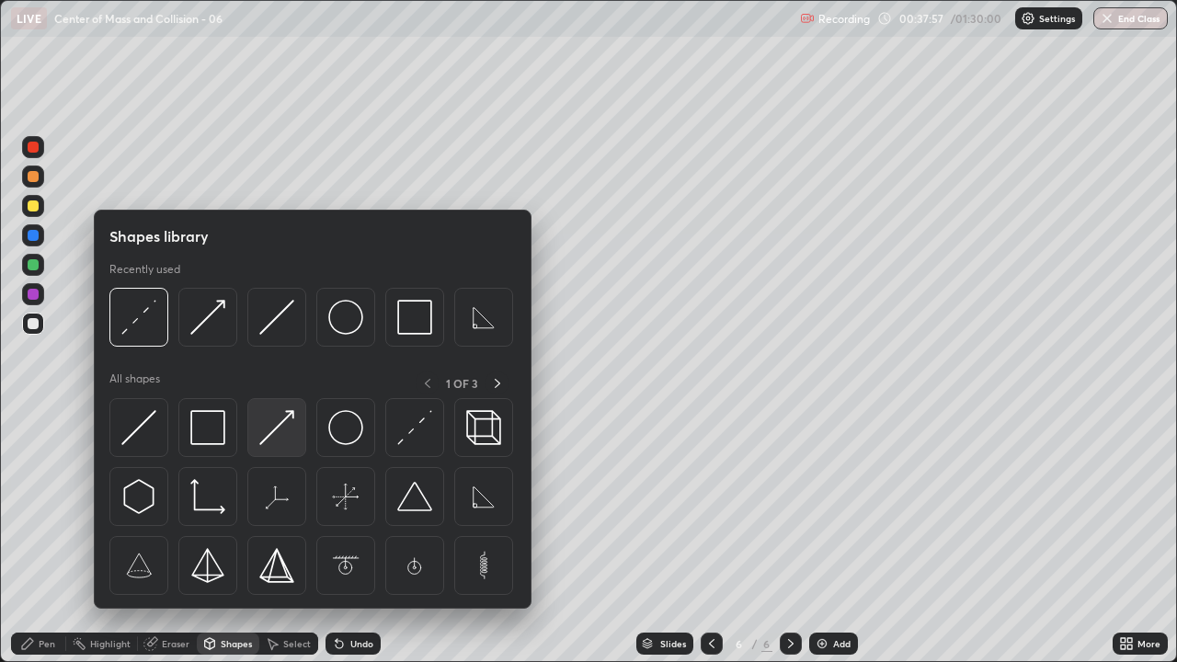
click at [279, 430] on img at bounding box center [276, 427] width 35 height 35
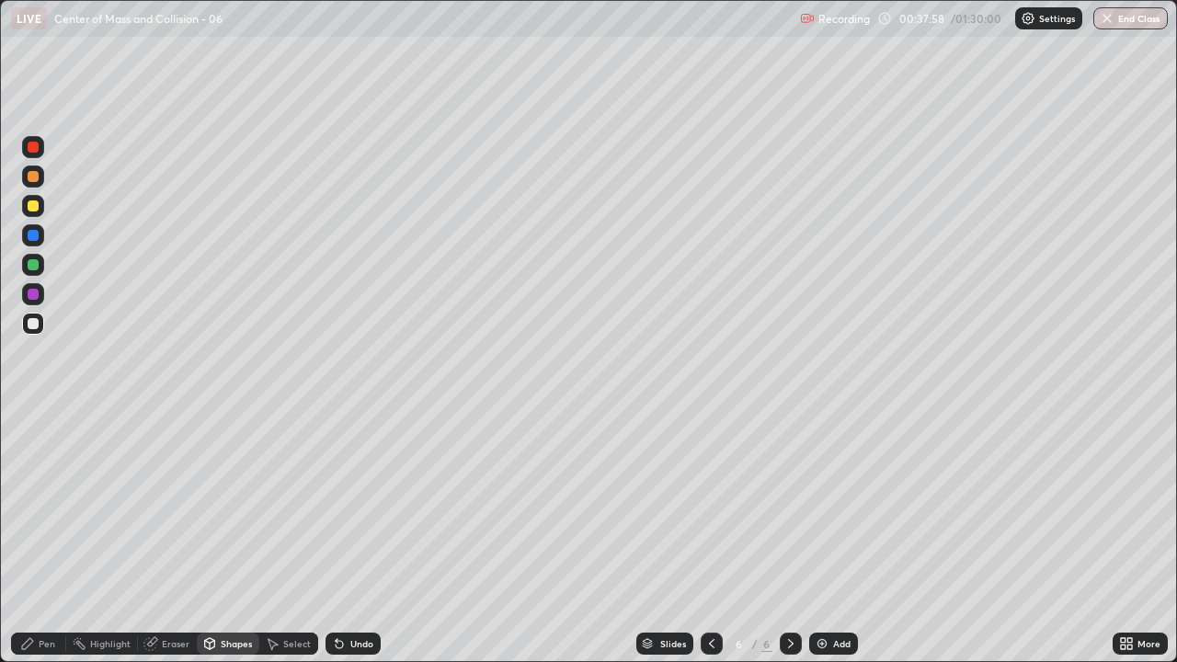
click at [35, 267] on div at bounding box center [33, 264] width 11 height 11
click at [359, 537] on div "Undo" at bounding box center [361, 643] width 23 height 9
click at [36, 537] on div "Pen" at bounding box center [38, 643] width 55 height 22
click at [829, 537] on div "Add" at bounding box center [833, 643] width 49 height 22
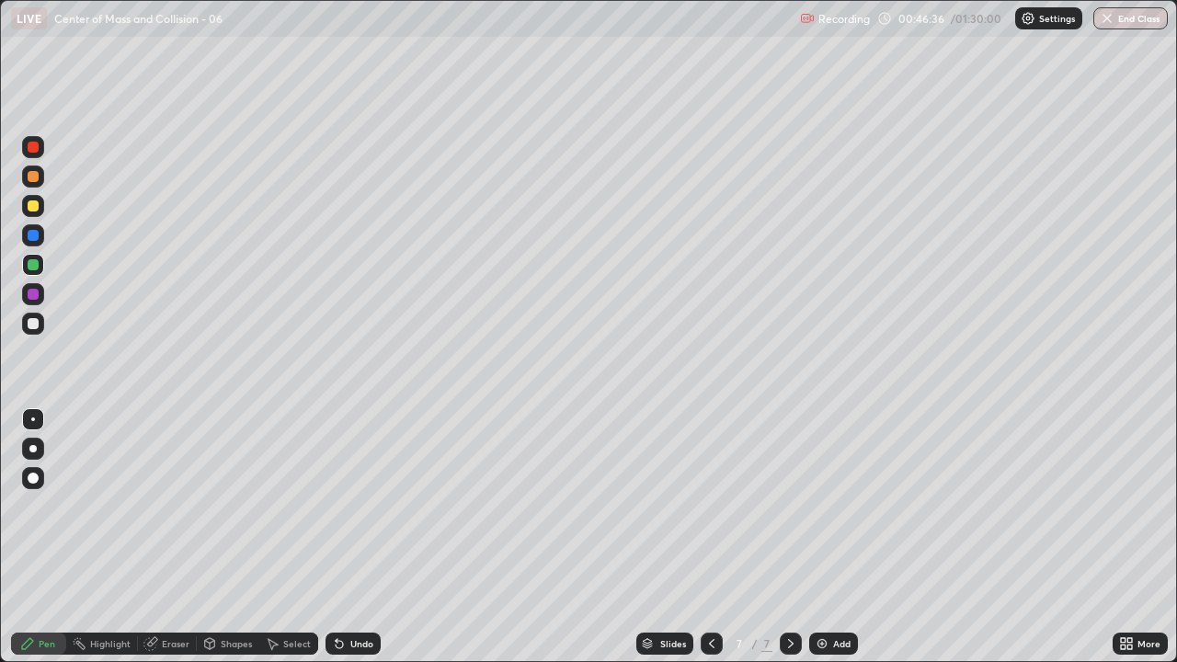
click at [350, 537] on div "Undo" at bounding box center [361, 643] width 23 height 9
click at [346, 537] on div "Undo" at bounding box center [352, 643] width 55 height 22
click at [701, 537] on div at bounding box center [711, 643] width 22 height 22
click at [780, 537] on div at bounding box center [791, 643] width 22 height 22
click at [169, 537] on div "Eraser" at bounding box center [167, 643] width 59 height 22
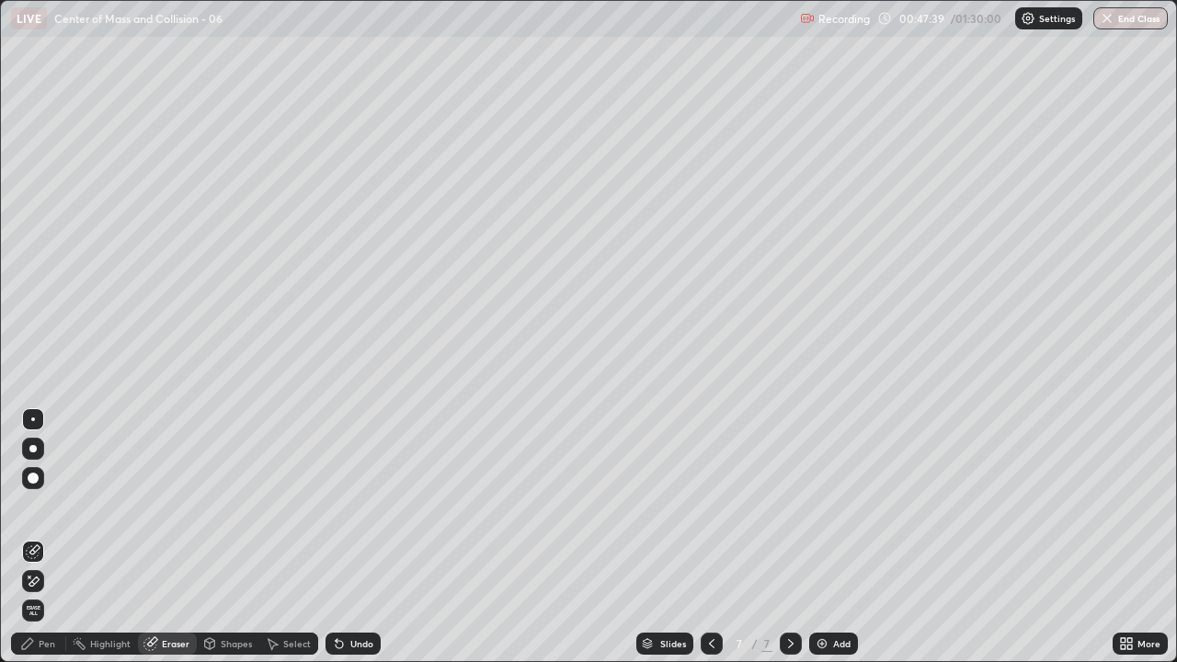
click at [35, 537] on icon at bounding box center [33, 582] width 15 height 16
click at [21, 537] on icon at bounding box center [27, 643] width 15 height 15
